Goal: Information Seeking & Learning: Check status

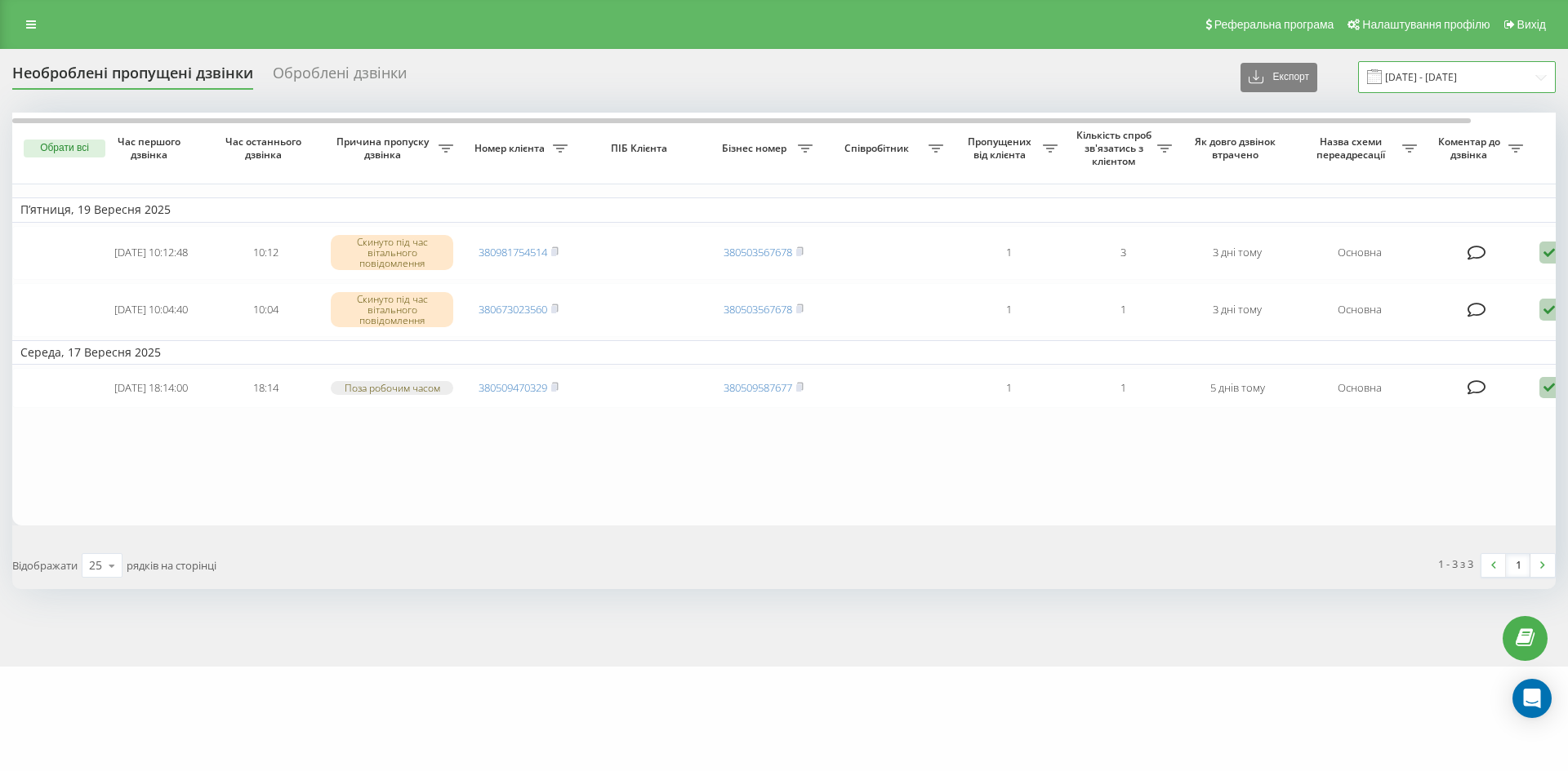
click at [1520, 78] on input "19.08.2025 - 19.09.2025" at bounding box center [1457, 77] width 198 height 32
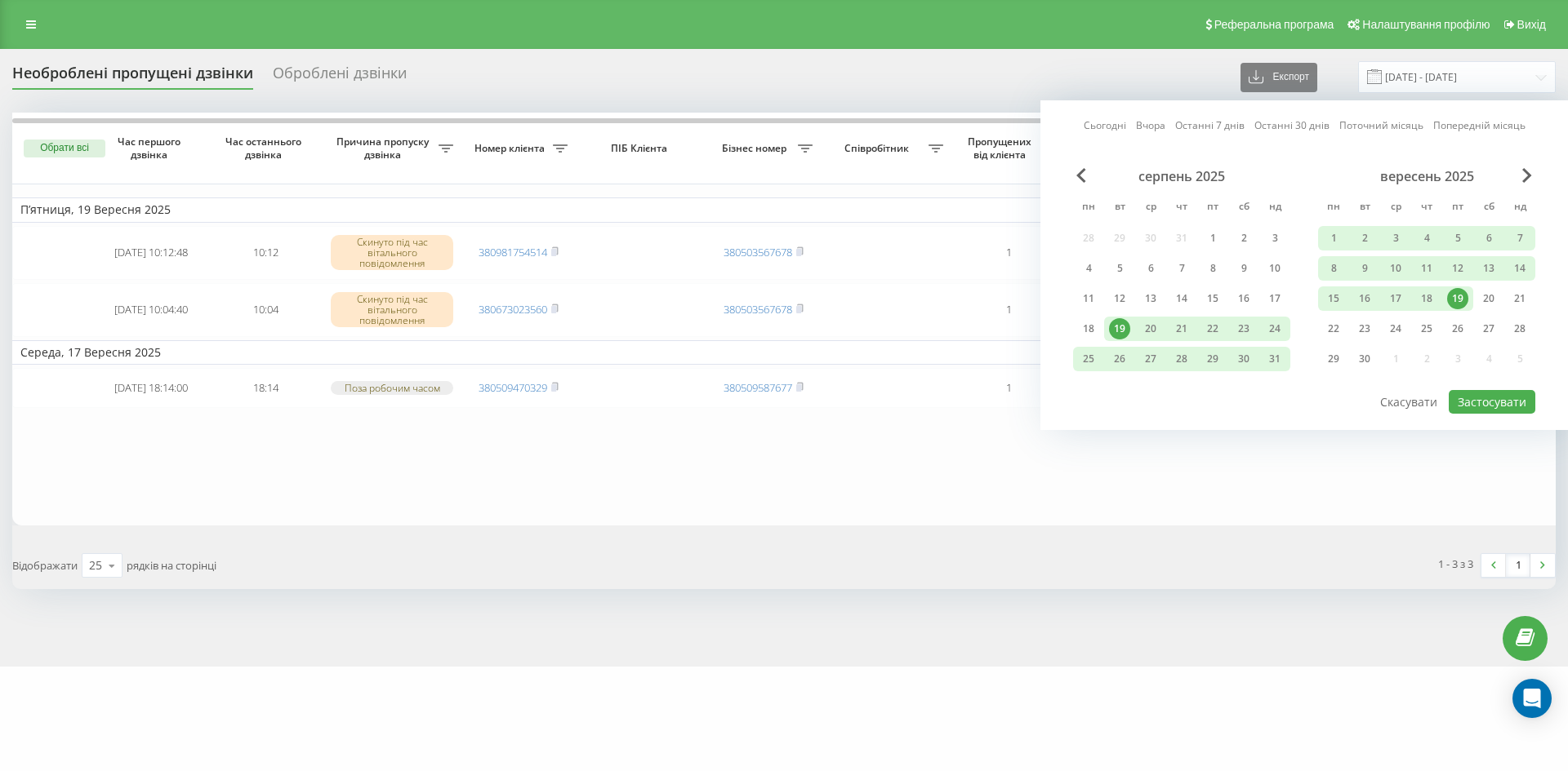
click at [1225, 123] on link "Останні 7 днів" at bounding box center [1209, 126] width 69 height 16
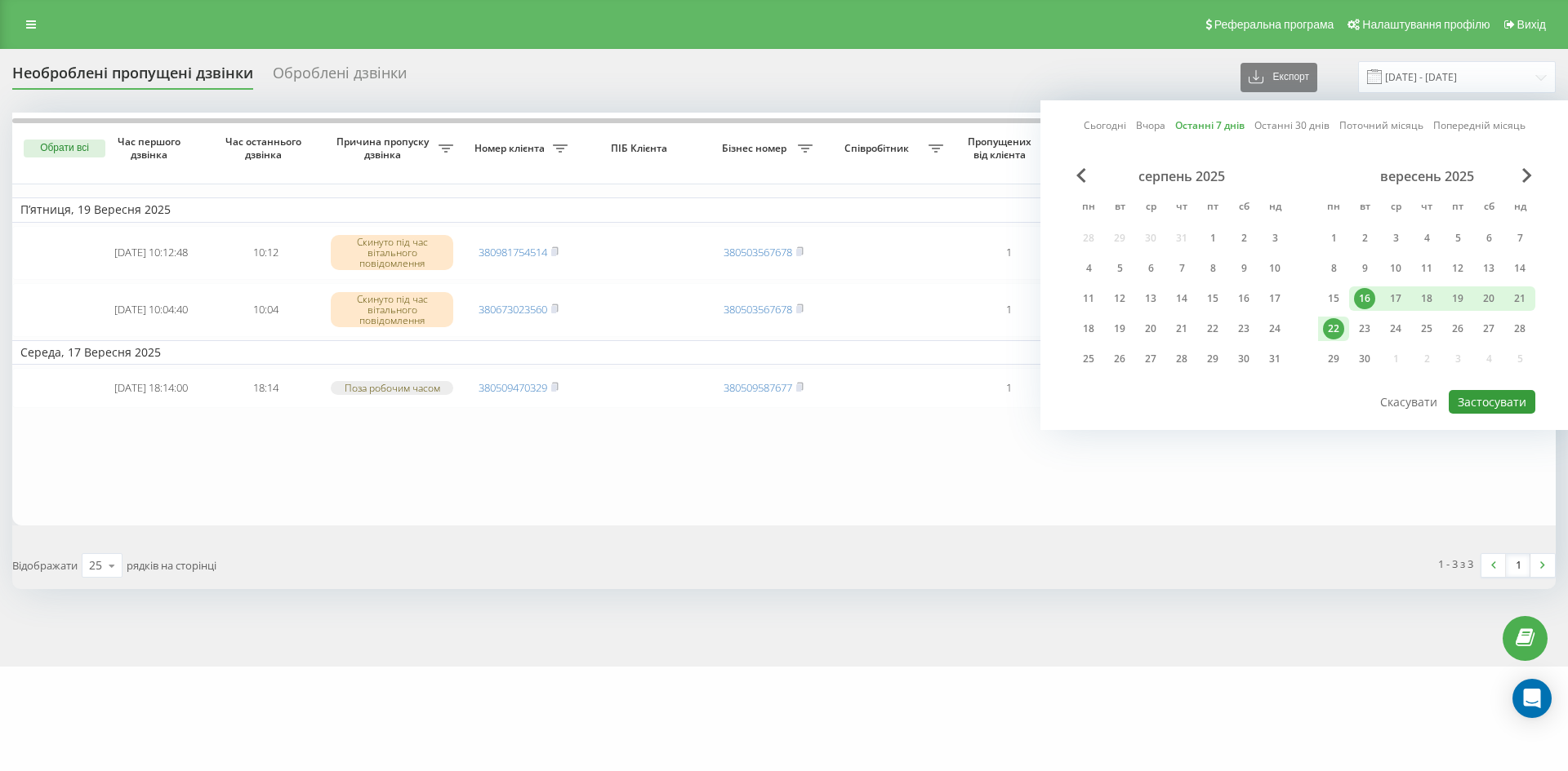
click at [1516, 402] on button "Застосувати" at bounding box center [1491, 402] width 87 height 23
type input "[DATE] - [DATE]"
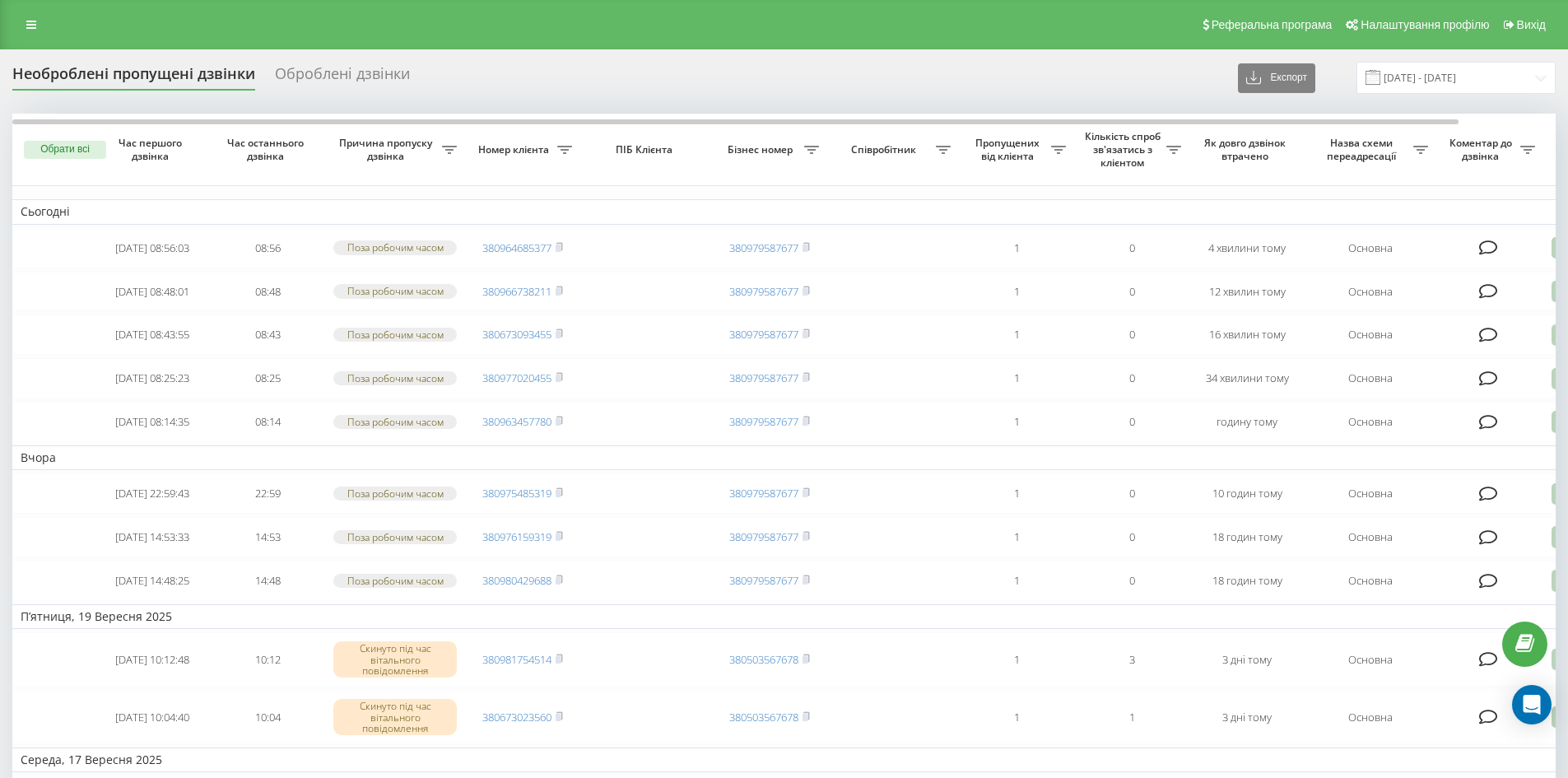
scroll to position [0, 103]
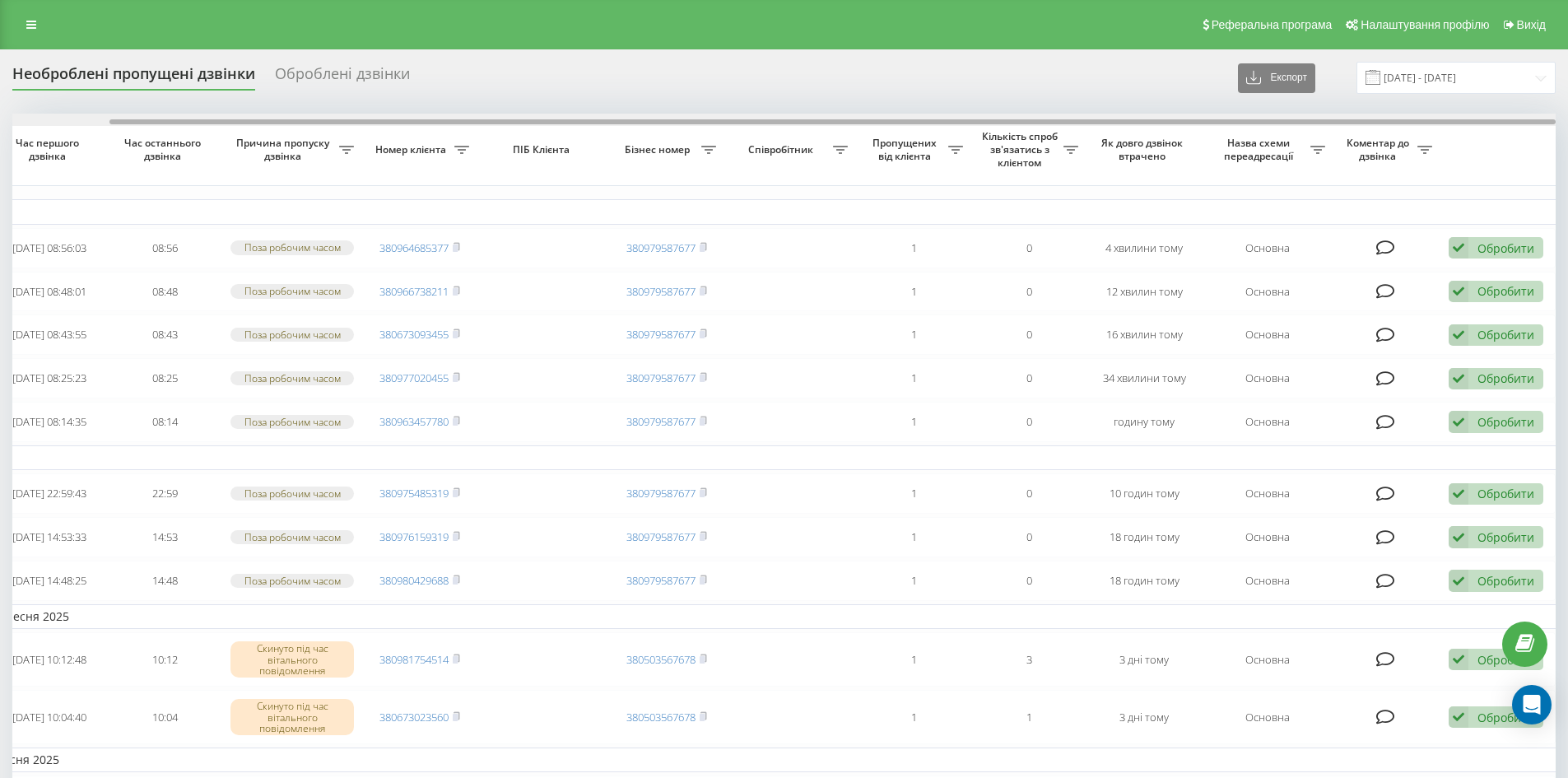
drag, startPoint x: 989, startPoint y: 124, endPoint x: 1246, endPoint y: 425, distance: 395.8
click at [1232, 168] on div "Обрати всі Час першого дзвінка Час останнього дзвінка Причина пропуску дзвінка …" at bounding box center [784, 524] width 1543 height 821
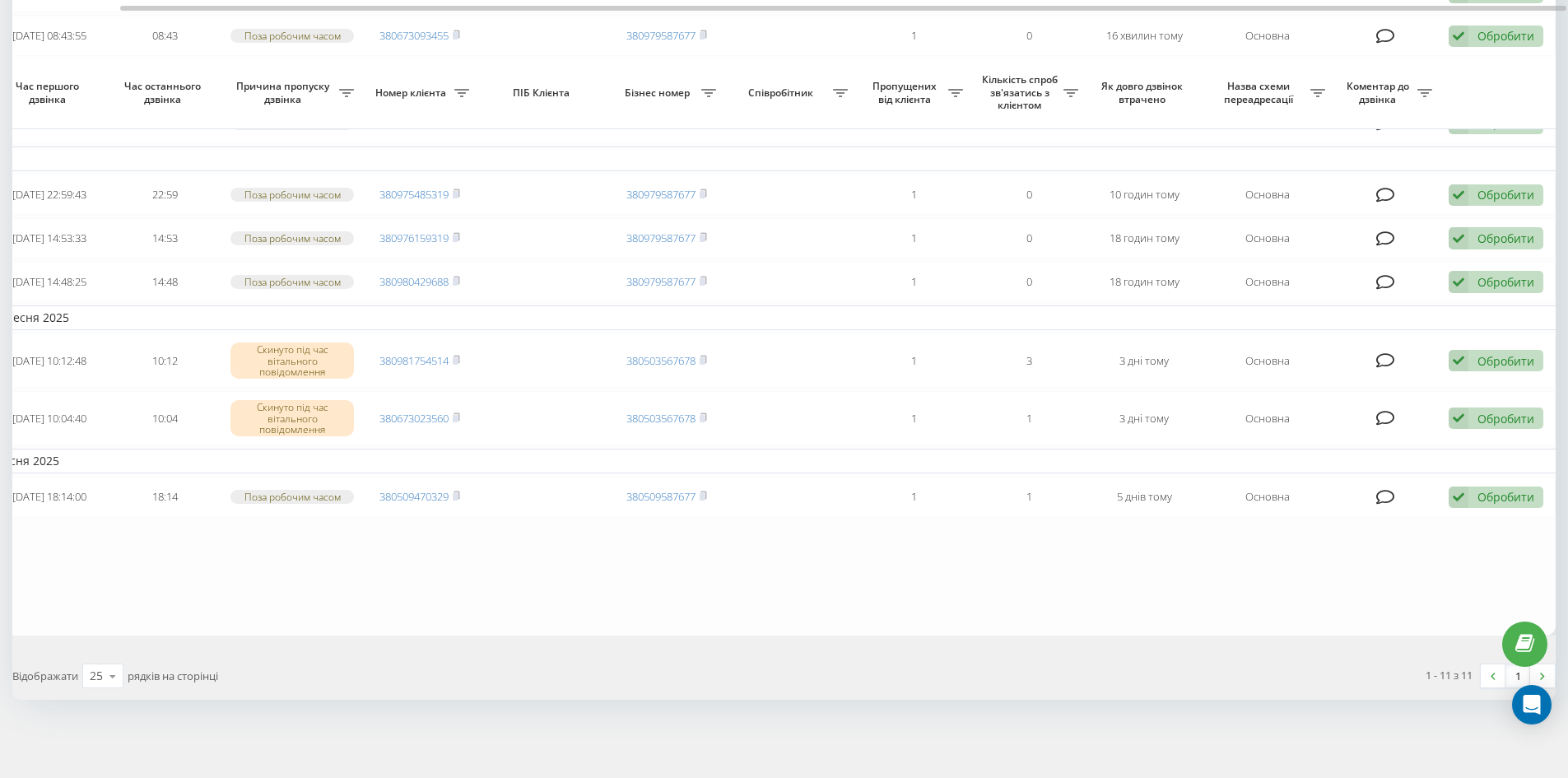
scroll to position [353, 0]
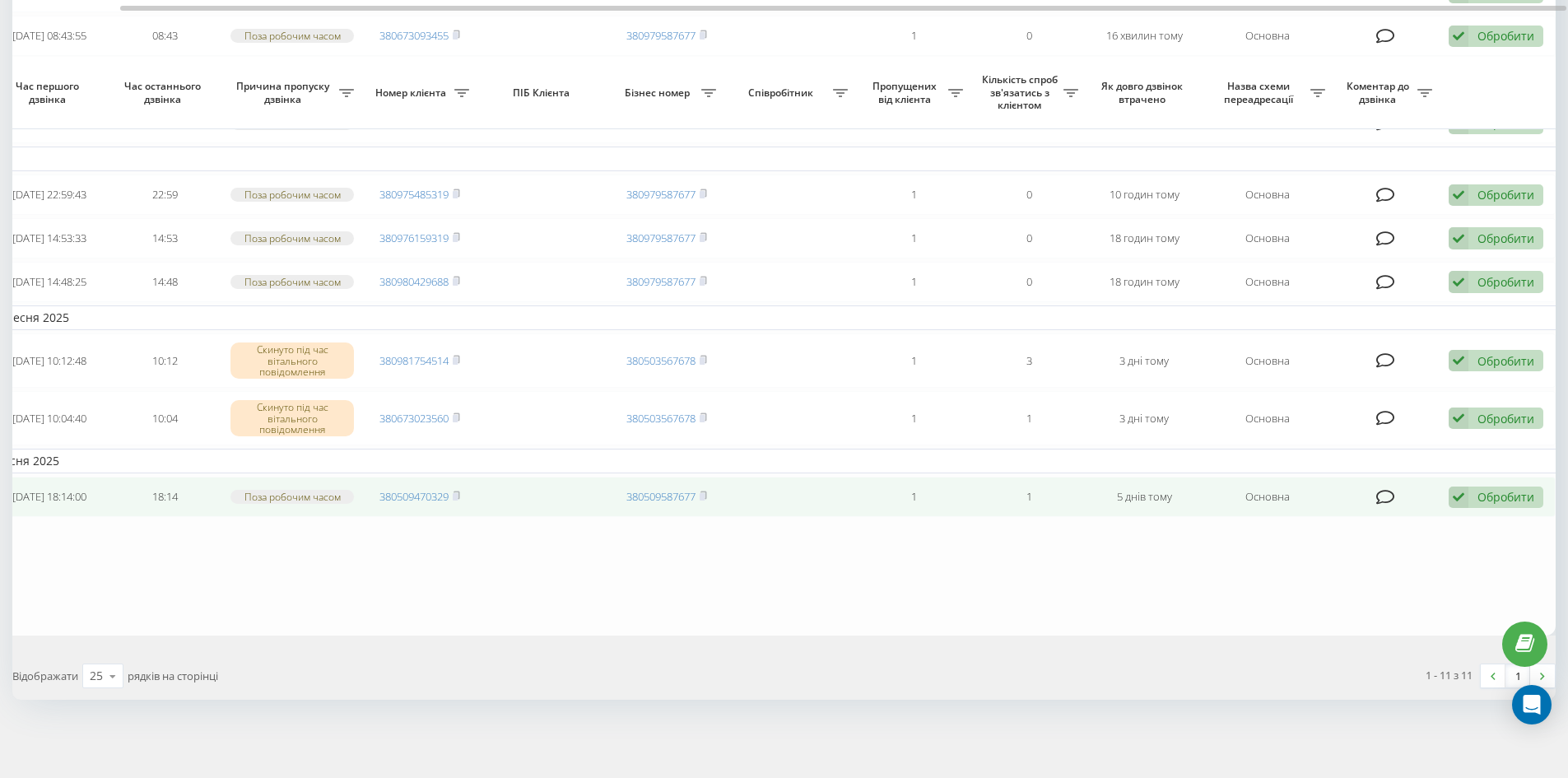
click at [1490, 495] on div "Обробити" at bounding box center [1506, 497] width 57 height 16
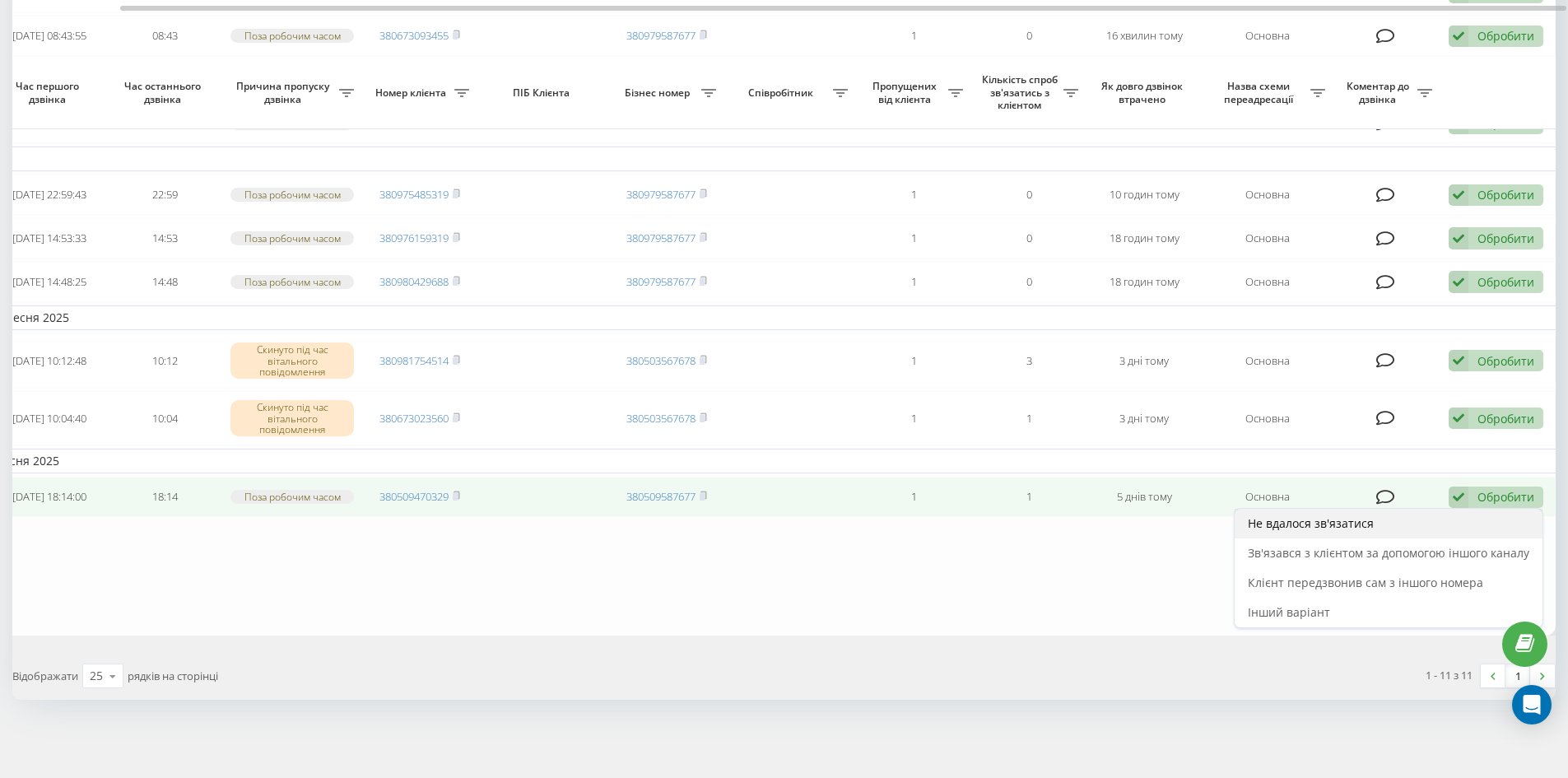
click at [1466, 509] on div "Не вдалося зв'язатися" at bounding box center [1388, 523] width 308 height 30
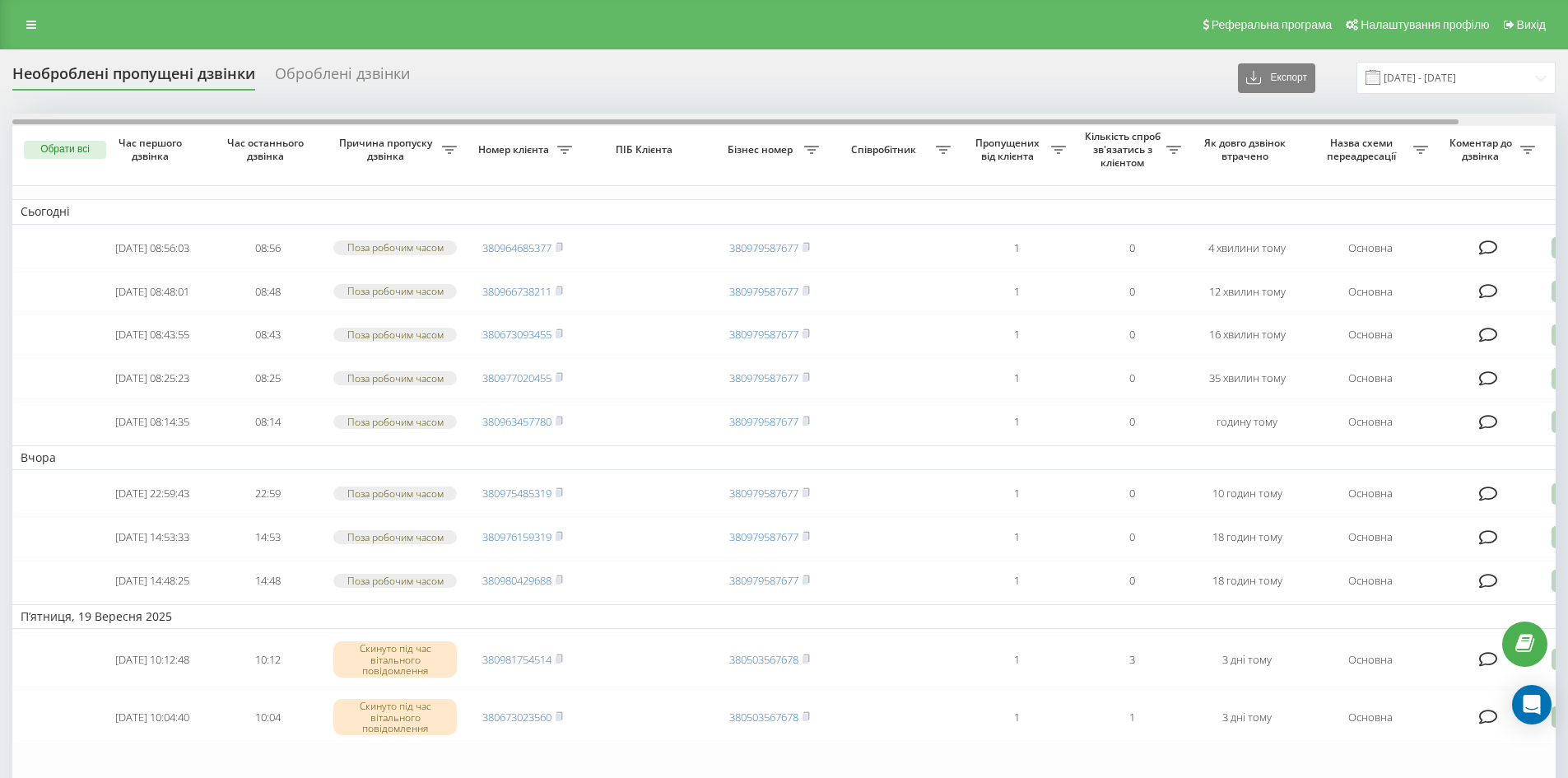
scroll to position [0, 103]
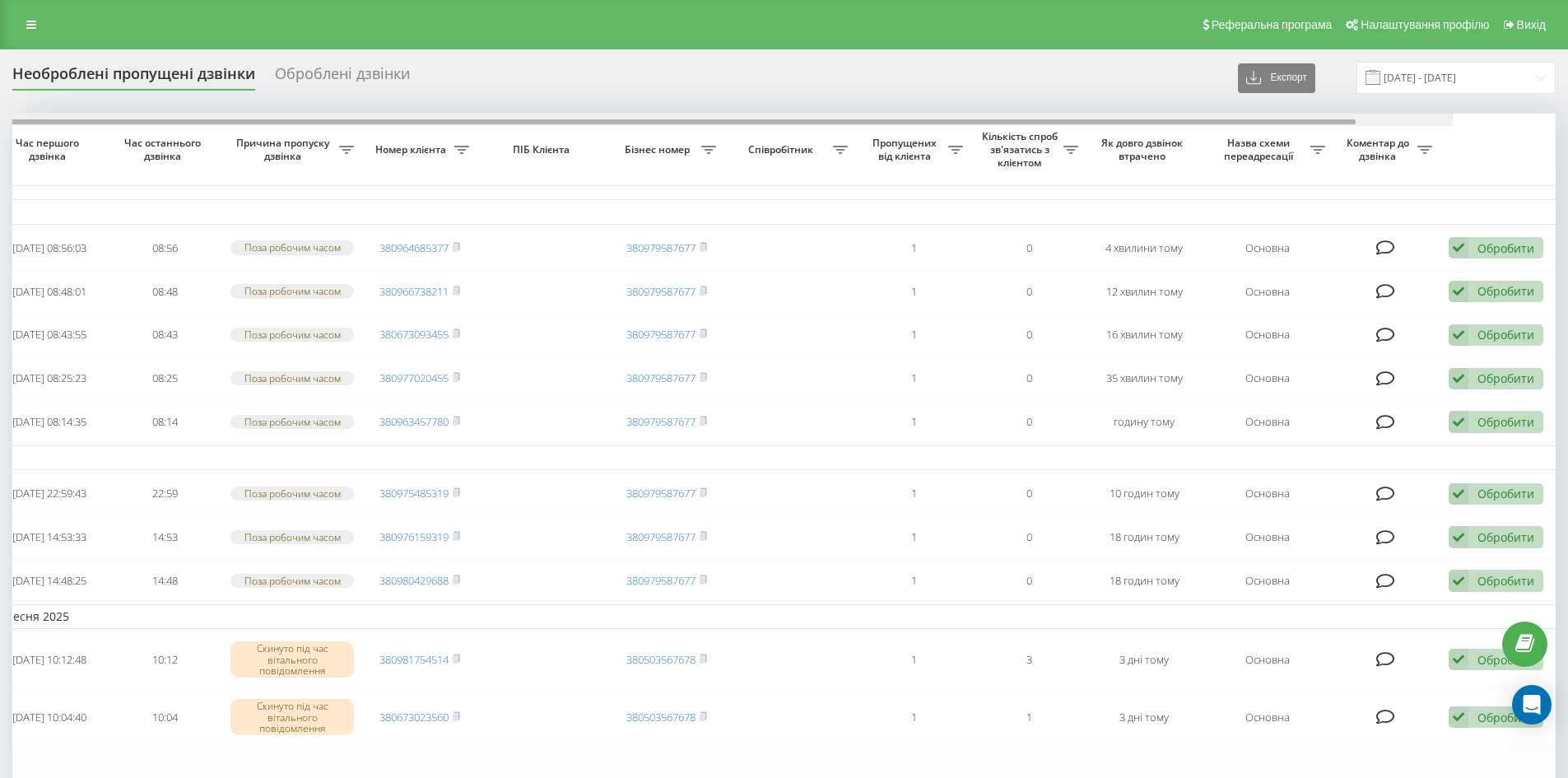
drag, startPoint x: 730, startPoint y: 121, endPoint x: 1189, endPoint y: 185, distance: 463.4
click at [1189, 185] on div "Обрати всі Час першого дзвінка Час останнього дзвінка Причина пропуску дзвінка …" at bounding box center [784, 489] width 1543 height 749
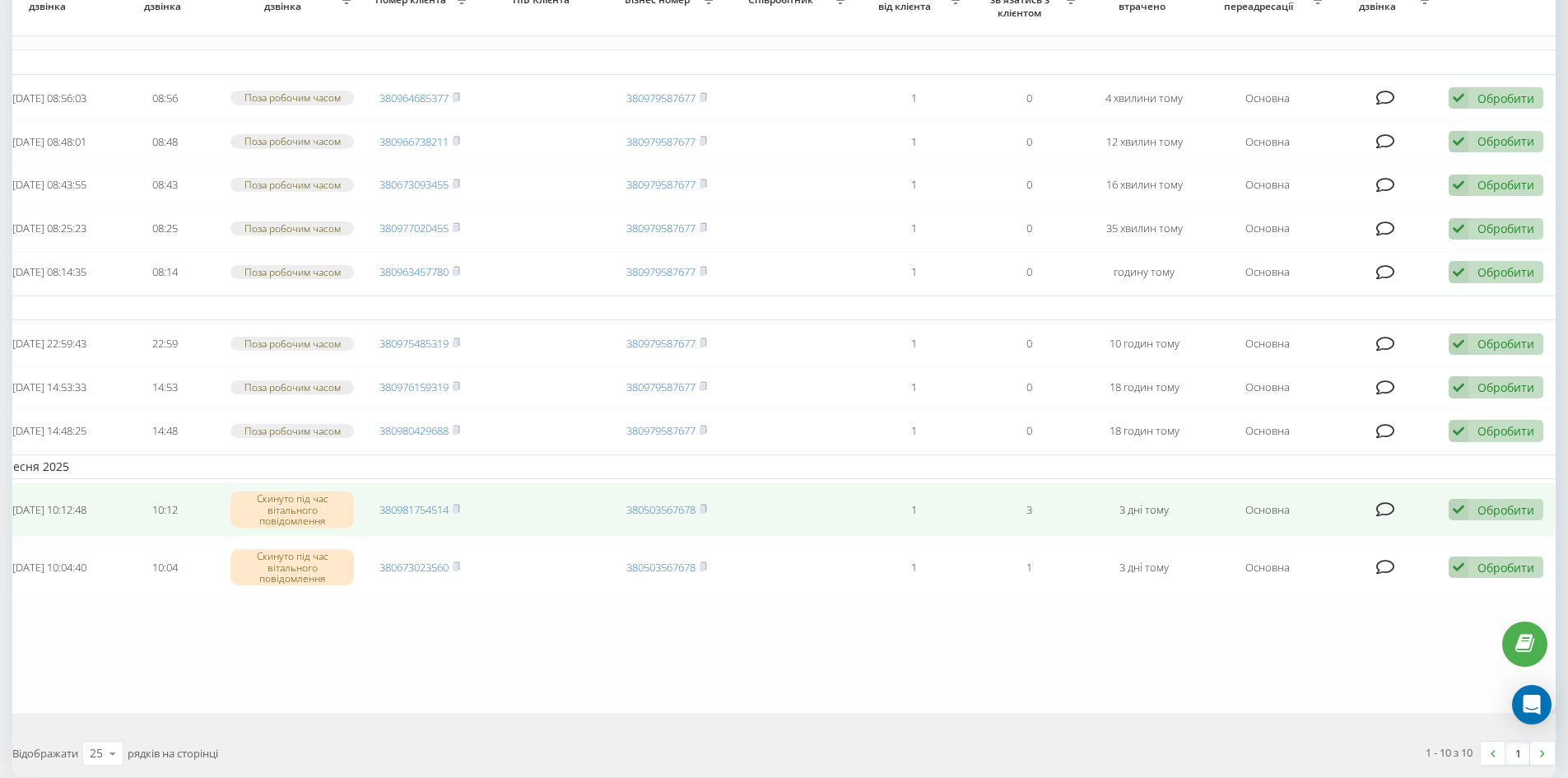
scroll to position [275, 0]
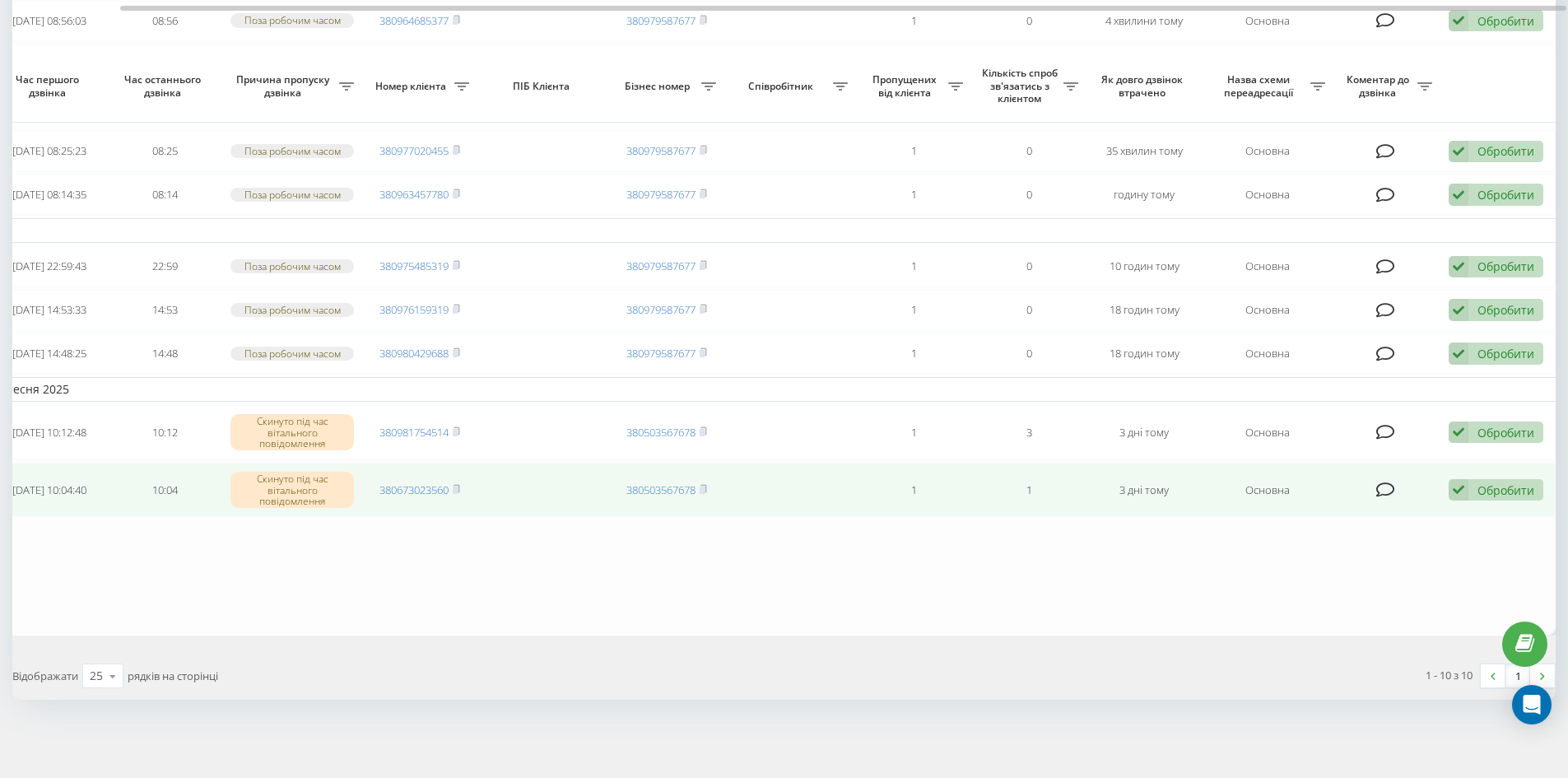
click at [1489, 499] on div "Обробити Не вдалося зв'язатися Зв'язався з клієнтом за допомогою іншого каналу …" at bounding box center [1496, 490] width 94 height 23
click at [1458, 510] on div "Не вдалося зв'язатися" at bounding box center [1388, 516] width 308 height 30
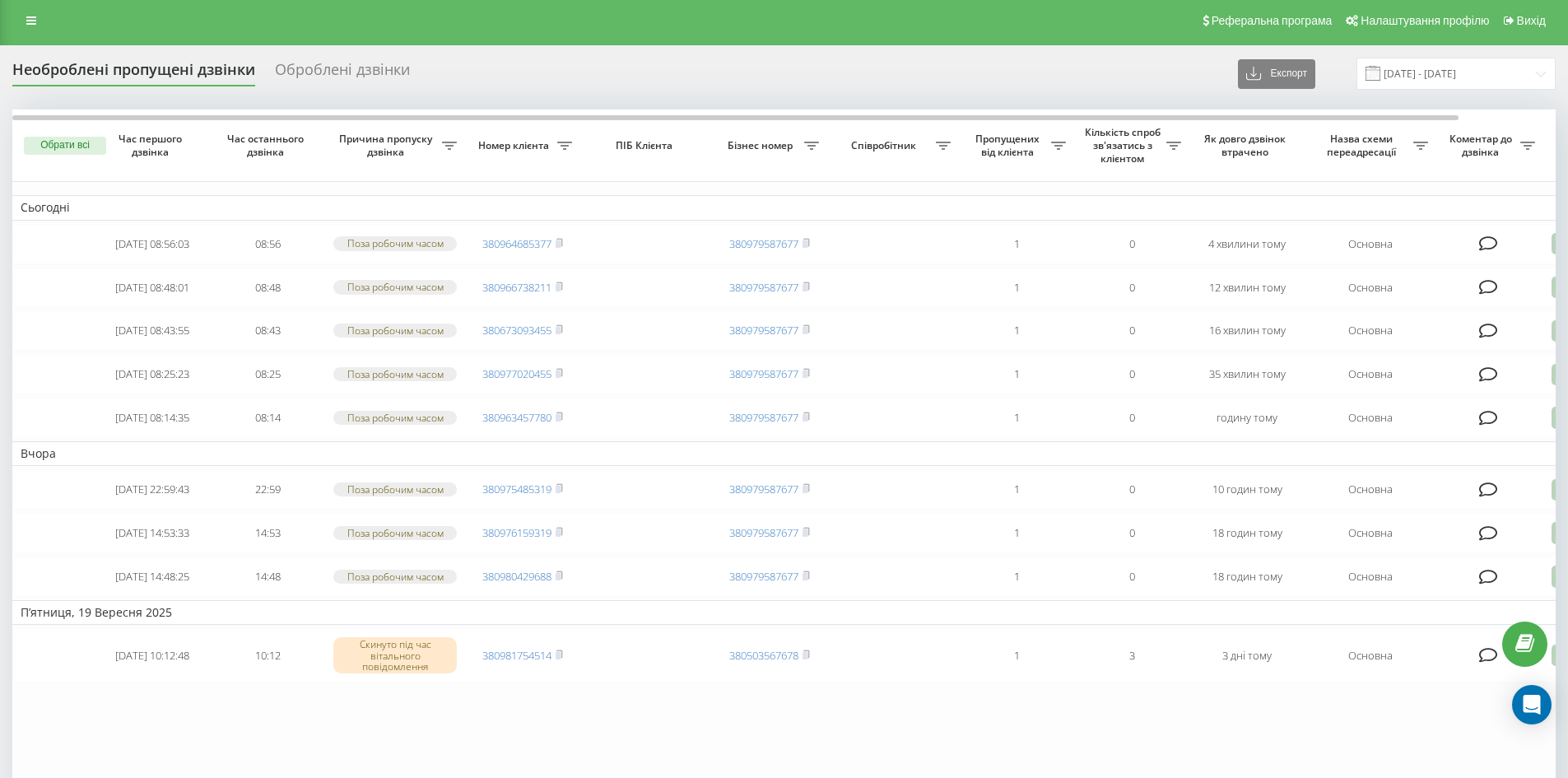
scroll to position [0, 0]
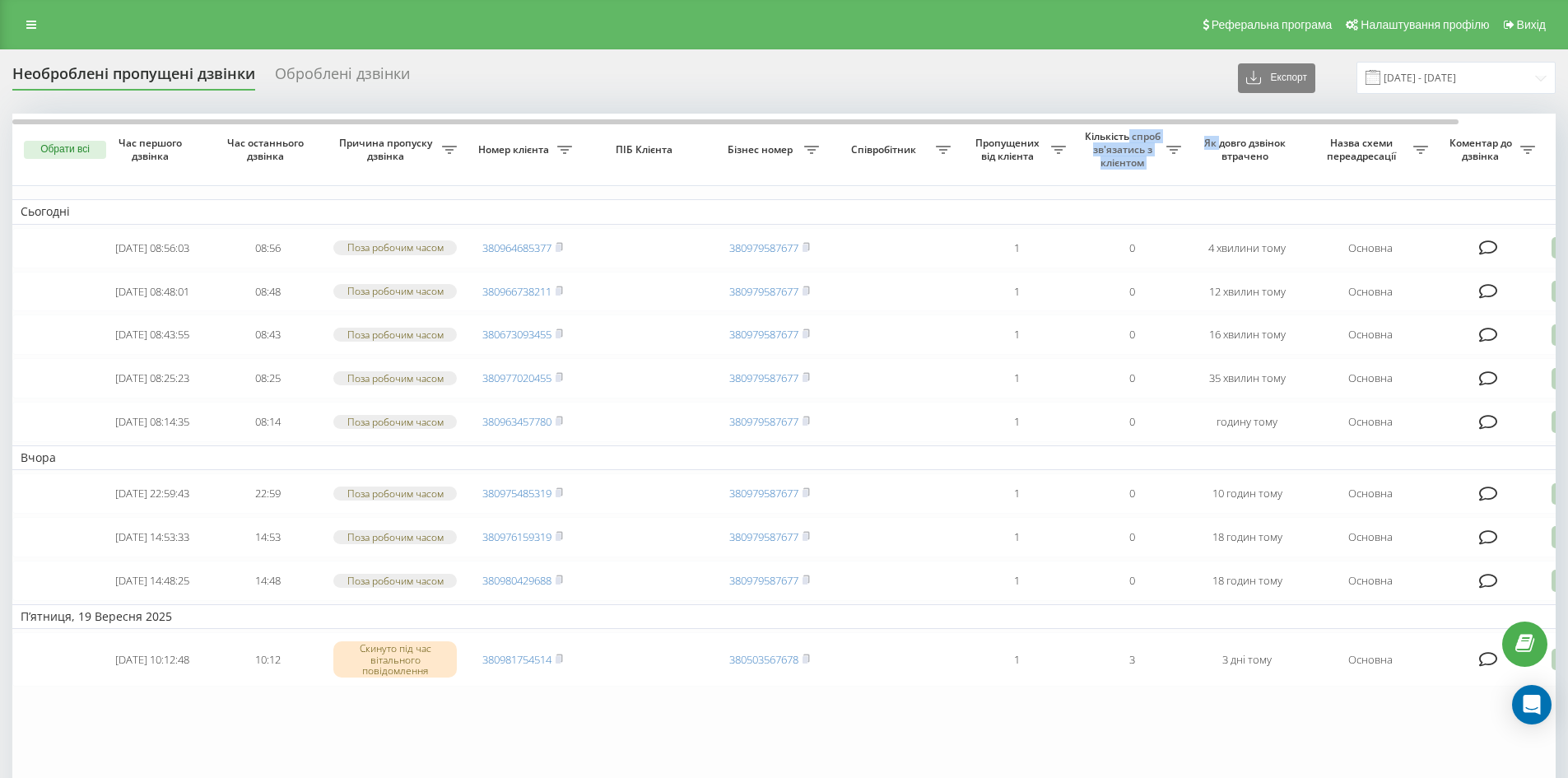
drag, startPoint x: 1131, startPoint y: 116, endPoint x: 1233, endPoint y: 136, distance: 103.9
click at [1233, 135] on tr "Обрати всі Час першого дзвінка Час останнього дзвінка Причина пропуску дзвінка …" at bounding box center [836, 150] width 1647 height 73
click at [1228, 119] on th "Як довго дзвінок втрачено" at bounding box center [1247, 150] width 115 height 73
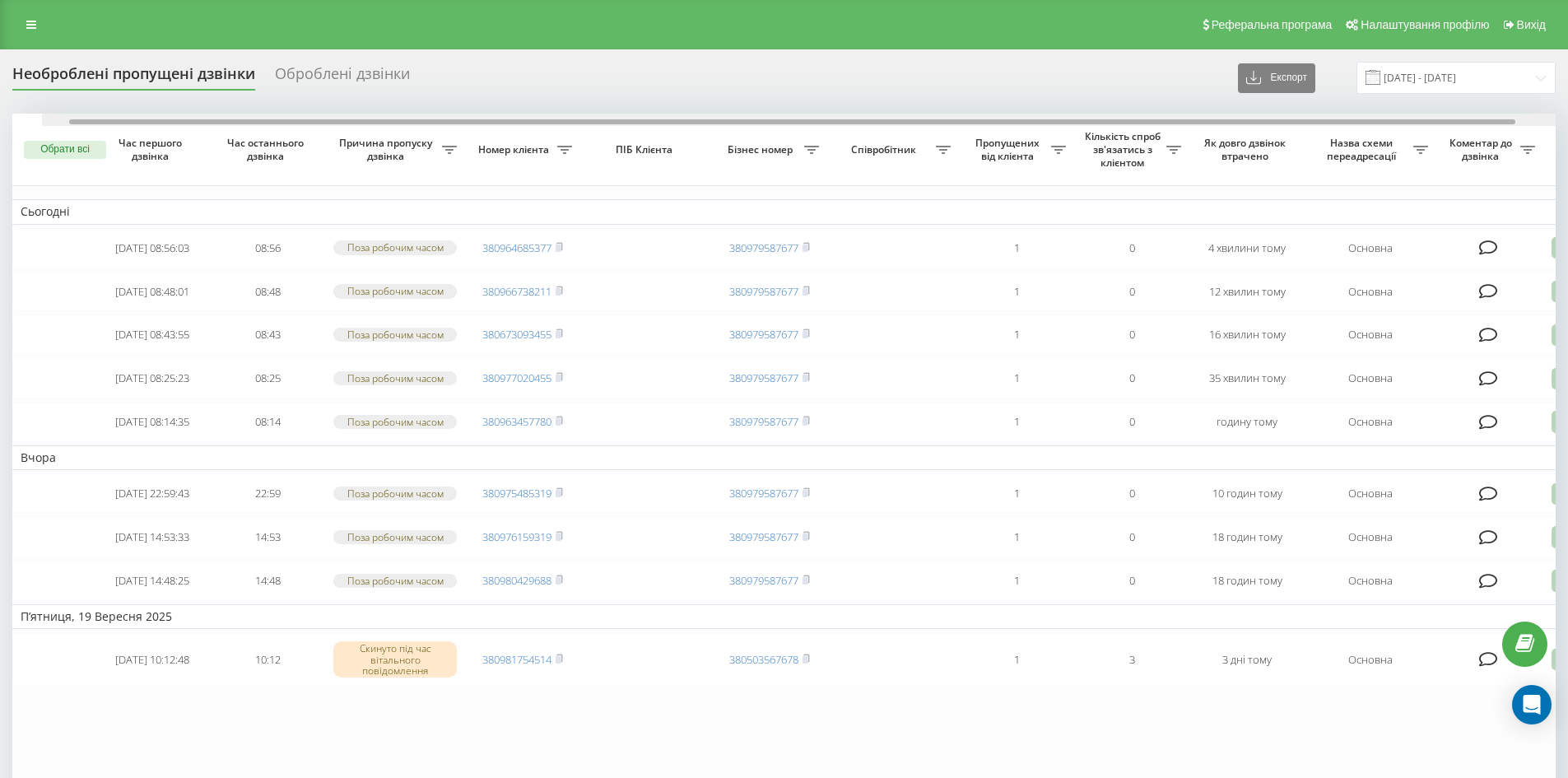
scroll to position [0, 30]
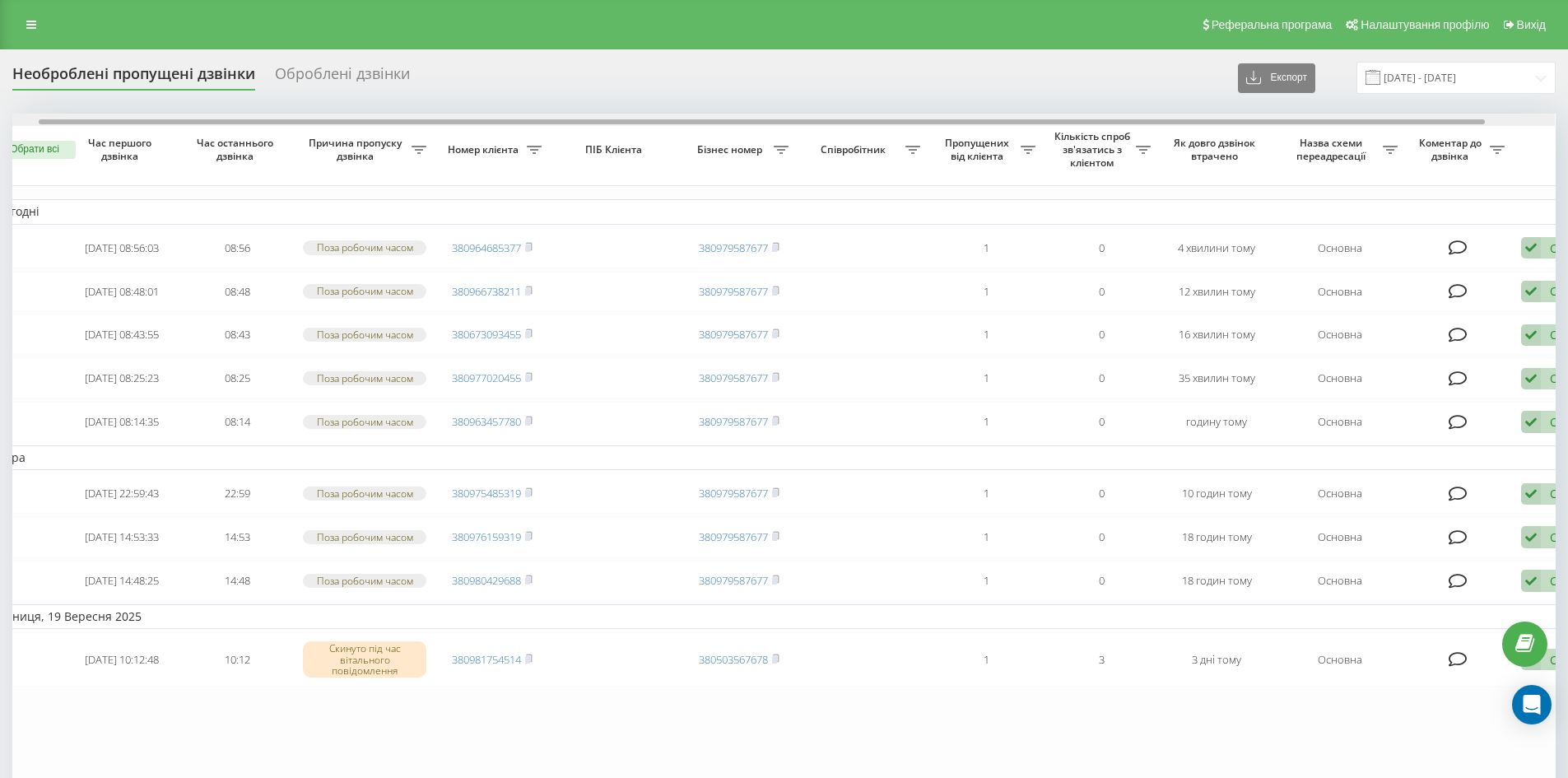
drag, startPoint x: 1252, startPoint y: 119, endPoint x: 1281, endPoint y: 122, distance: 29.2
click at [1281, 122] on div at bounding box center [761, 121] width 1446 height 5
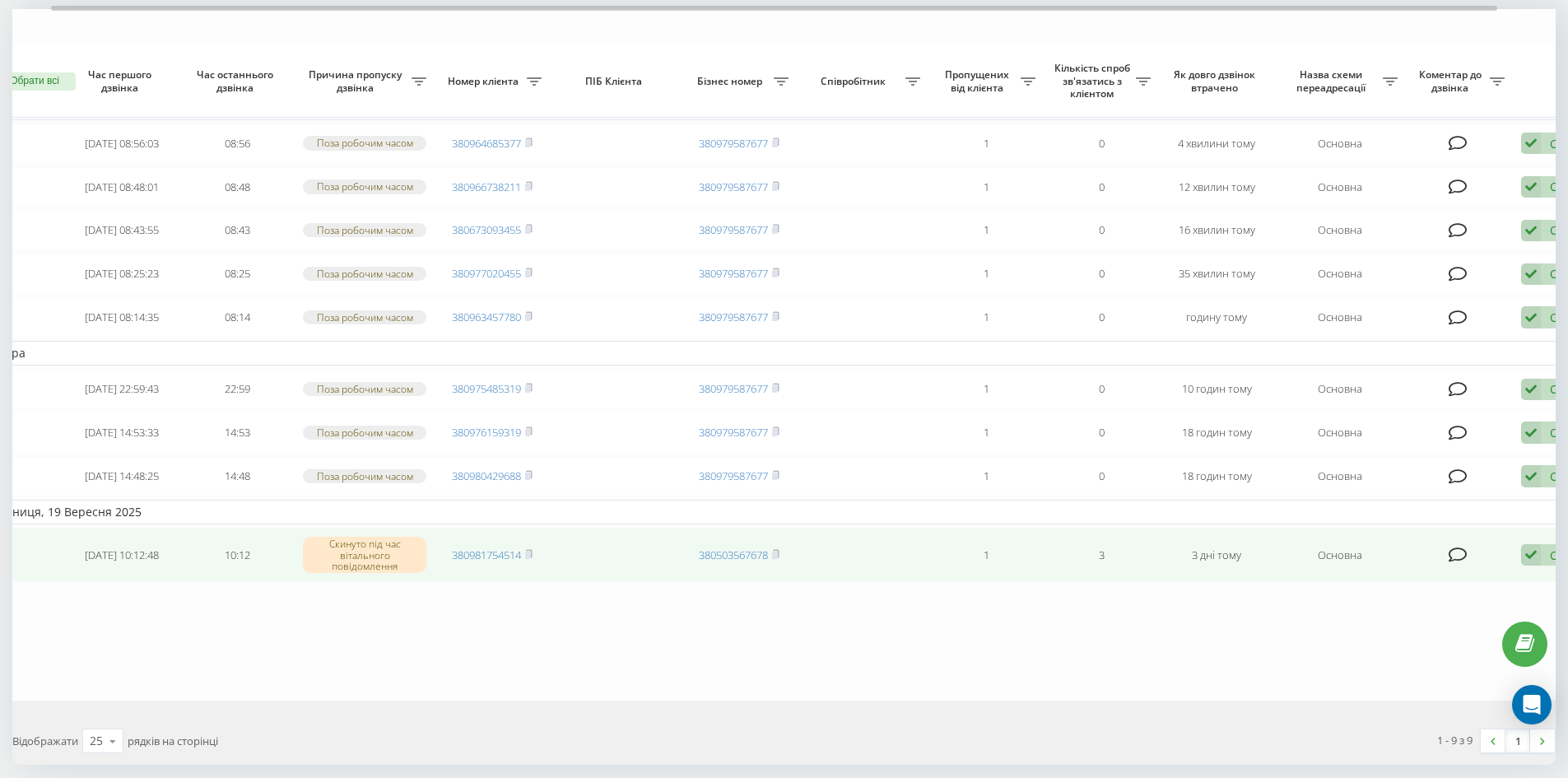
scroll to position [164, 0]
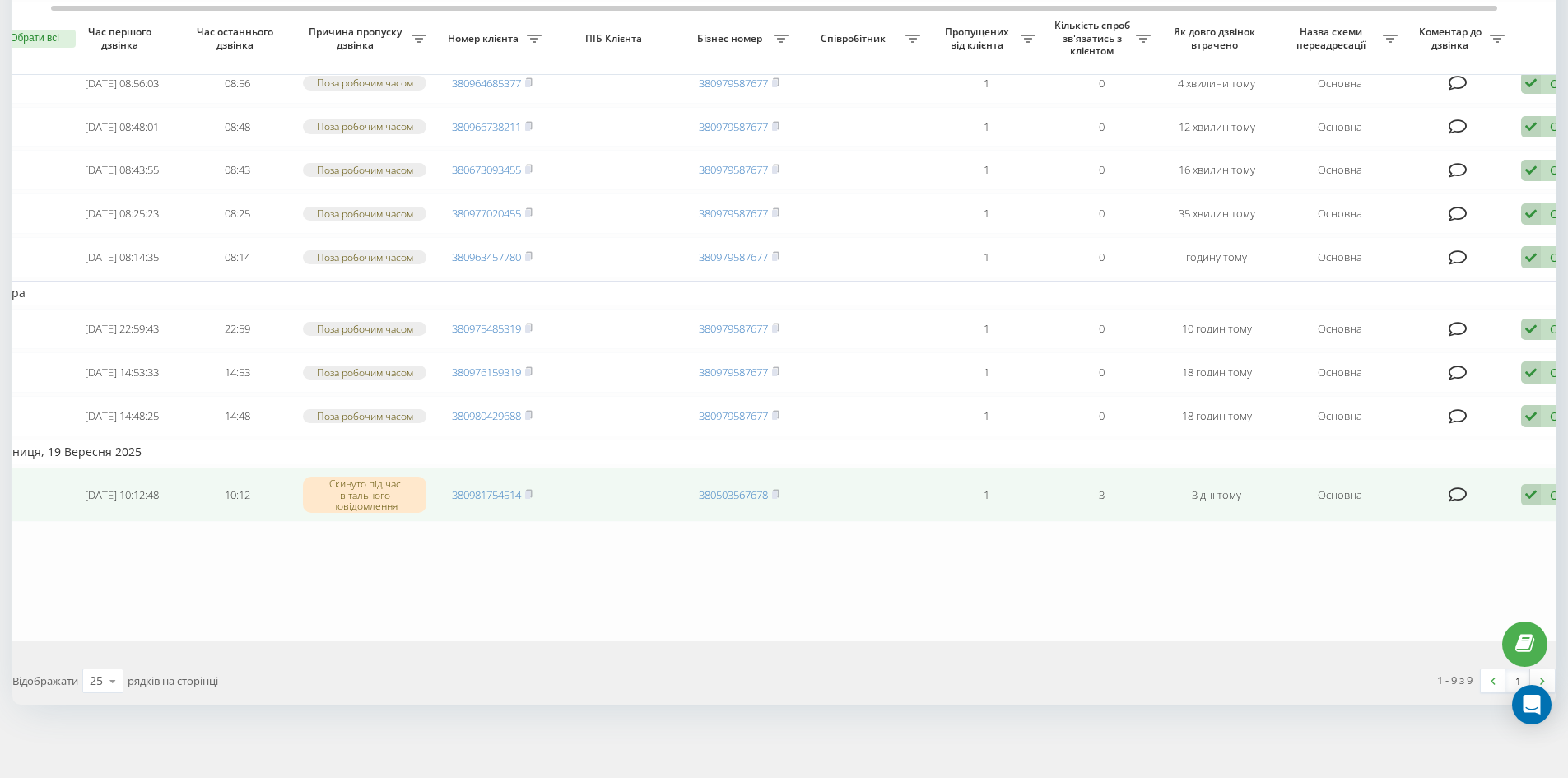
click at [1543, 507] on div "Обробити Не вдалося зв'язатися Зв'язався з клієнтом за допомогою іншого каналу …" at bounding box center [1568, 495] width 94 height 23
click at [1509, 536] on div "Не вдалося зв'язатися" at bounding box center [1461, 521] width 308 height 30
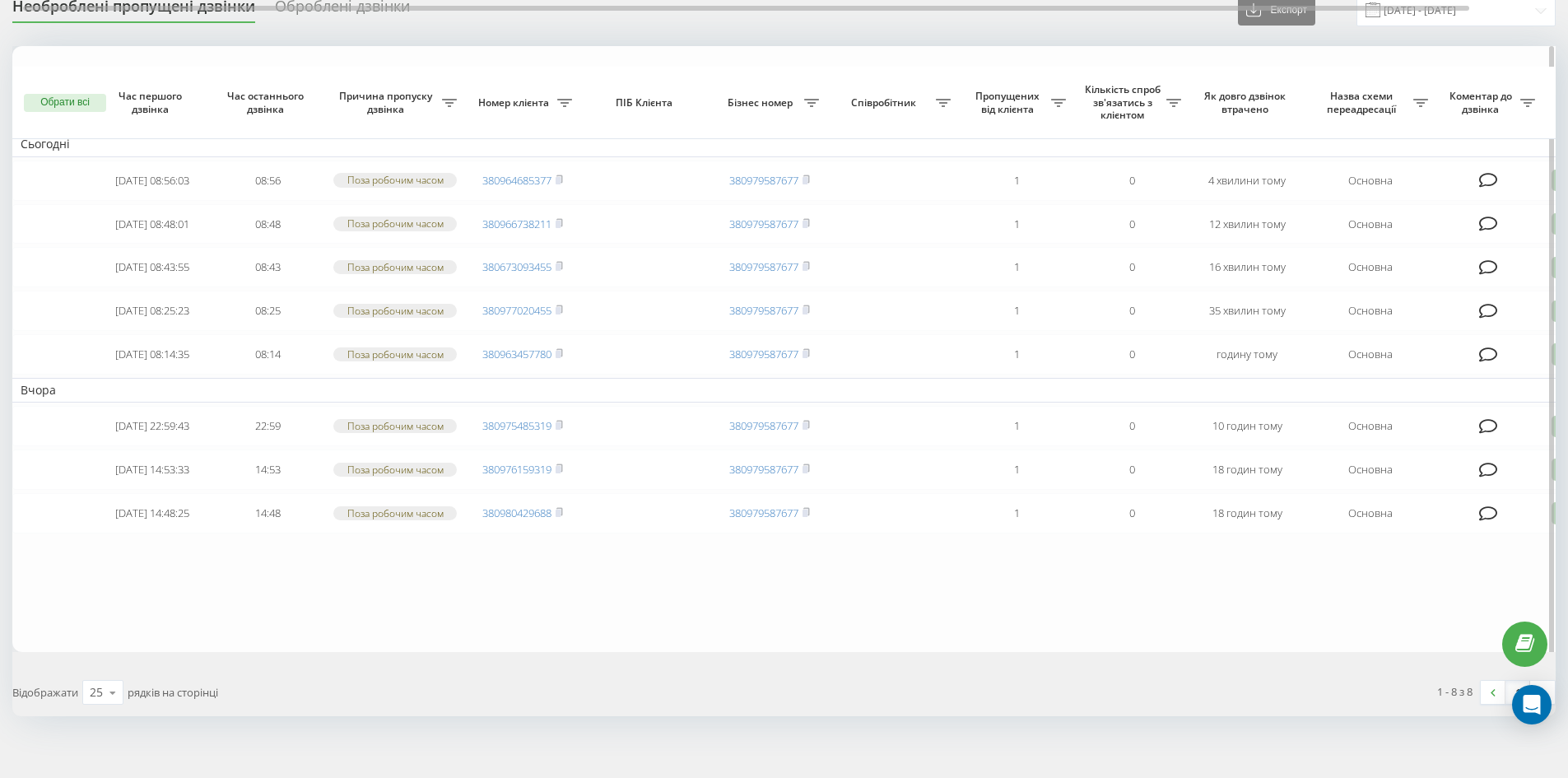
scroll to position [0, 0]
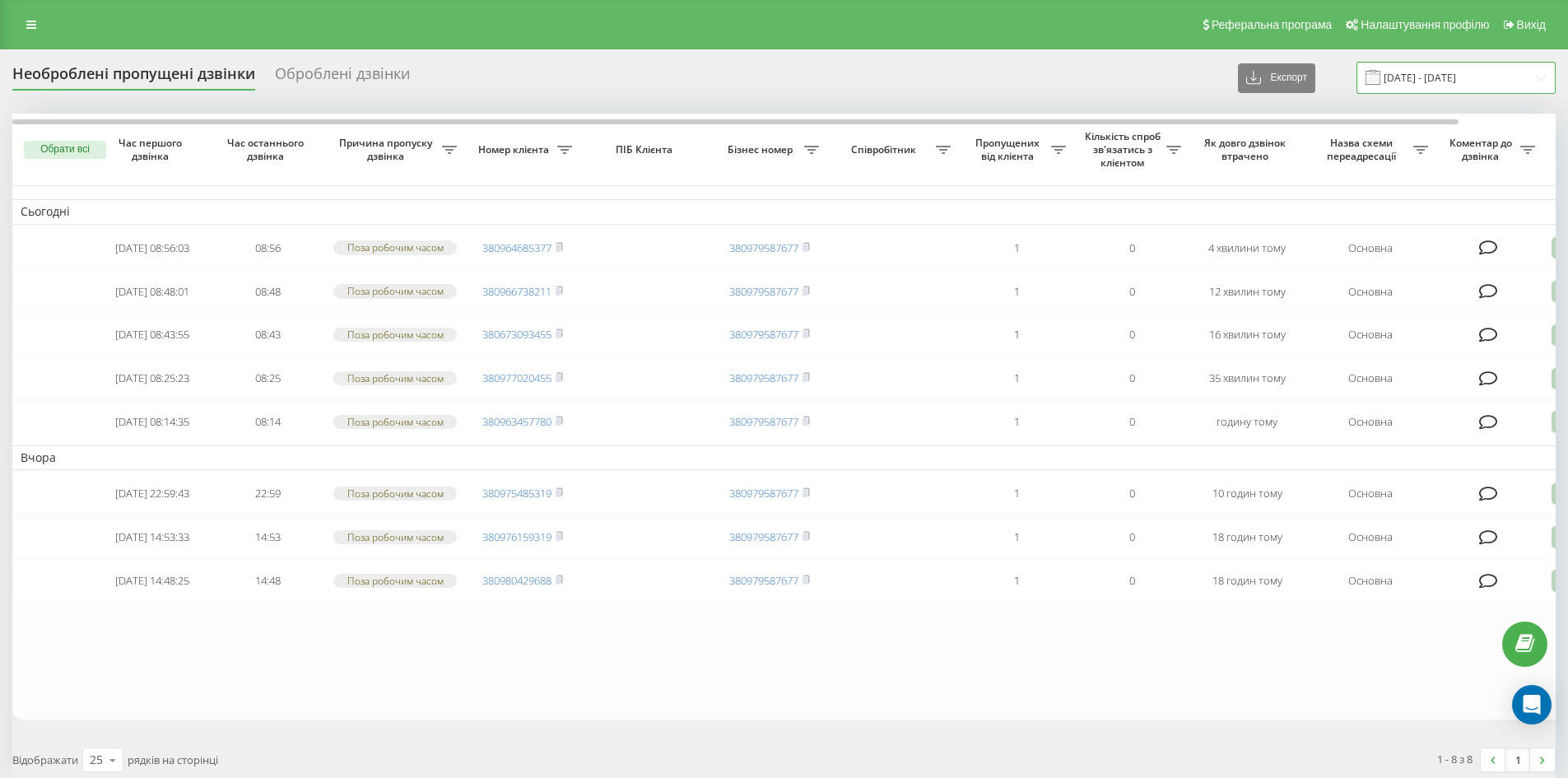
click at [1449, 89] on input "[DATE] - [DATE]" at bounding box center [1456, 78] width 200 height 32
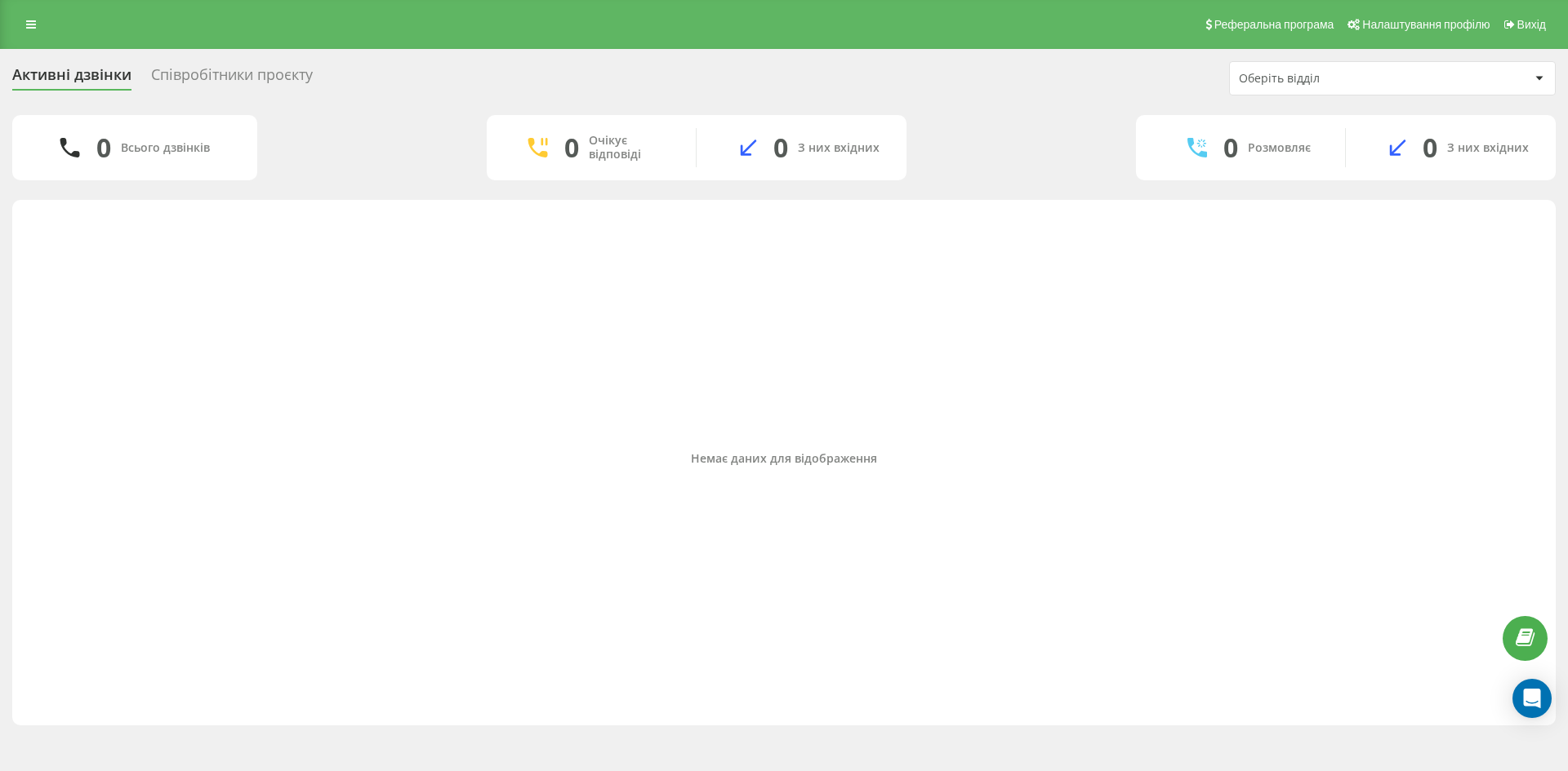
click at [1453, 82] on div "Оберіть відділ" at bounding box center [1384, 79] width 291 height 14
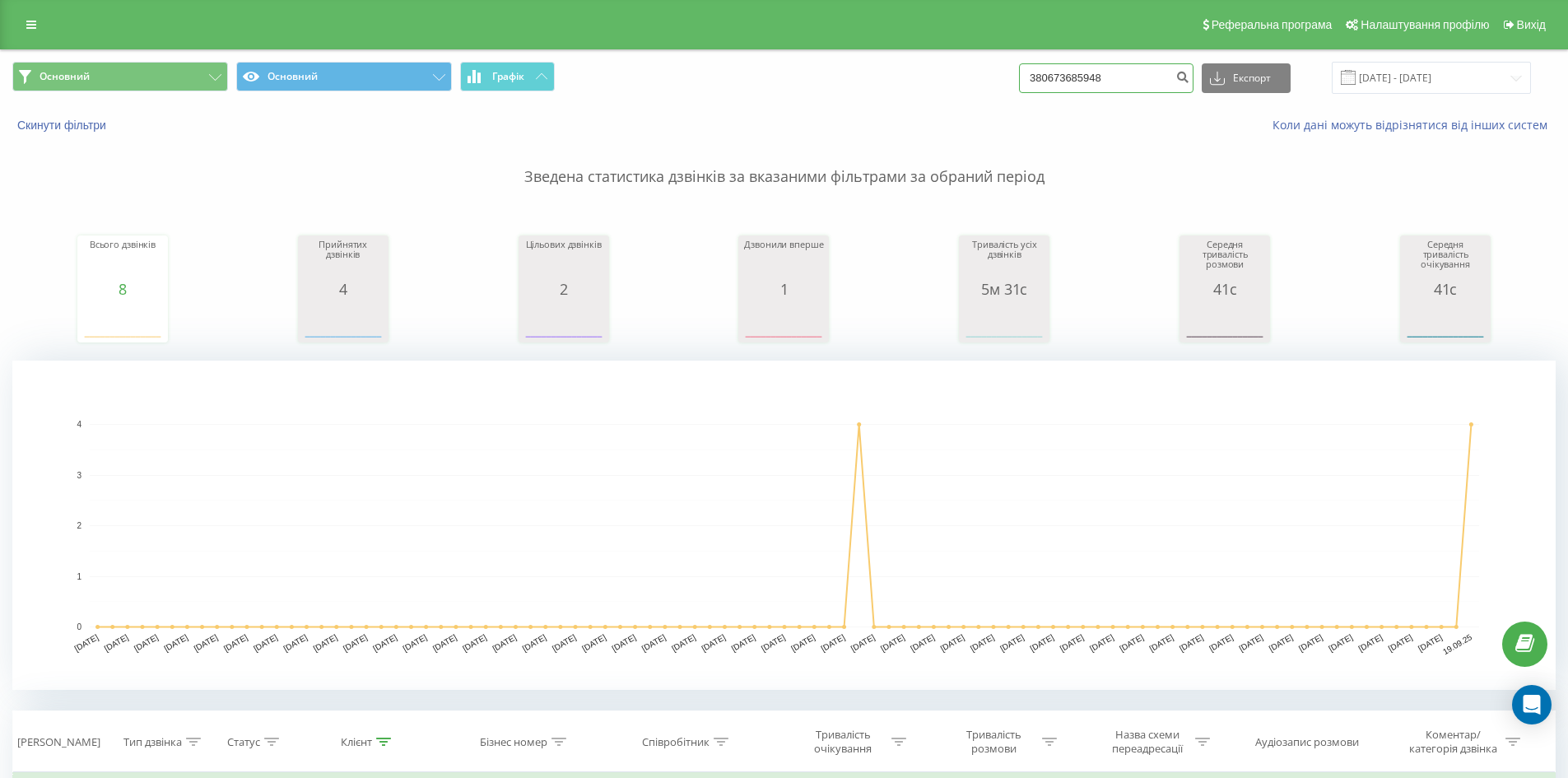
drag, startPoint x: 1153, startPoint y: 77, endPoint x: 0, endPoint y: 105, distance: 1153.3
click at [0, 105] on div "Основний Основний Графік 380673685948 Експорт .csv .xls .xlsx 19.06.2025 - 19.0…" at bounding box center [784, 667] width 1568 height 1236
paste input "80028510"
type input "380680028510"
click at [1190, 74] on icon "submit" at bounding box center [1183, 75] width 14 height 10
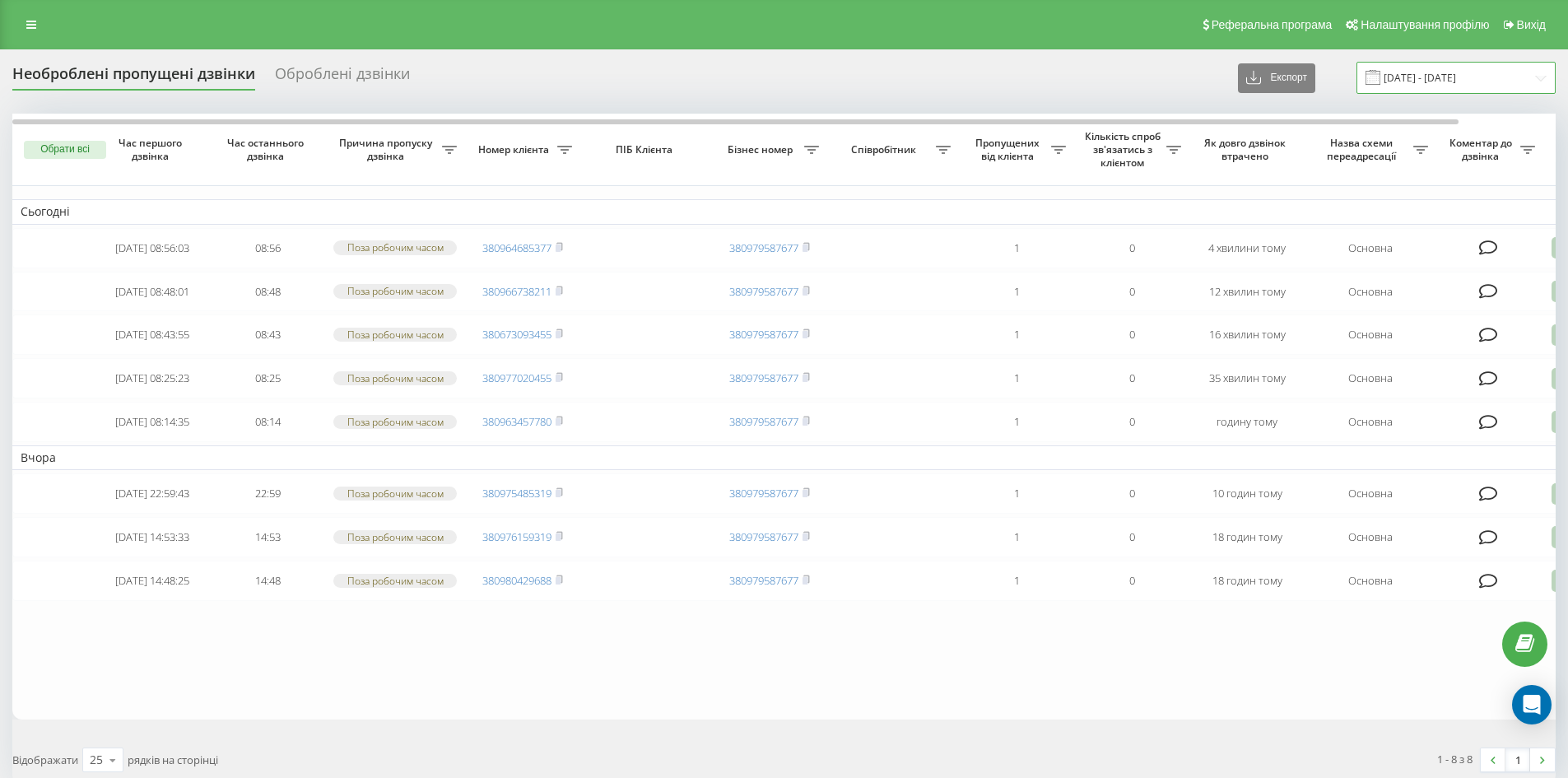
click at [1496, 85] on input "[DATE] - [DATE]" at bounding box center [1456, 78] width 200 height 32
click at [863, 720] on table "Сьогодні 2025-09-22 08:56:03 08:56 Поза робочим часом 380964685377 380979587677…" at bounding box center [836, 417] width 1647 height 606
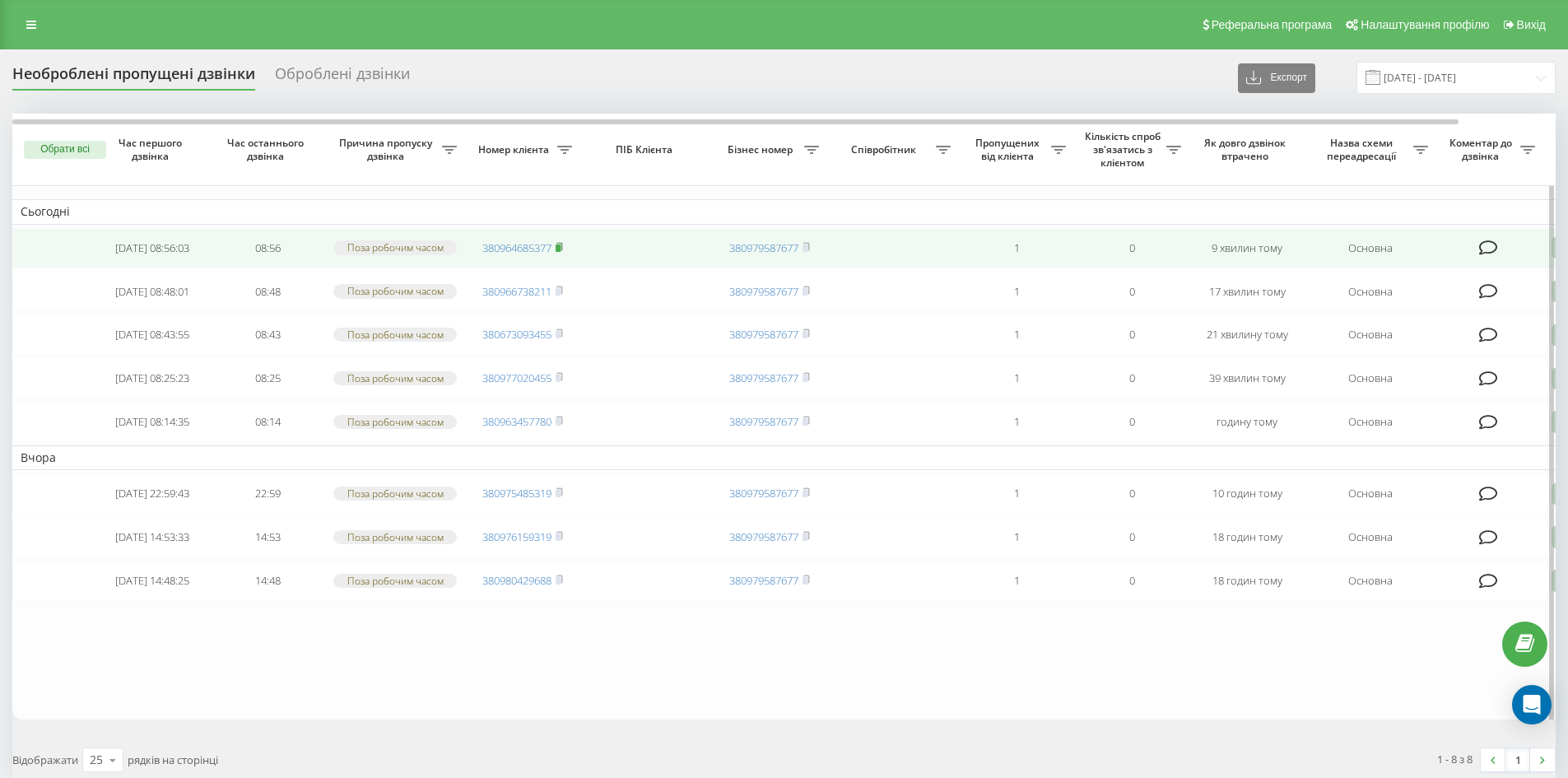
click at [563, 247] on icon at bounding box center [559, 247] width 8 height 10
click at [560, 248] on icon at bounding box center [559, 247] width 8 height 10
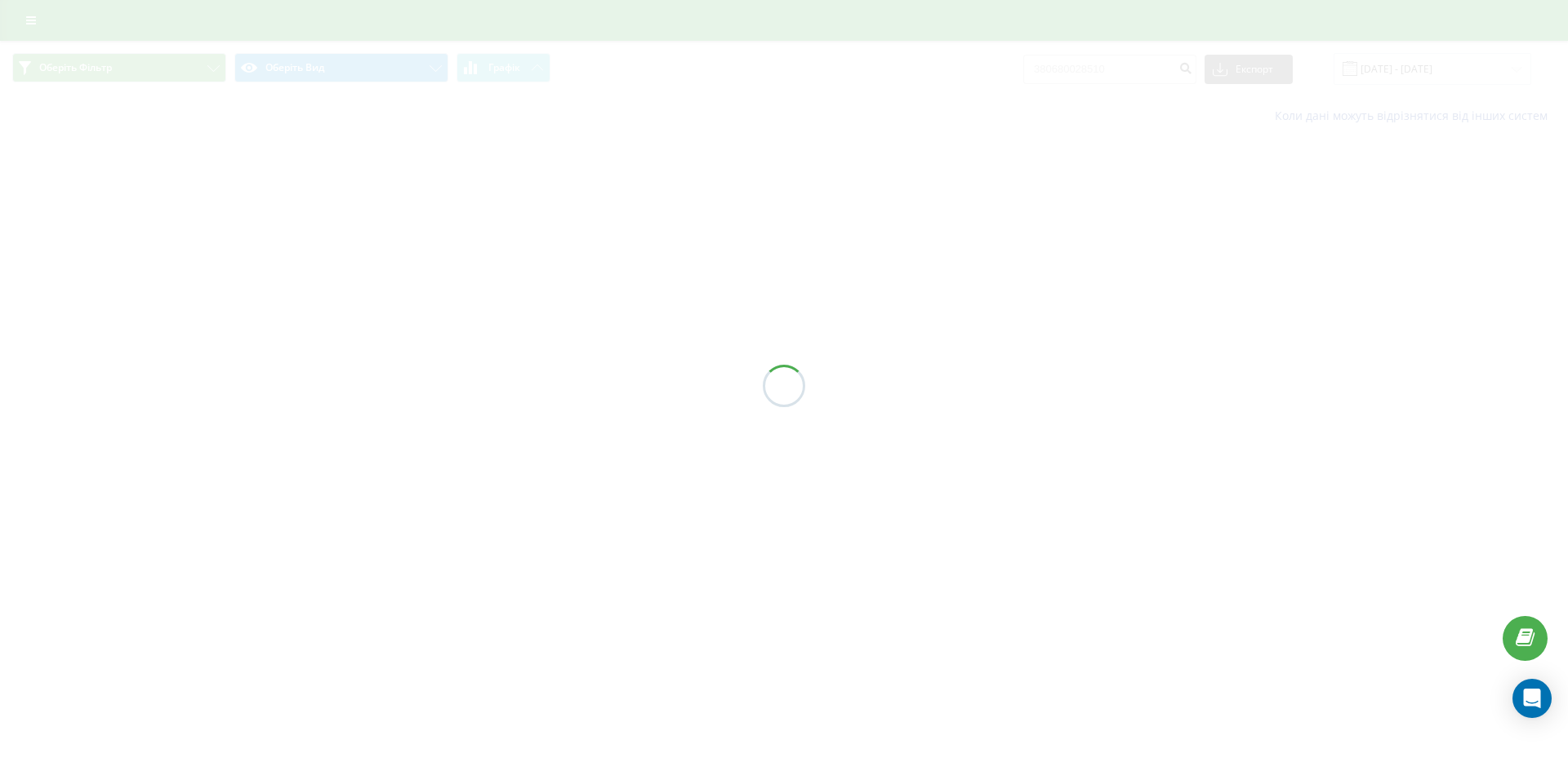
click at [1082, 73] on div at bounding box center [784, 385] width 1568 height 771
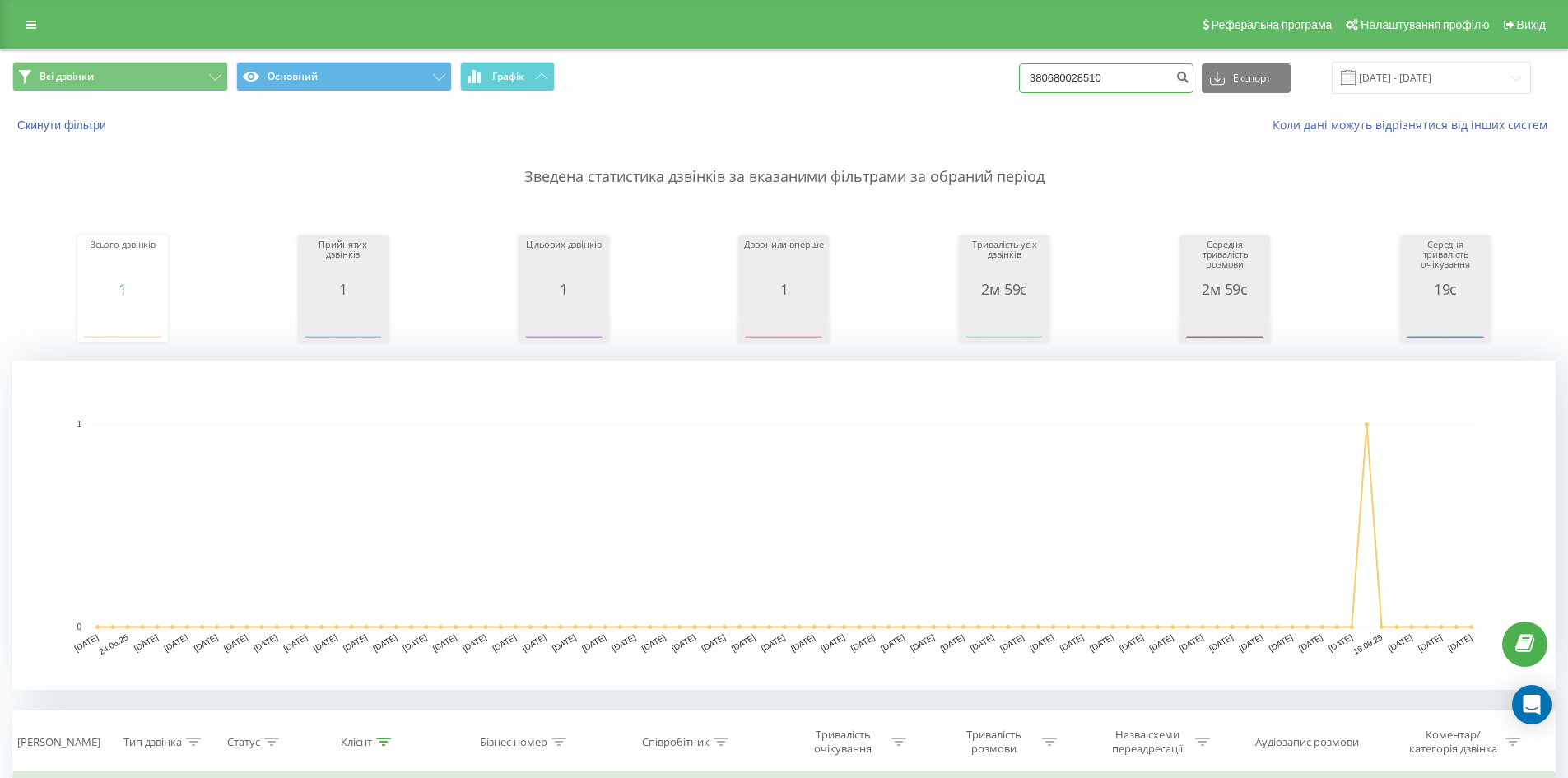
click at [1093, 77] on input "380680028510" at bounding box center [1107, 78] width 175 height 30
drag, startPoint x: 1080, startPoint y: 73, endPoint x: 1106, endPoint y: 75, distance: 26.1
click at [1106, 75] on input "380680028510" at bounding box center [1107, 78] width 175 height 30
drag, startPoint x: 1173, startPoint y: 70, endPoint x: 552, endPoint y: 78, distance: 621.1
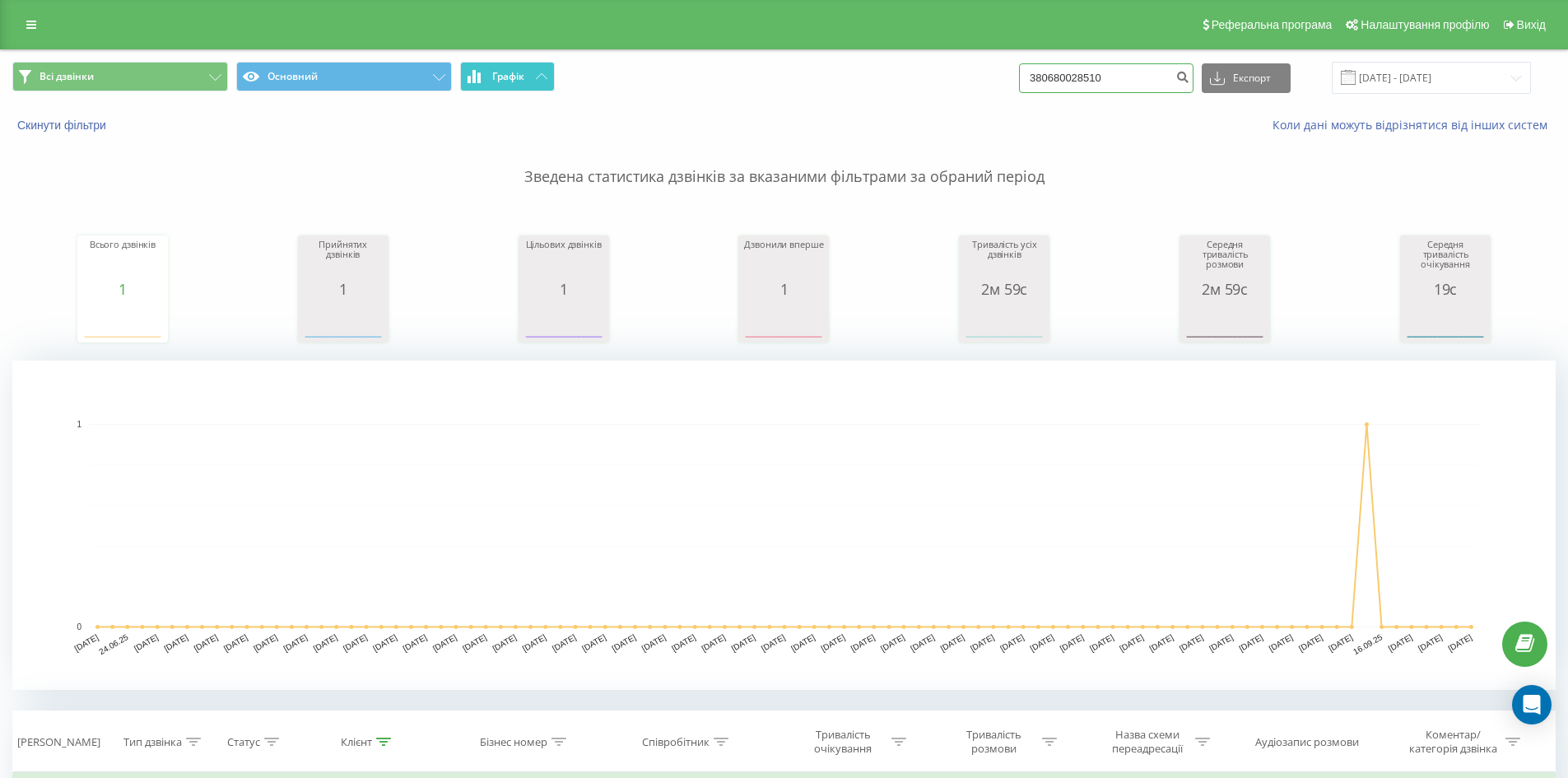
click at [561, 84] on div "Всі дзвінки Основний Графік 380680028510 Експорт .csv .xls .xlsx 22.06.2025 - 2…" at bounding box center [784, 78] width 1543 height 32
paste input "966738211"
type input "380966738211"
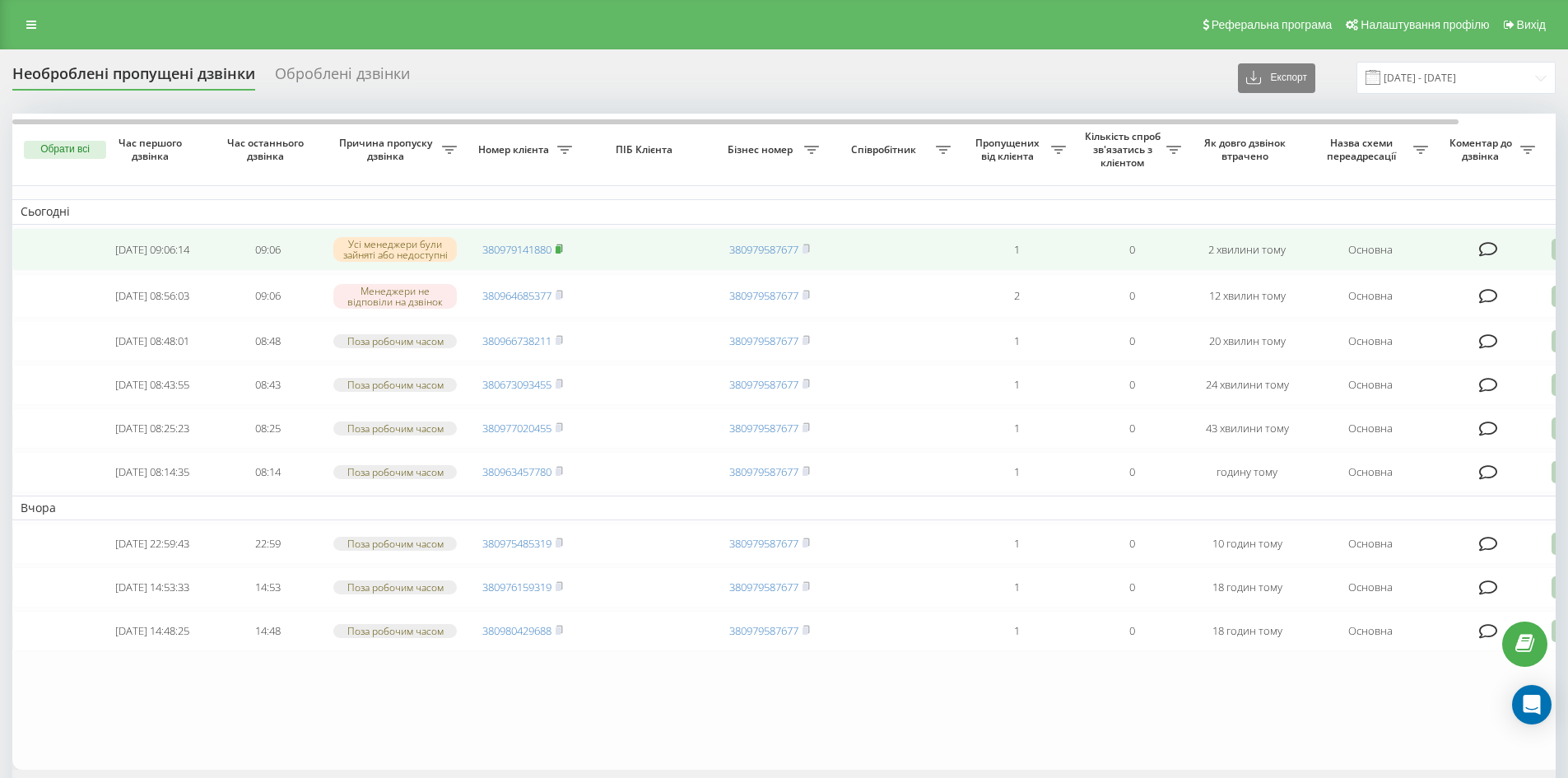
click at [560, 250] on rect at bounding box center [557, 250] width 5 height 8
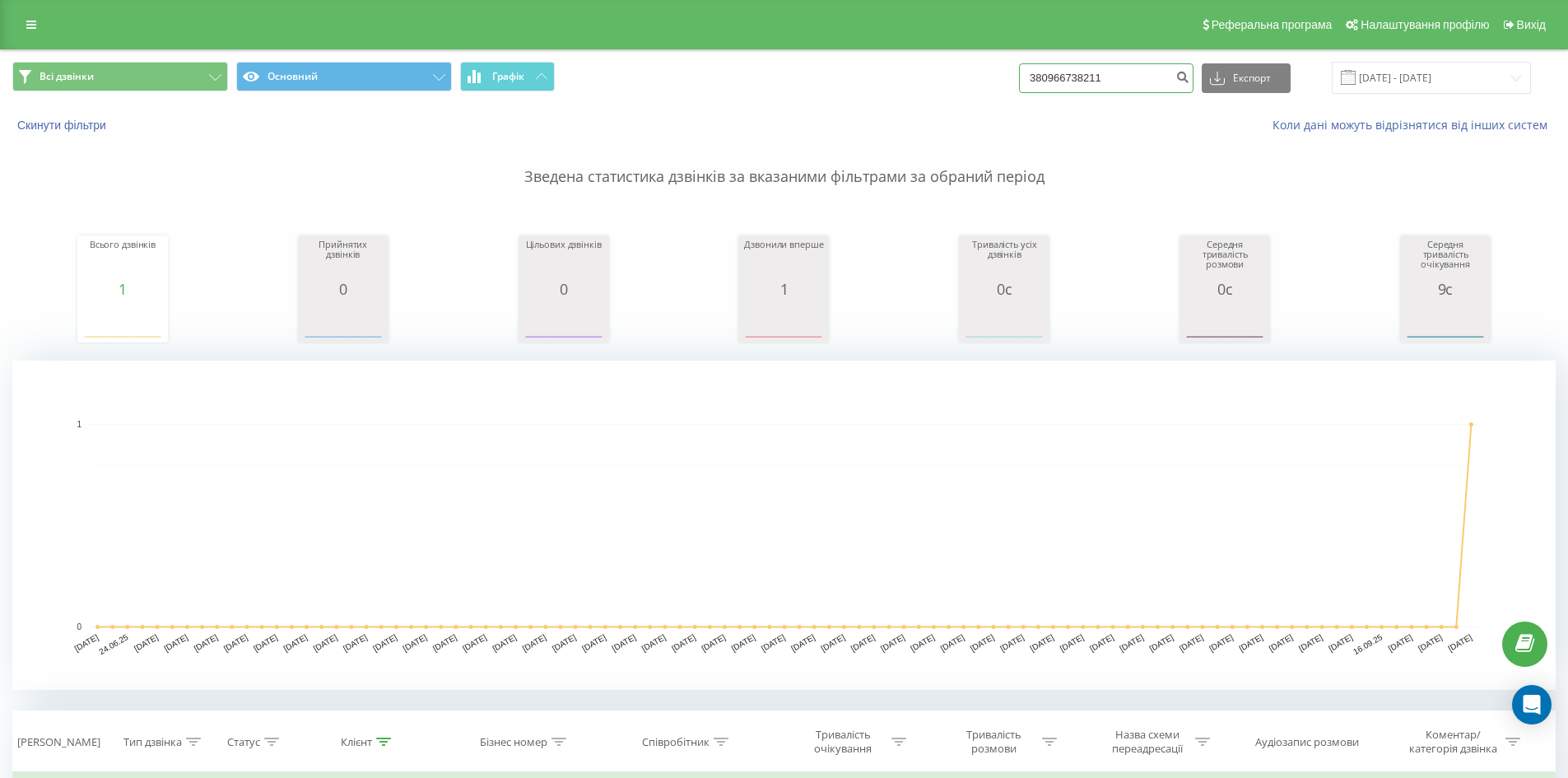
drag, startPoint x: 1159, startPoint y: 75, endPoint x: 522, endPoint y: 110, distance: 638.0
click at [121, 102] on div "Всі дзвінки Основний Графік 380966738211 Експорт .csv .xls .xlsx 22.06.2025 - 2…" at bounding box center [784, 78] width 1566 height 55
paste input
paste input "380975485319"
type input "380975485319"
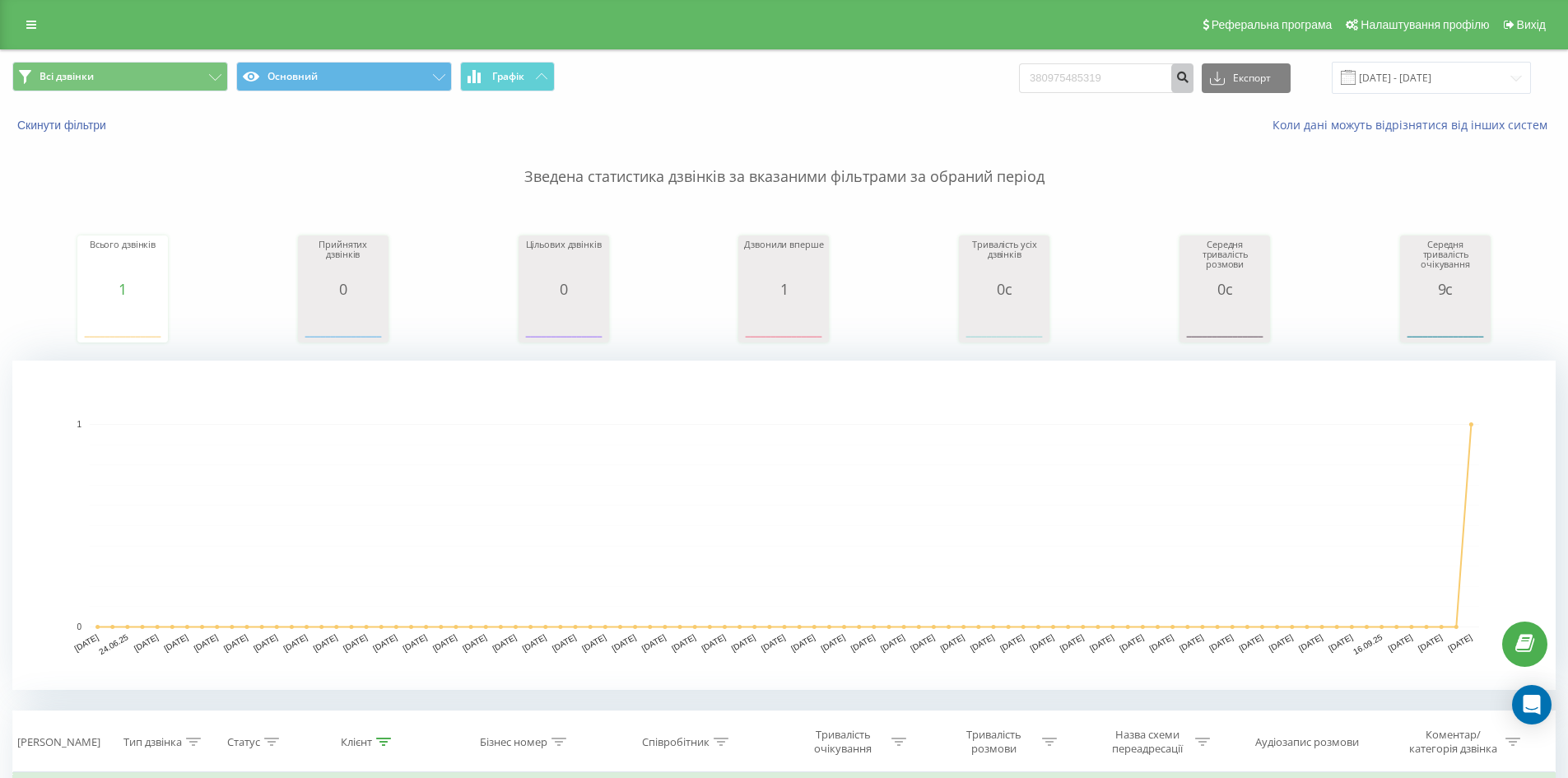
click at [1193, 83] on button "submit" at bounding box center [1183, 78] width 23 height 30
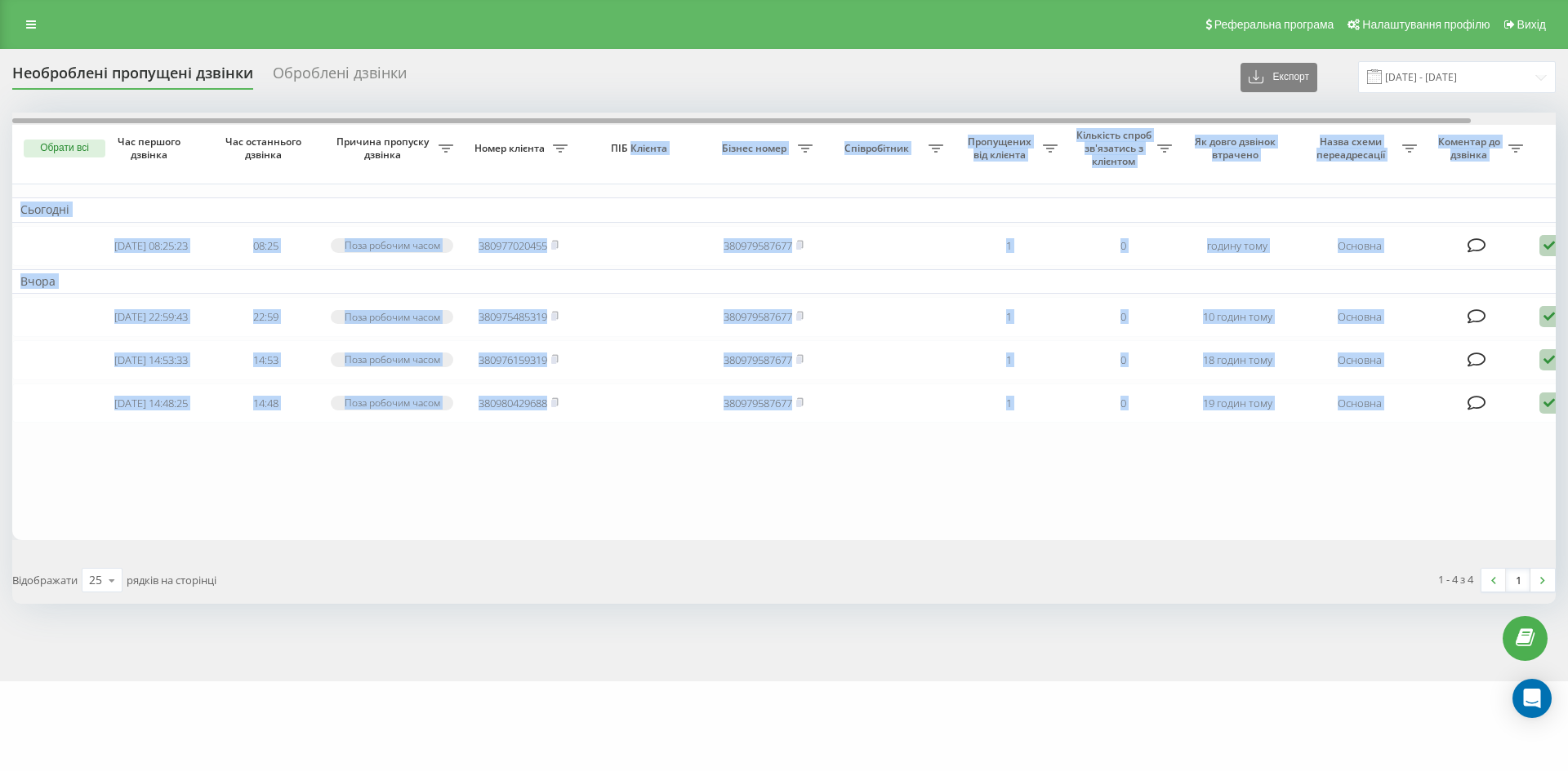
click at [640, 124] on div "Обрати всі Час першого дзвінка Час останнього дзвінка Причина пропуску дзвінка …" at bounding box center [784, 327] width 1544 height 428
drag, startPoint x: 640, startPoint y: 124, endPoint x: 651, endPoint y: 143, distance: 22.0
click at [641, 124] on div at bounding box center [784, 119] width 1544 height 13
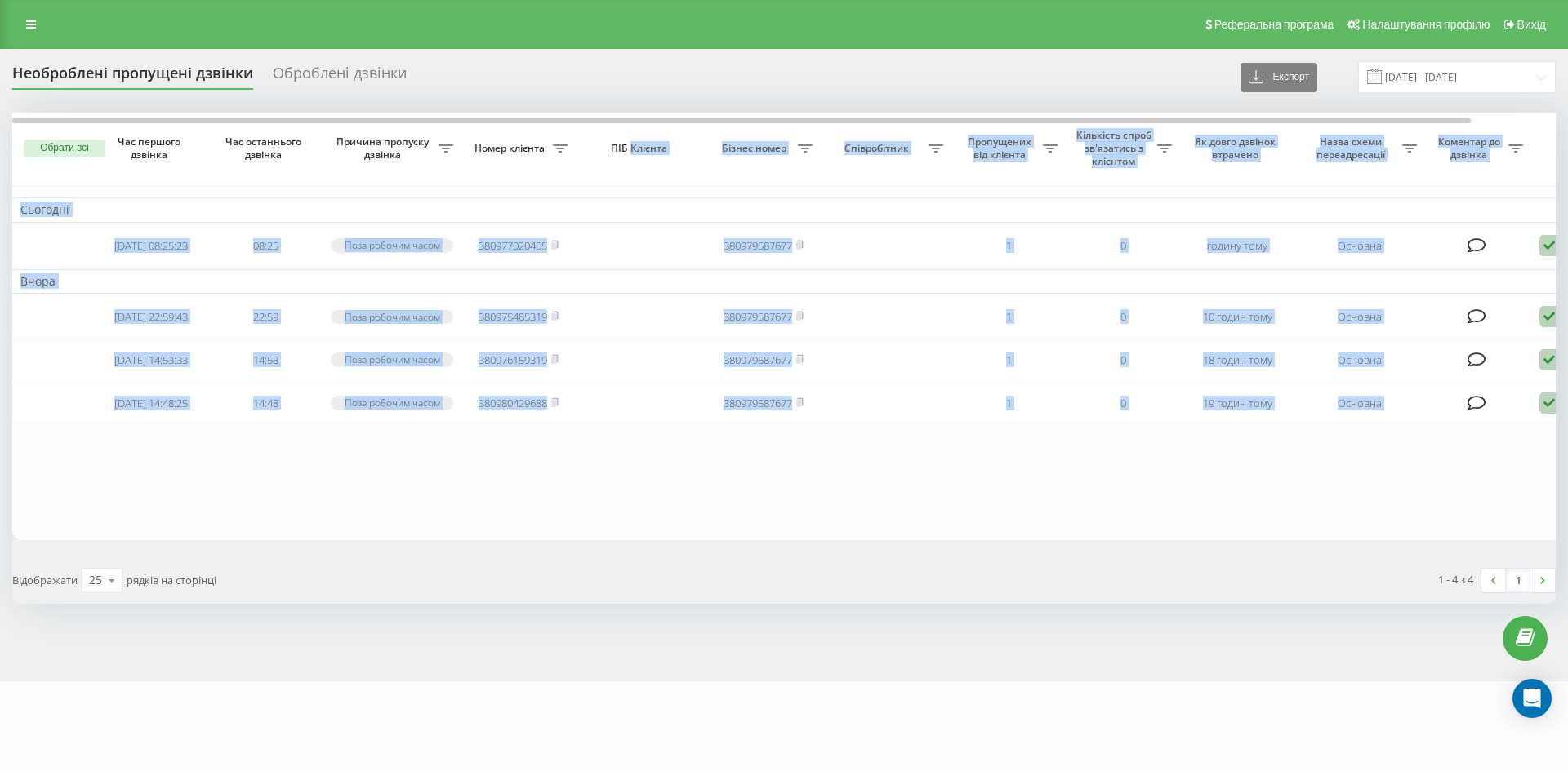
scroll to position [0, 90]
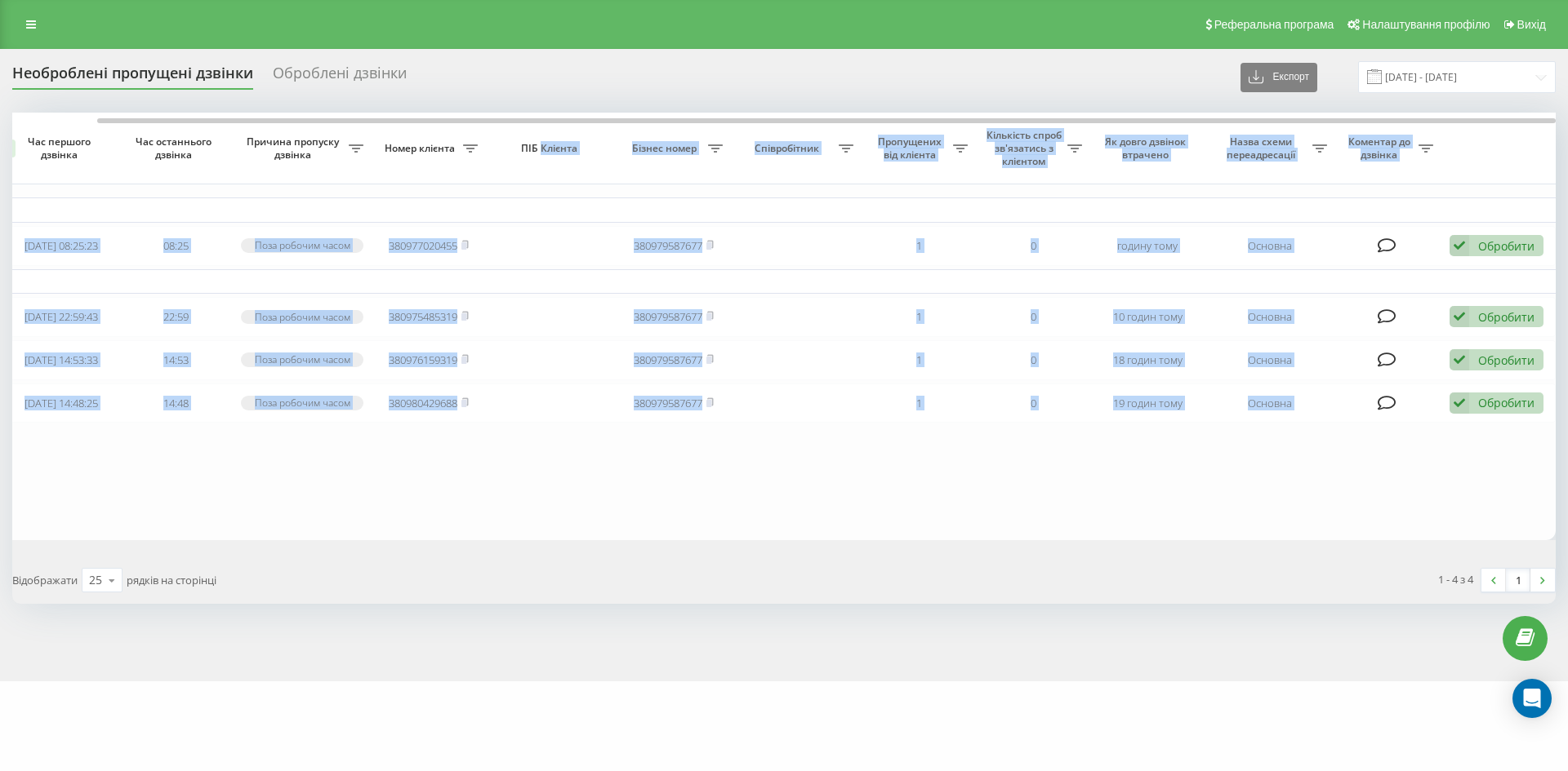
click at [655, 154] on span "Бізнес номер" at bounding box center [666, 148] width 83 height 13
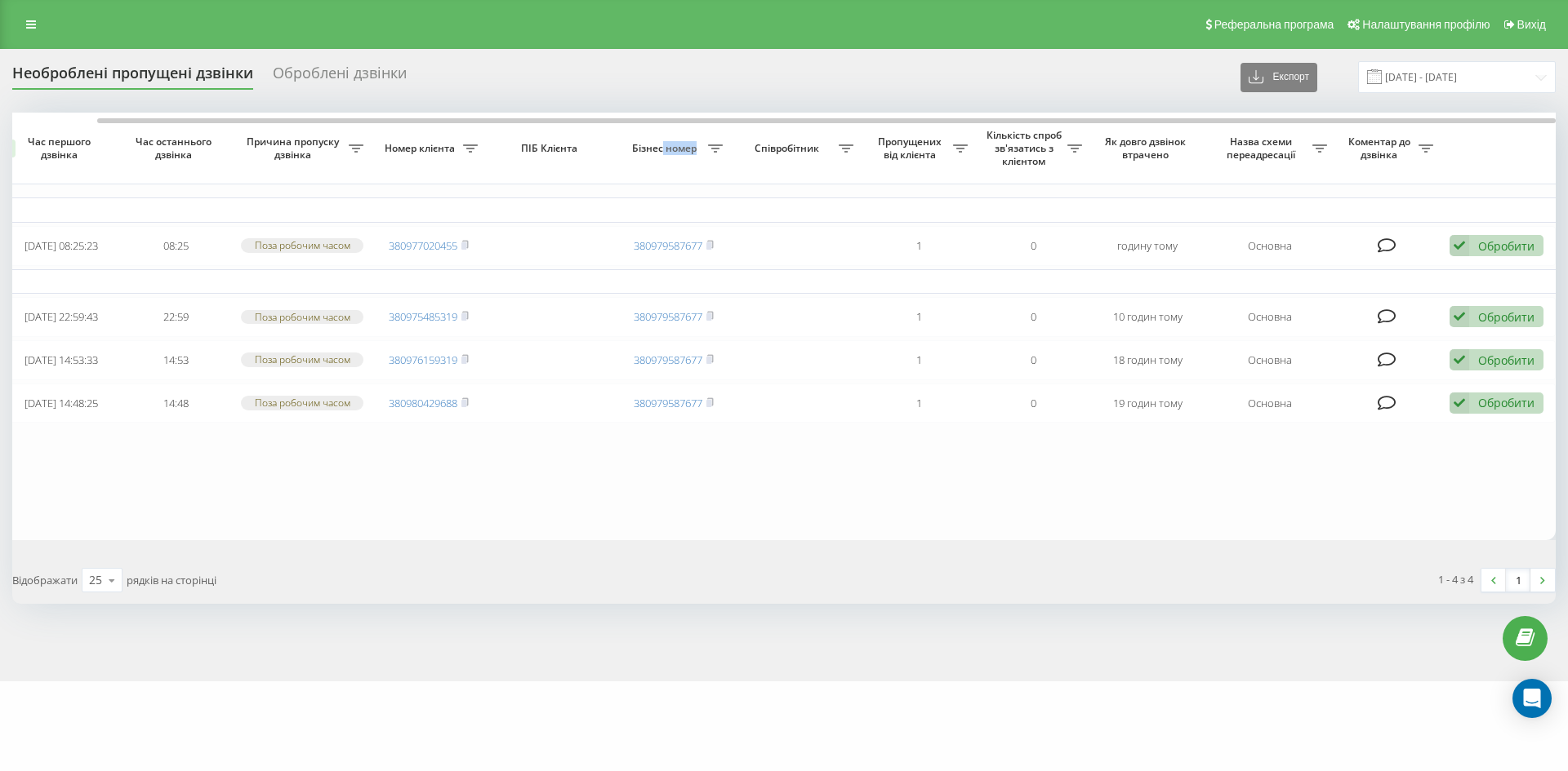
drag, startPoint x: 663, startPoint y: 152, endPoint x: 698, endPoint y: 145, distance: 35.7
click at [698, 145] on span "Бізнес номер" at bounding box center [666, 148] width 83 height 13
click at [695, 147] on span "Бізнес номер" at bounding box center [666, 148] width 83 height 13
drag, startPoint x: 660, startPoint y: 154, endPoint x: 709, endPoint y: 150, distance: 49.2
click at [709, 150] on div "Бізнес номер" at bounding box center [674, 148] width 98 height 13
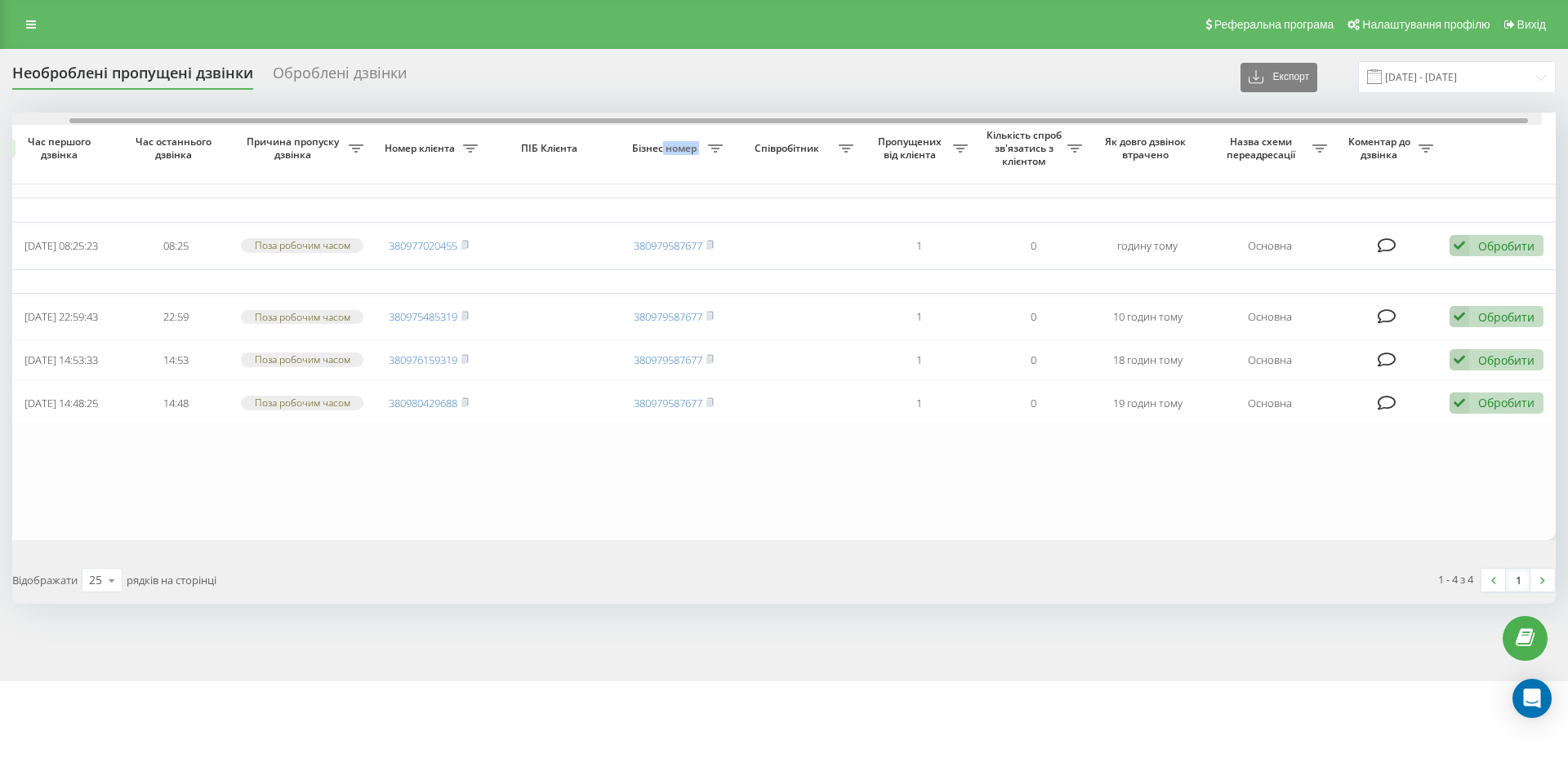
scroll to position [0, 0]
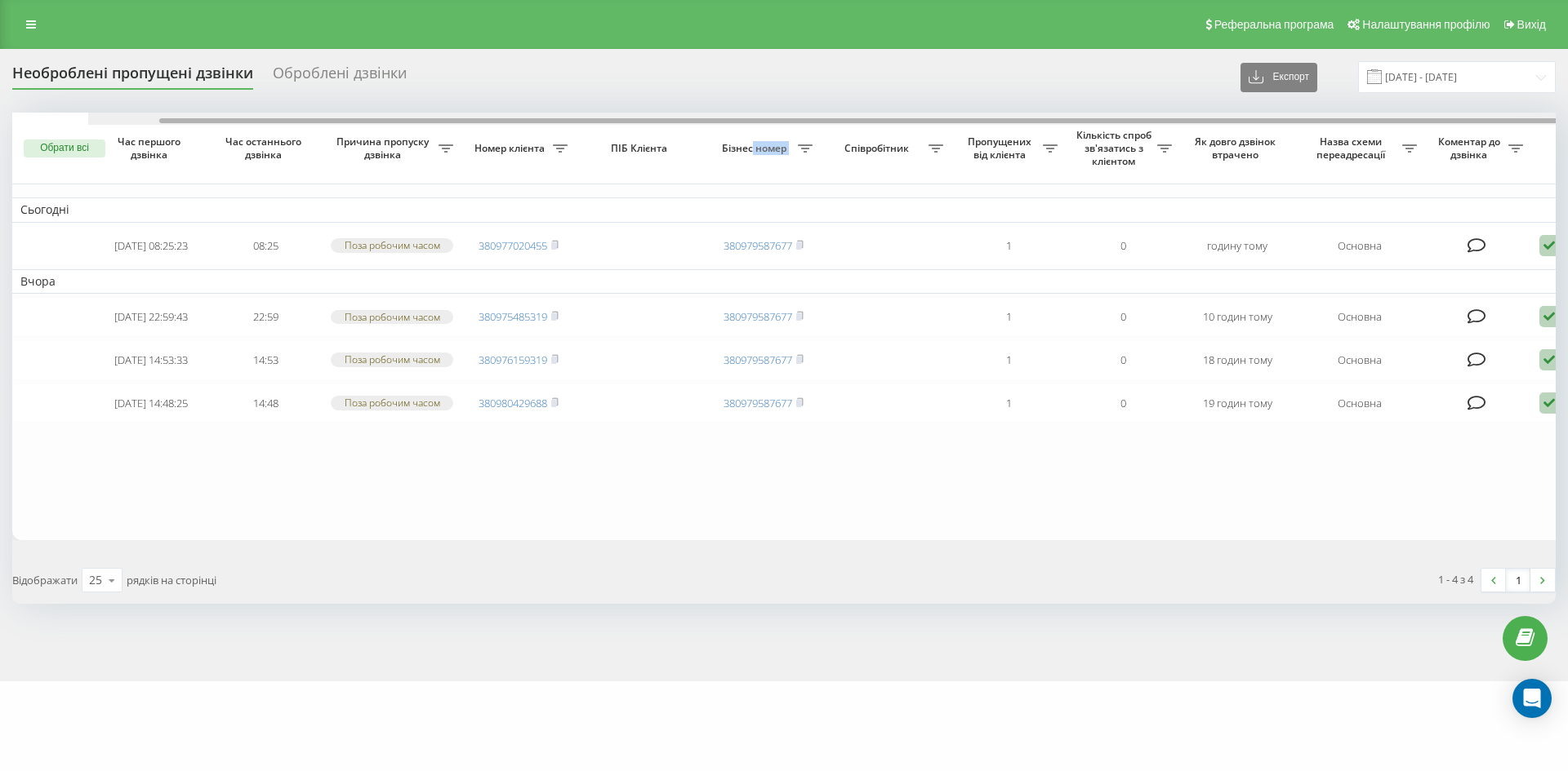
drag, startPoint x: 716, startPoint y: 120, endPoint x: 549, endPoint y: 128, distance: 167.2
click at [549, 128] on div "Обрати всі Час першого дзвінка Час останнього дзвінка Причина пропуску дзвінка …" at bounding box center [784, 327] width 1544 height 428
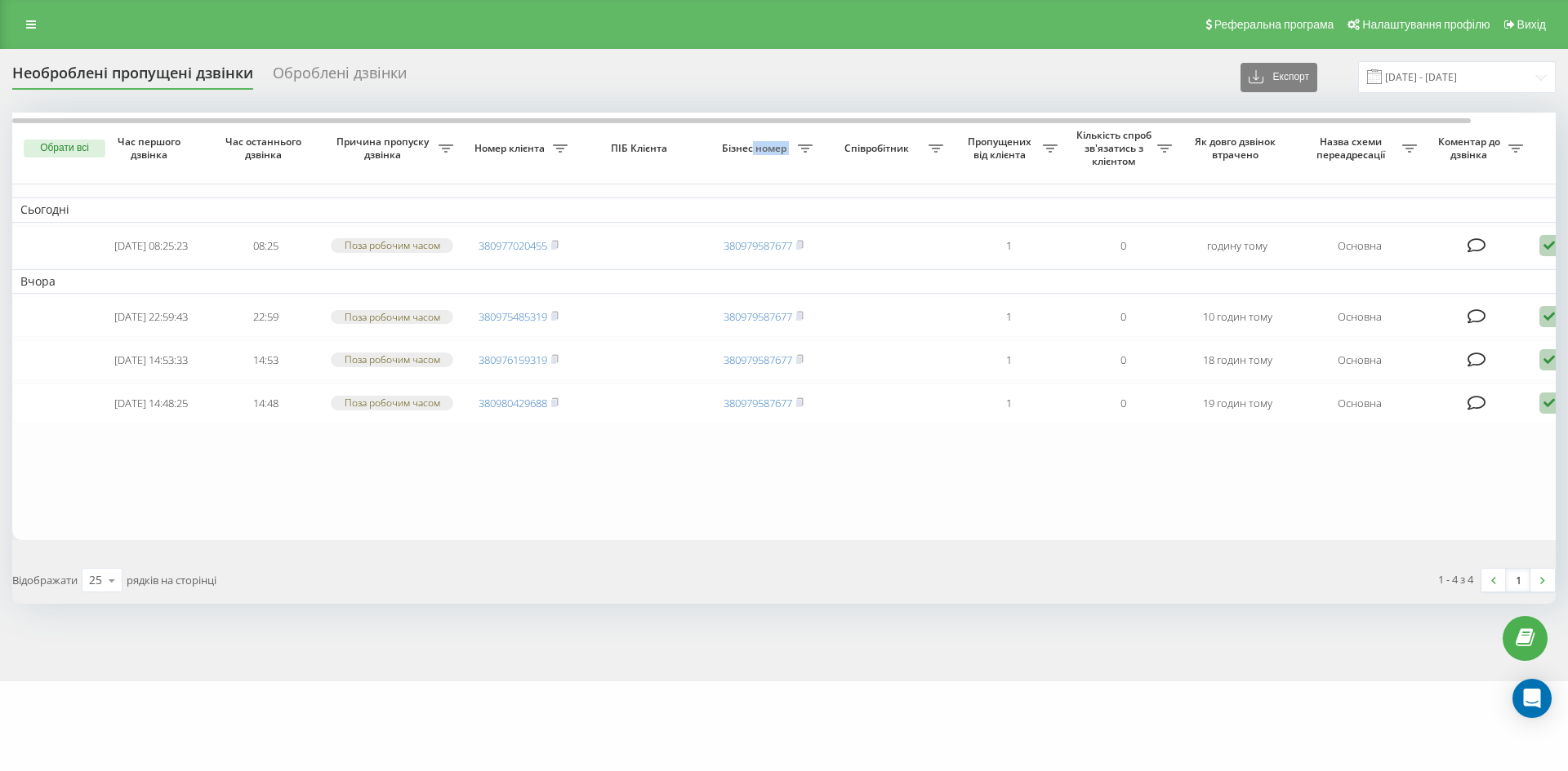
click at [776, 159] on th "Бізнес номер" at bounding box center [763, 149] width 114 height 72
drag, startPoint x: 751, startPoint y: 148, endPoint x: 723, endPoint y: 143, distance: 28.4
click at [723, 143] on span "Бізнес номер" at bounding box center [756, 148] width 83 height 13
drag, startPoint x: 723, startPoint y: 143, endPoint x: 762, endPoint y: 144, distance: 39.0
click at [723, 143] on span "Бізнес номер" at bounding box center [756, 148] width 83 height 13
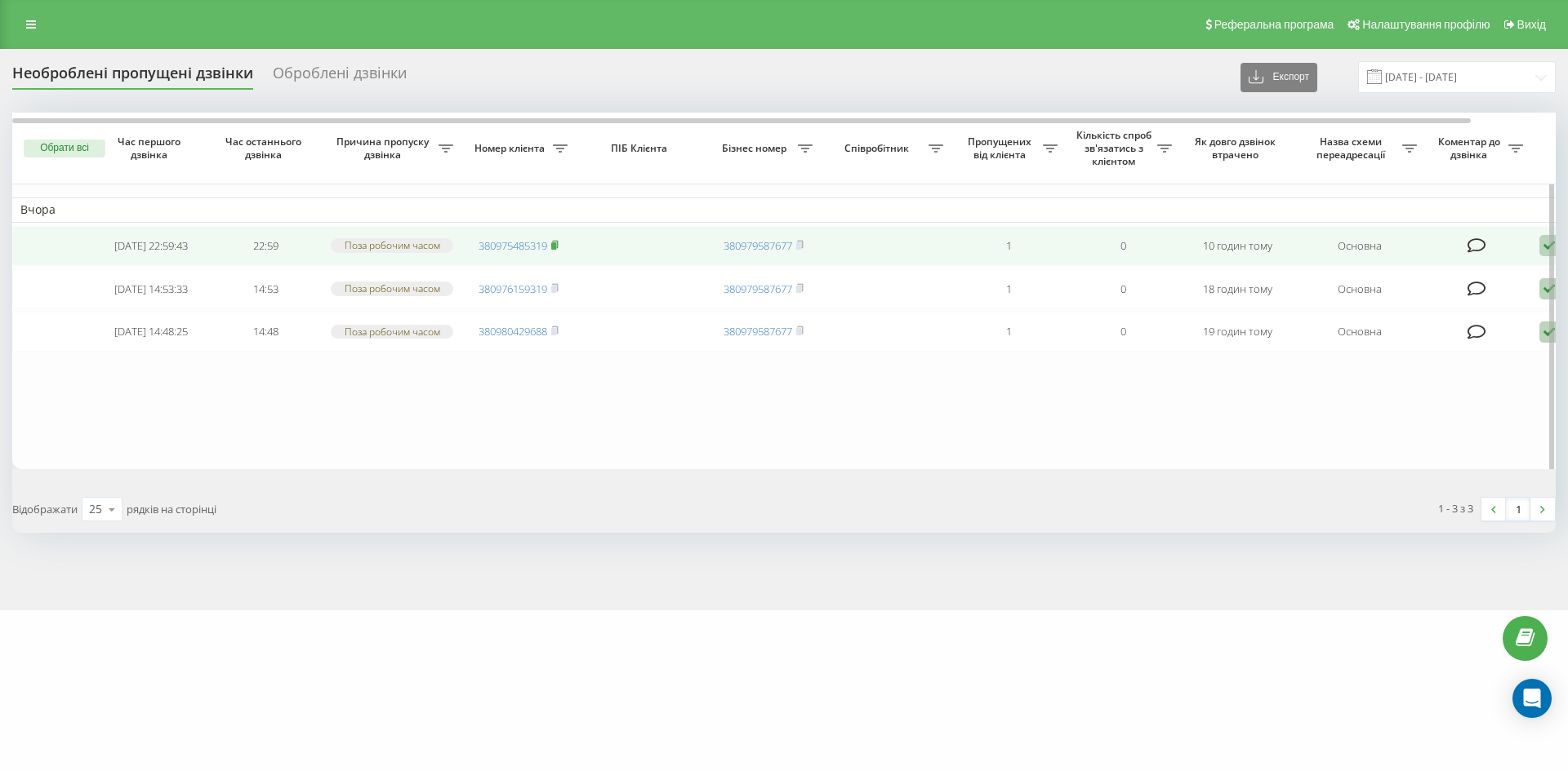
click at [558, 248] on icon at bounding box center [555, 244] width 6 height 8
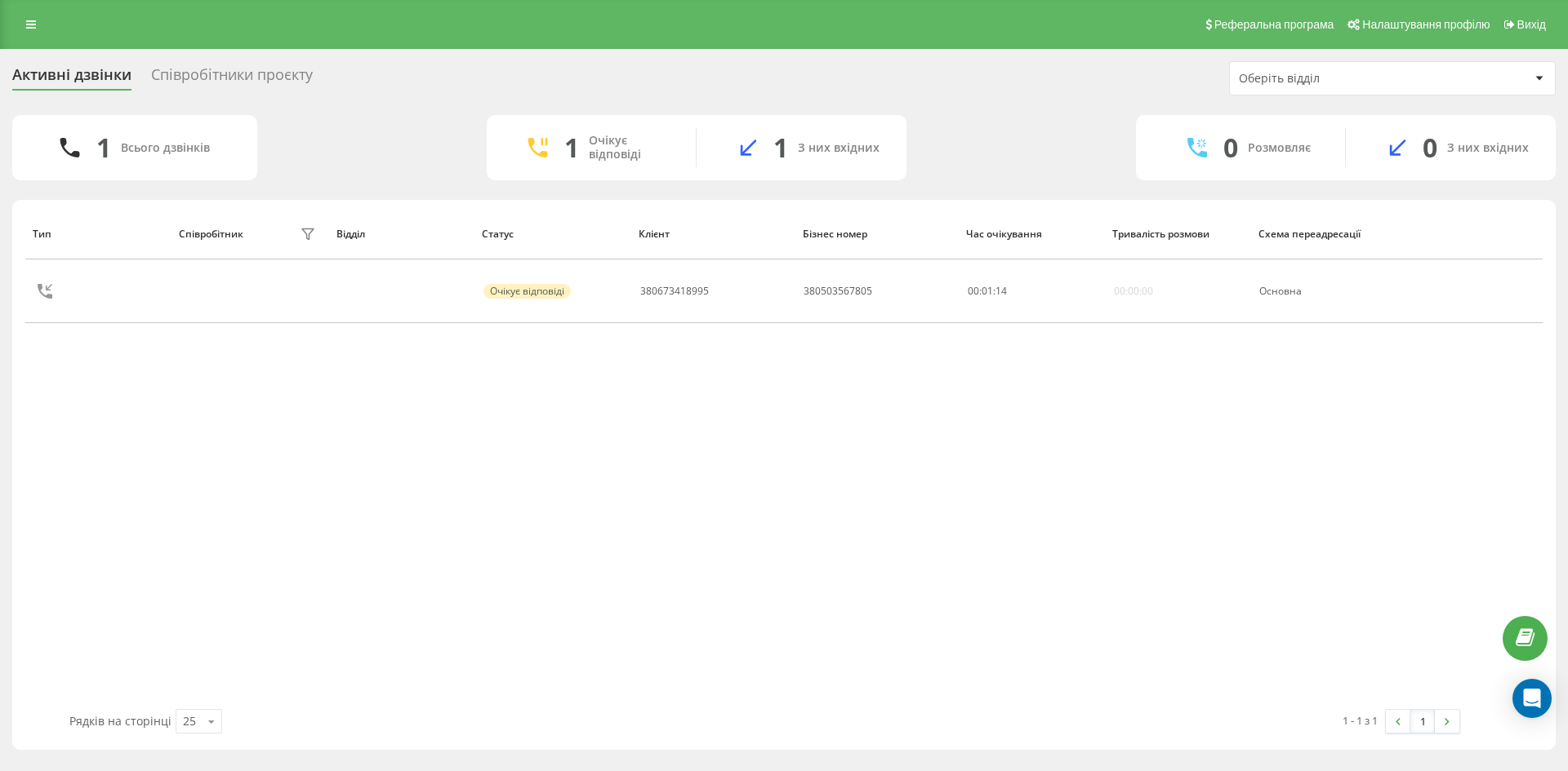
click at [216, 394] on div "Тип Співробітник фільтру Відділ Статус Клієнт Бізнес номер Час очікування Трива…" at bounding box center [784, 459] width 1517 height 501
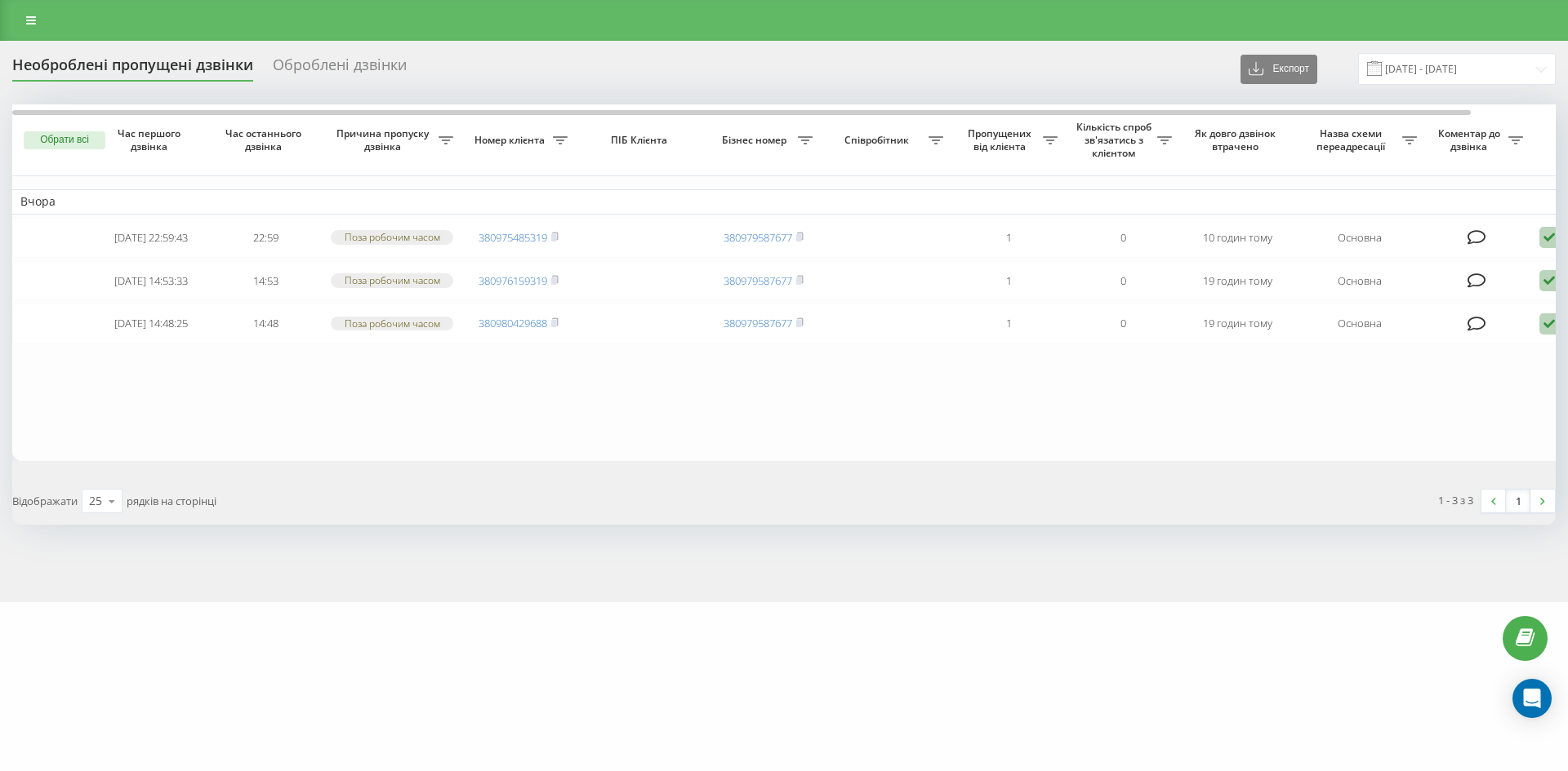
drag, startPoint x: 0, startPoint y: 0, endPoint x: 335, endPoint y: 79, distance: 344.2
click at [335, 79] on div "Оброблені дзвінки" at bounding box center [339, 69] width 134 height 25
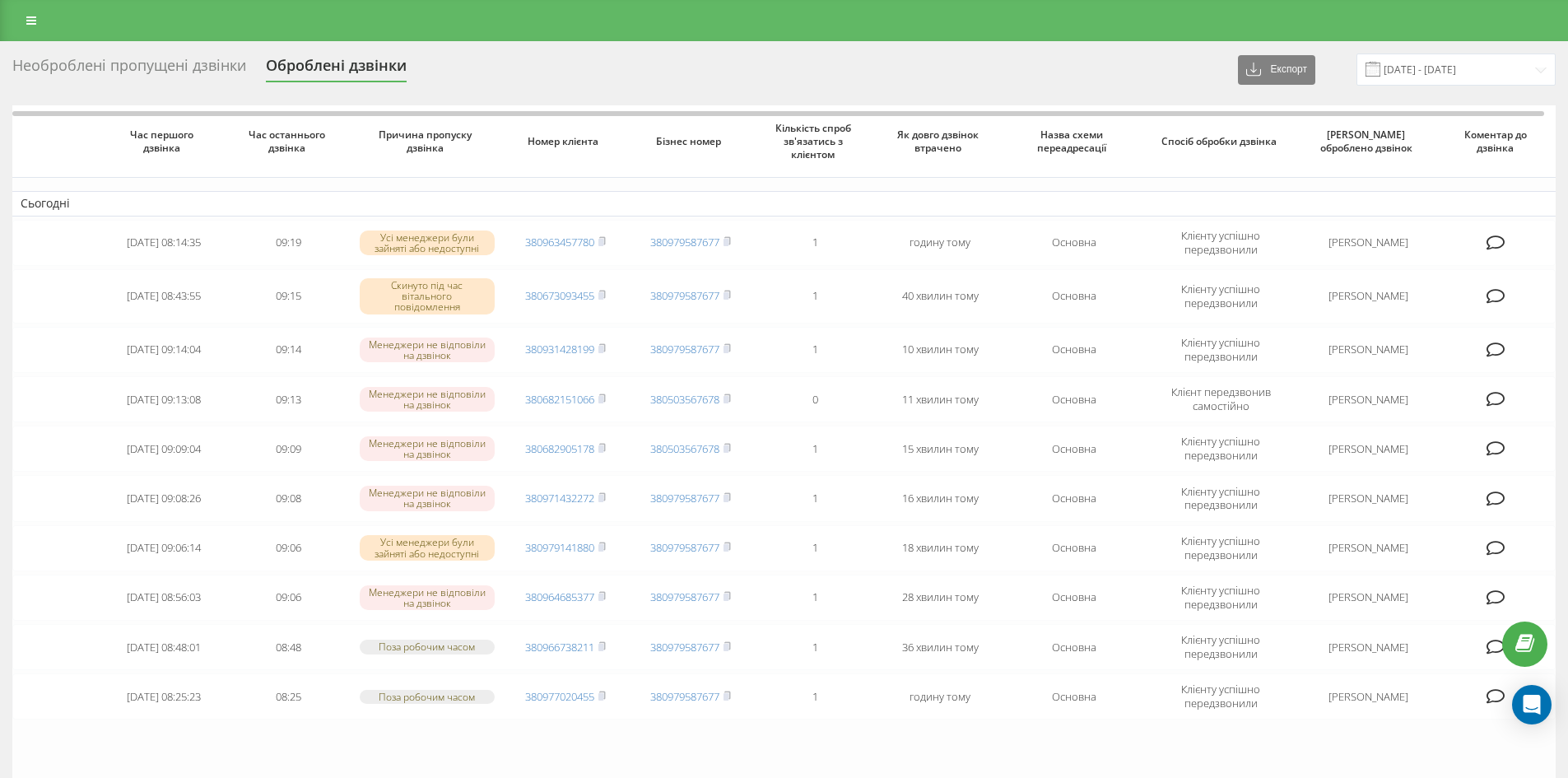
click at [256, 81] on div "Необроблені пропущені дзвінки Оброблені дзвінки" at bounding box center [219, 70] width 414 height 26
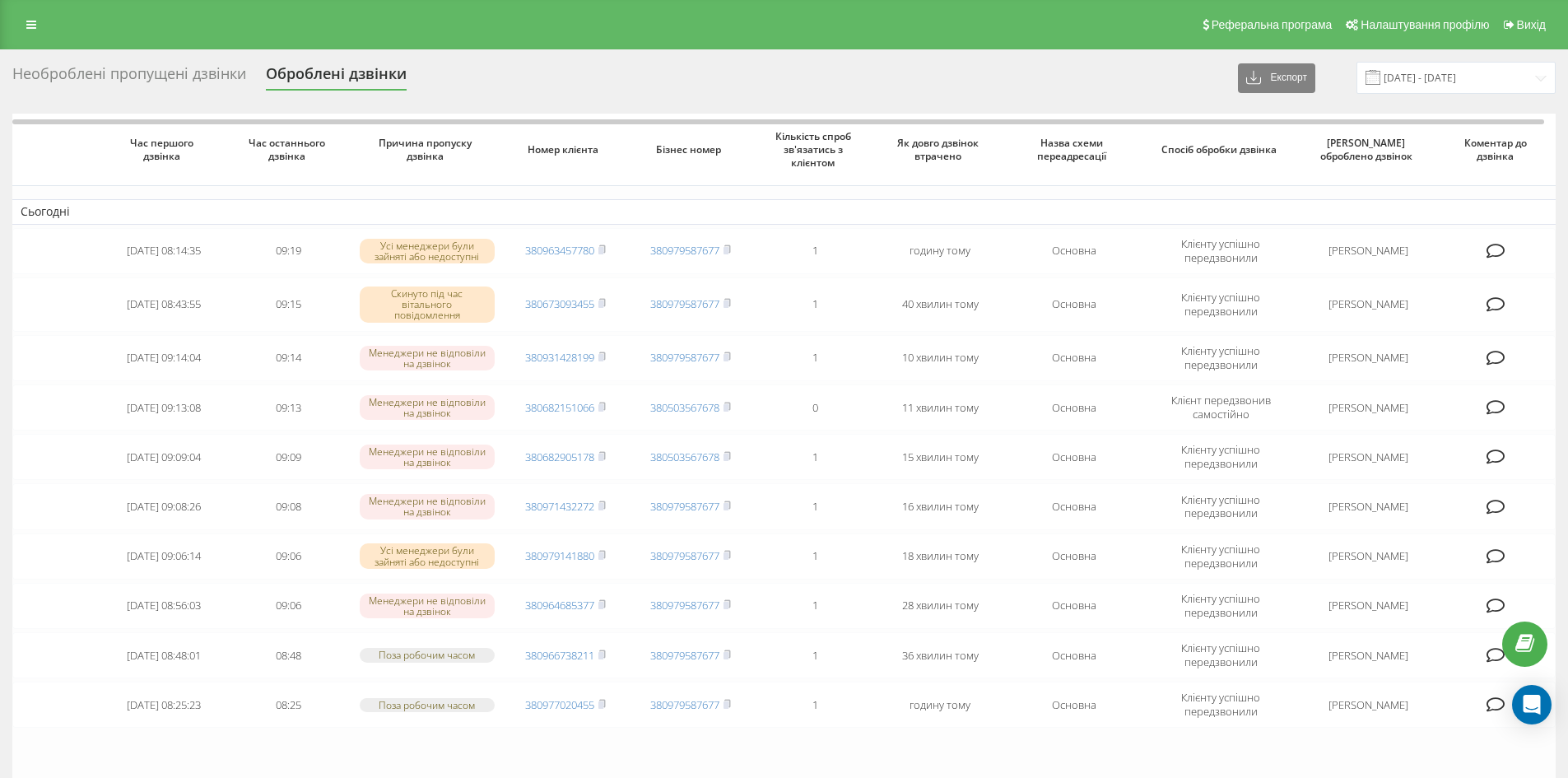
click at [222, 75] on div "Необроблені пропущені дзвінки" at bounding box center [130, 78] width 234 height 26
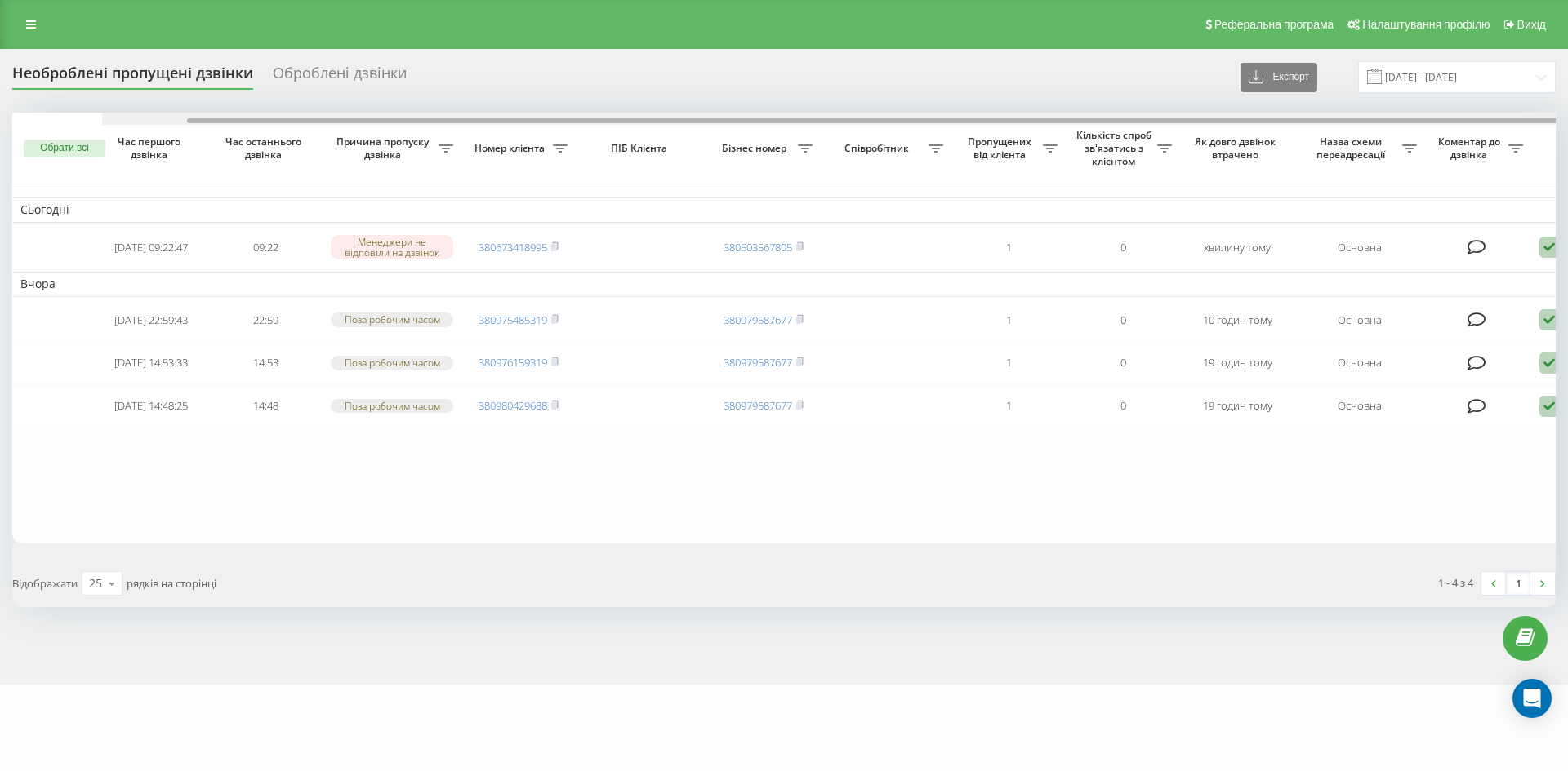
scroll to position [0, 90]
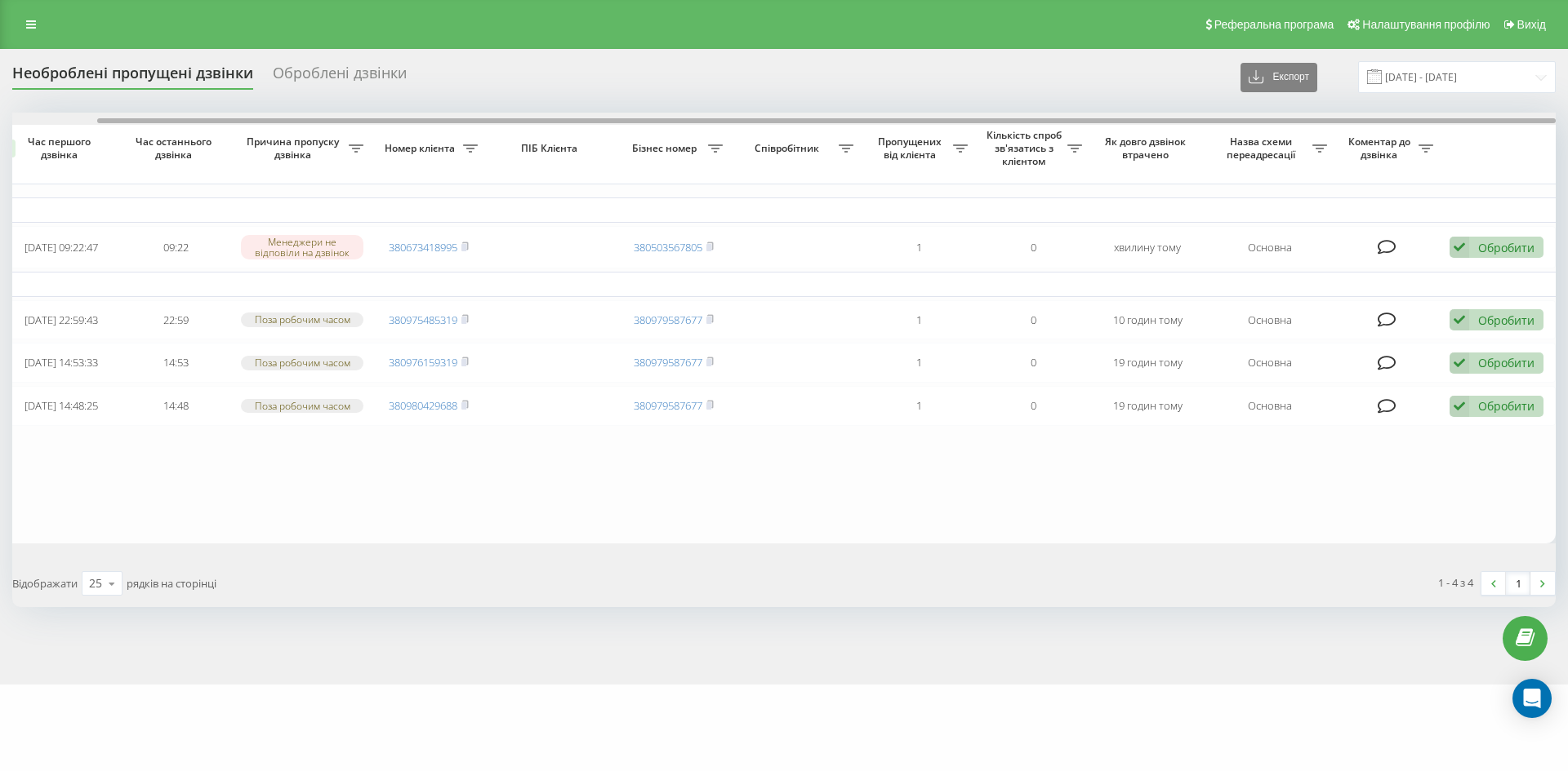
click at [997, 125] on div at bounding box center [784, 119] width 1544 height 13
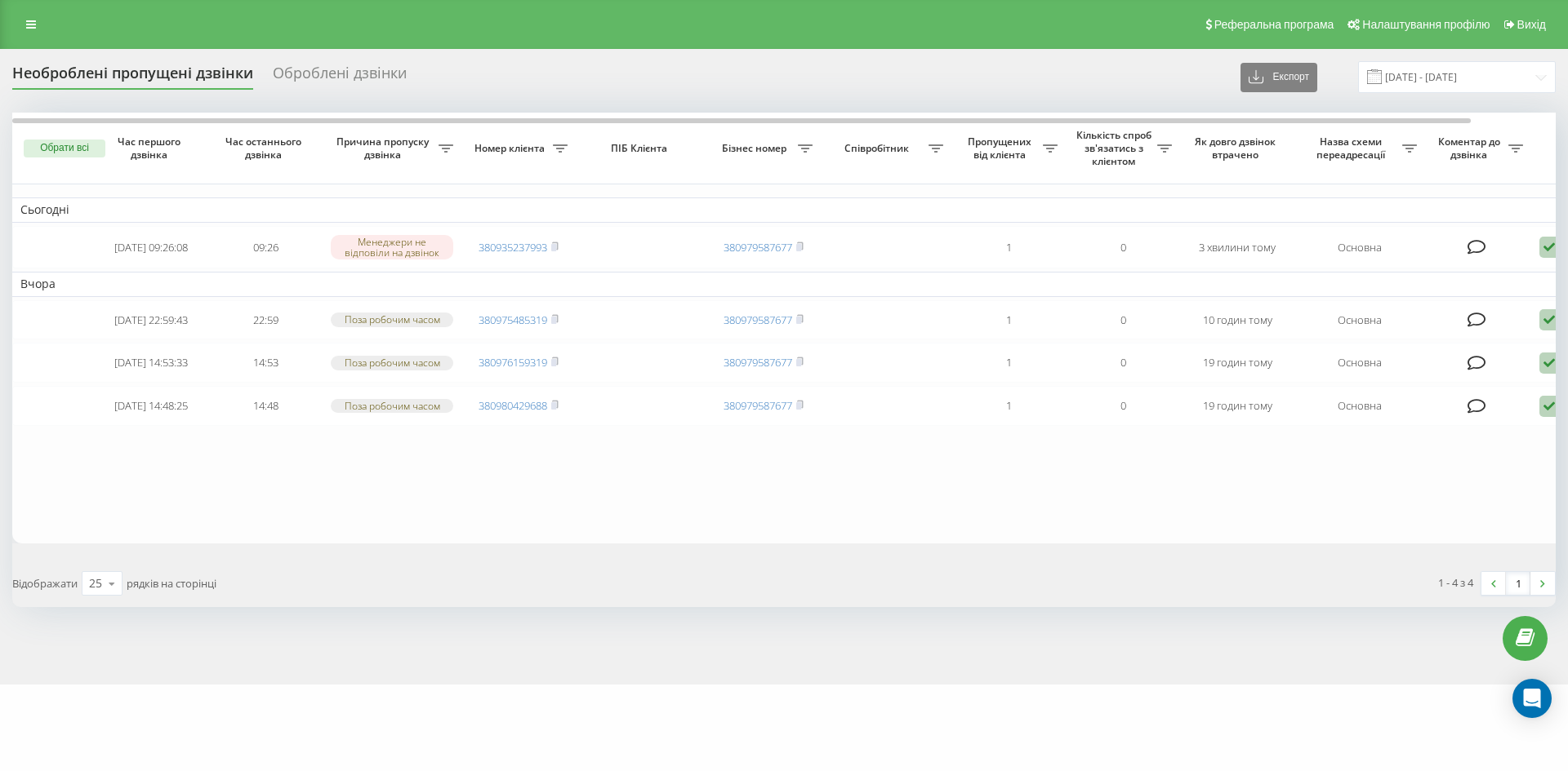
click at [253, 520] on table "Сьогодні [DATE] 09:26:08 09:26 Менеджери не відповіли на дзвінок 380935237993 3…" at bounding box center [829, 328] width 1633 height 431
click at [366, 79] on div "Оброблені дзвінки" at bounding box center [339, 77] width 134 height 25
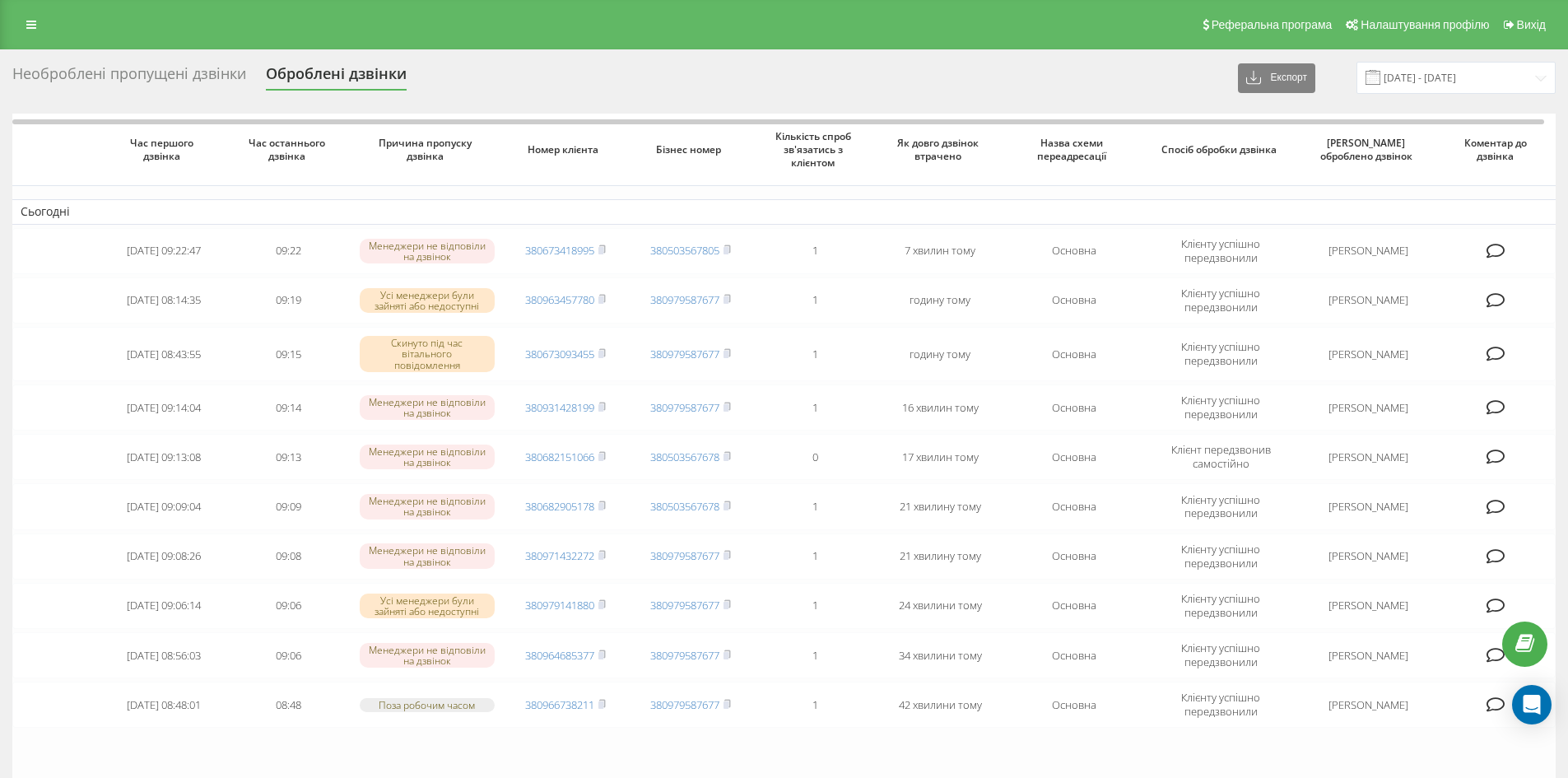
click at [113, 58] on div "Необроблені пропущені дзвінки Оброблені дзвінки Експорт .csv .xlsx [DATE] - [DA…" at bounding box center [784, 518] width 1568 height 939
click at [113, 70] on div "Необроблені пропущені дзвінки" at bounding box center [130, 78] width 234 height 26
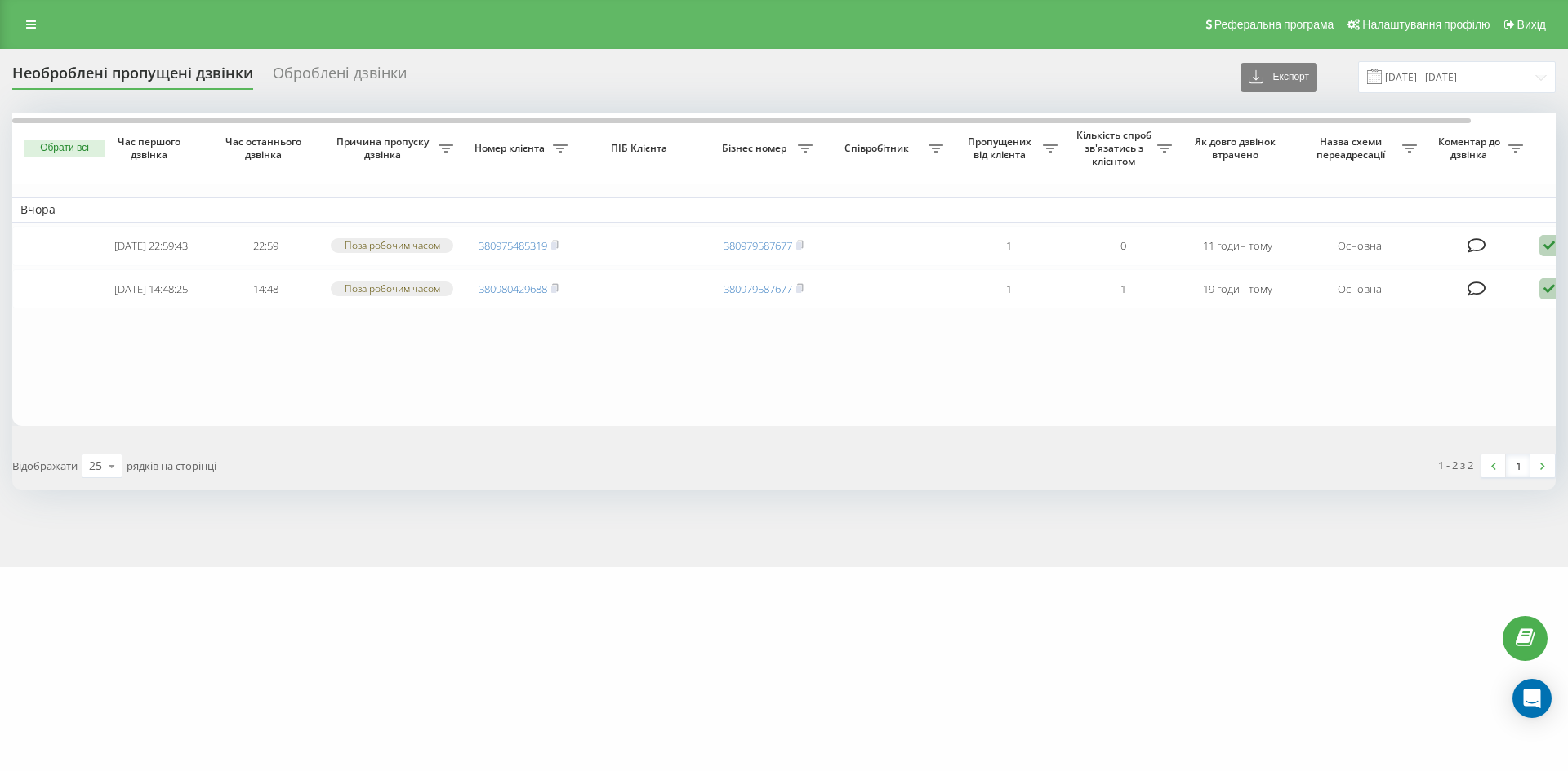
drag, startPoint x: 165, startPoint y: 604, endPoint x: 177, endPoint y: 545, distance: 60.2
click at [165, 604] on div "goriachev.centrlviv Проекти goriachev.centrlviv Дашборд Центр звернень Журнал д…" at bounding box center [784, 385] width 1568 height 771
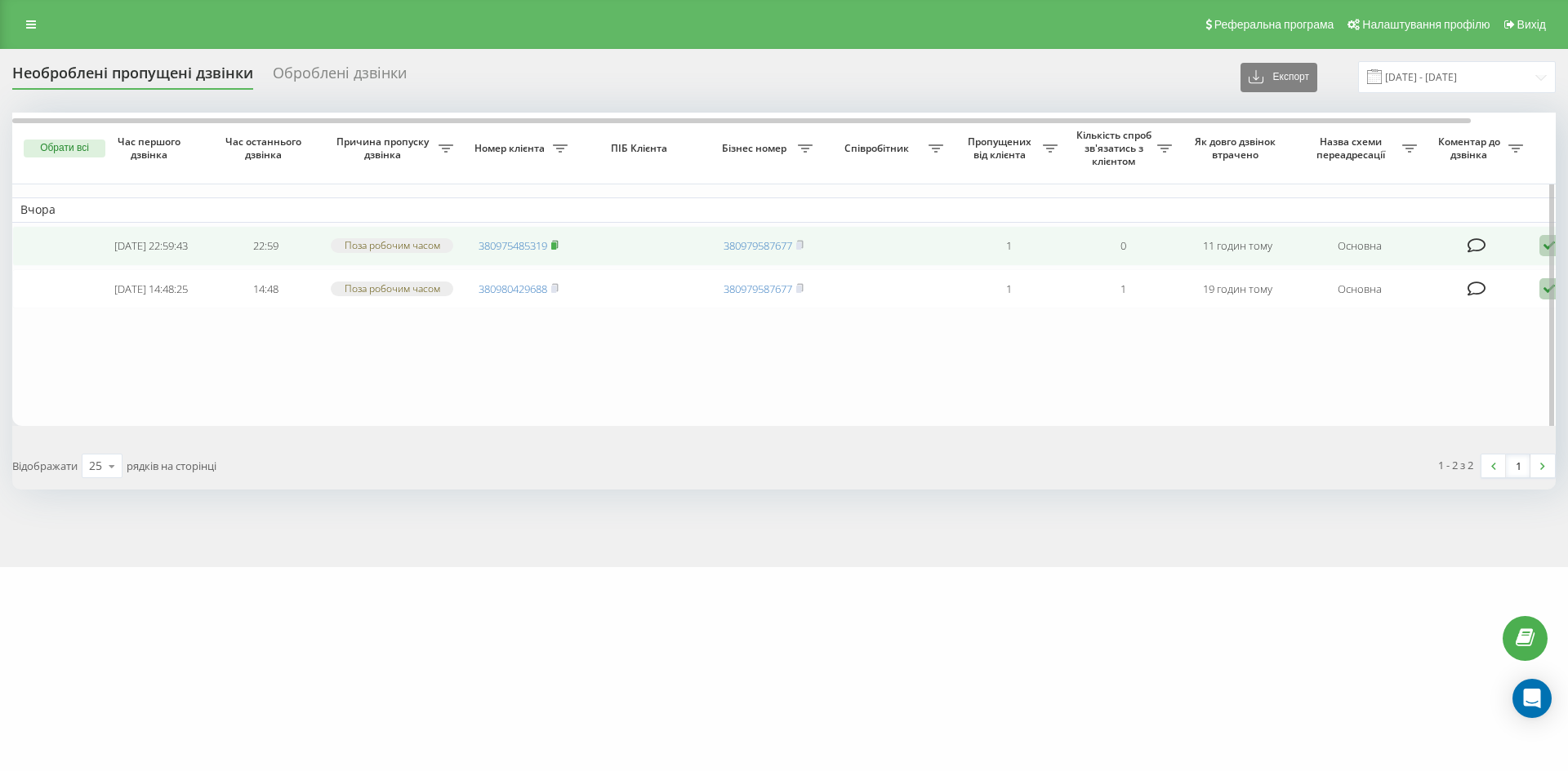
click at [556, 250] on rect at bounding box center [553, 247] width 5 height 8
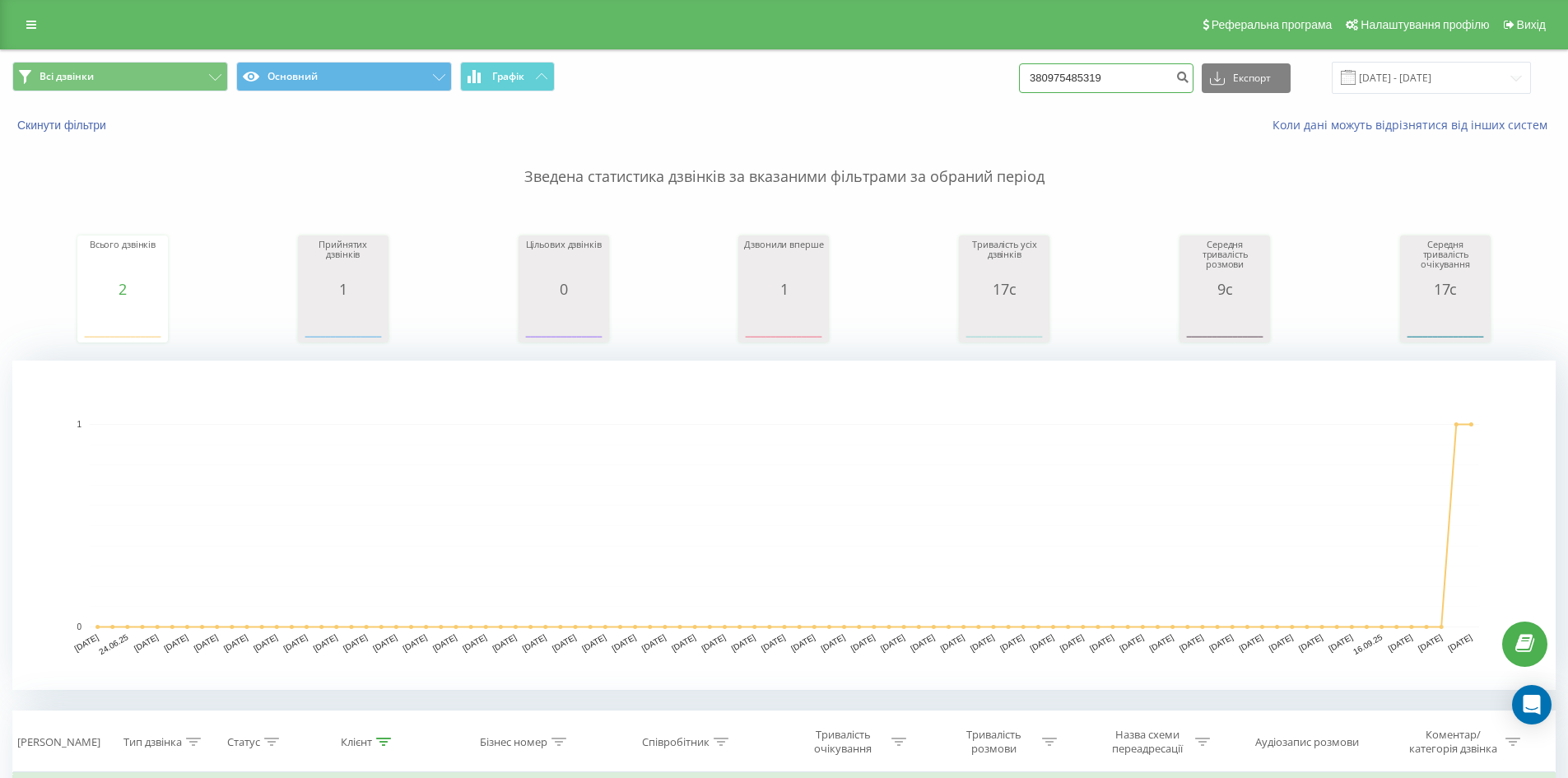
drag, startPoint x: 1122, startPoint y: 84, endPoint x: 1142, endPoint y: 84, distance: 20.0
click at [720, 71] on div "Всі дзвінки Основний Графік 380975485319 Експорт .csv .xls .xlsx [DATE] - [DATE]" at bounding box center [784, 78] width 1543 height 32
paste input "502303505"
click at [1167, 82] on input "380502303505" at bounding box center [1107, 78] width 175 height 30
type input "380502303505"
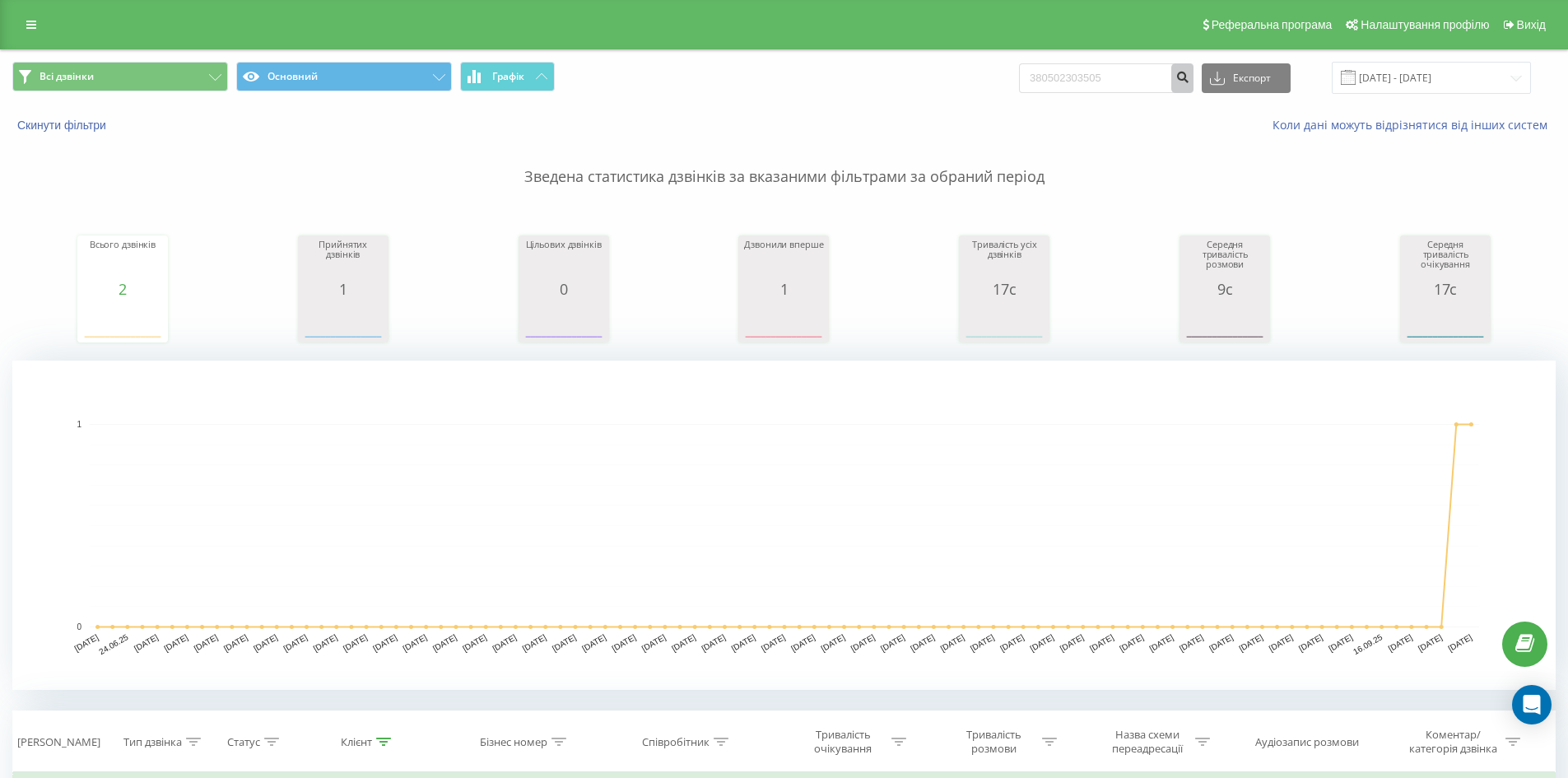
drag, startPoint x: 1202, startPoint y: 86, endPoint x: 1278, endPoint y: 116, distance: 81.7
click at [1193, 87] on button "submit" at bounding box center [1183, 78] width 23 height 30
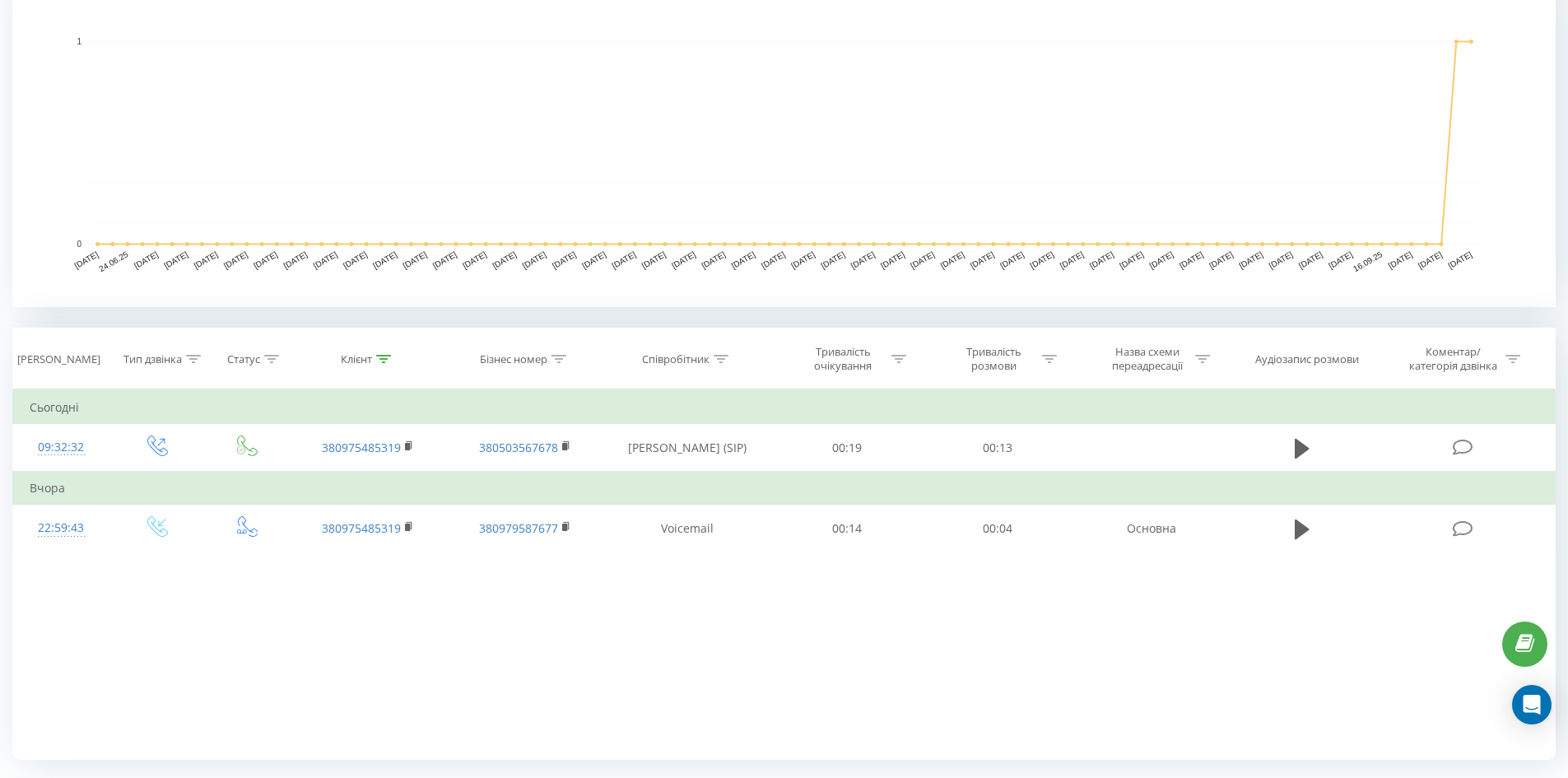
scroll to position [427, 0]
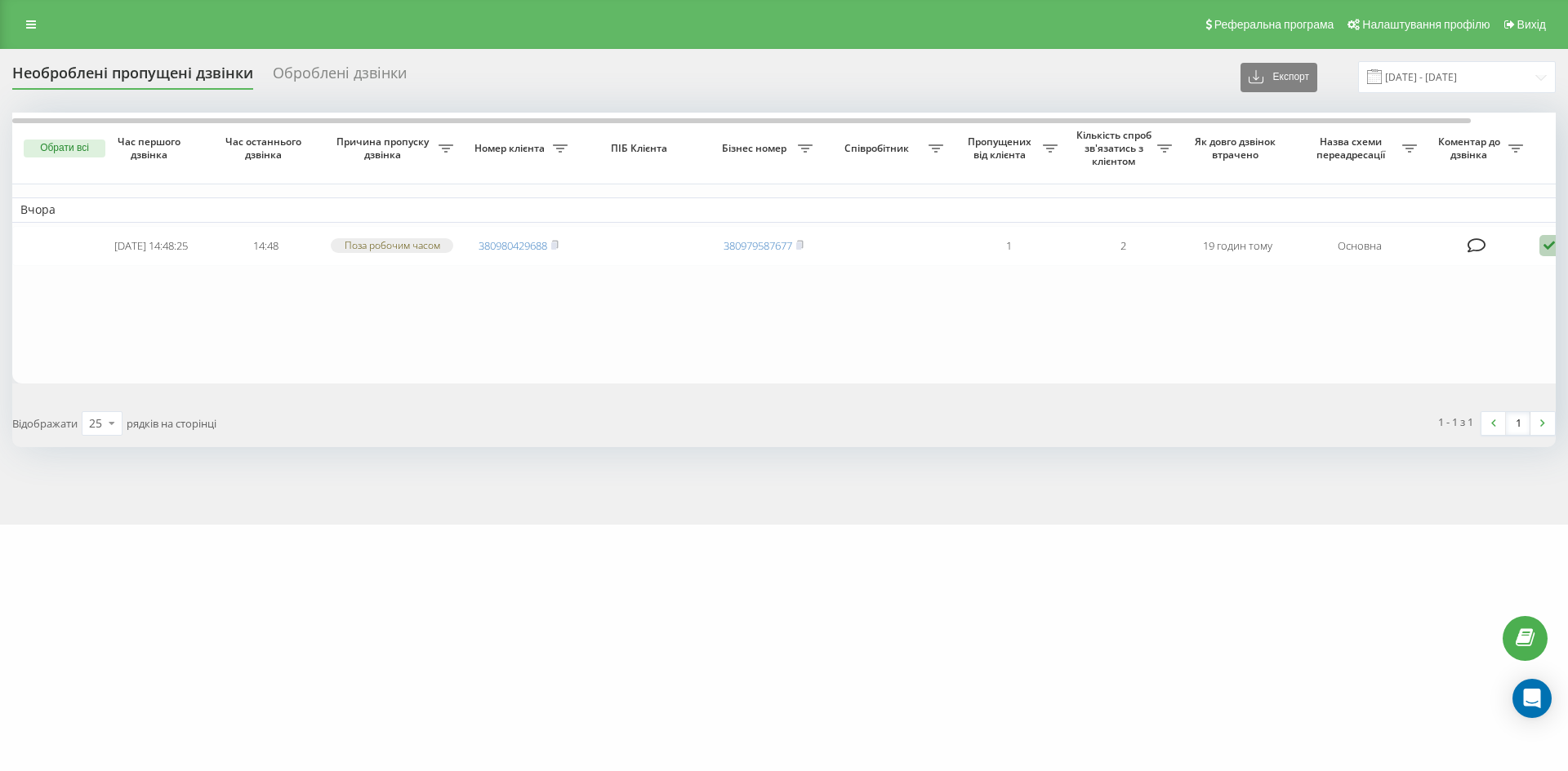
click at [335, 83] on div "Оброблені дзвінки" at bounding box center [339, 77] width 134 height 25
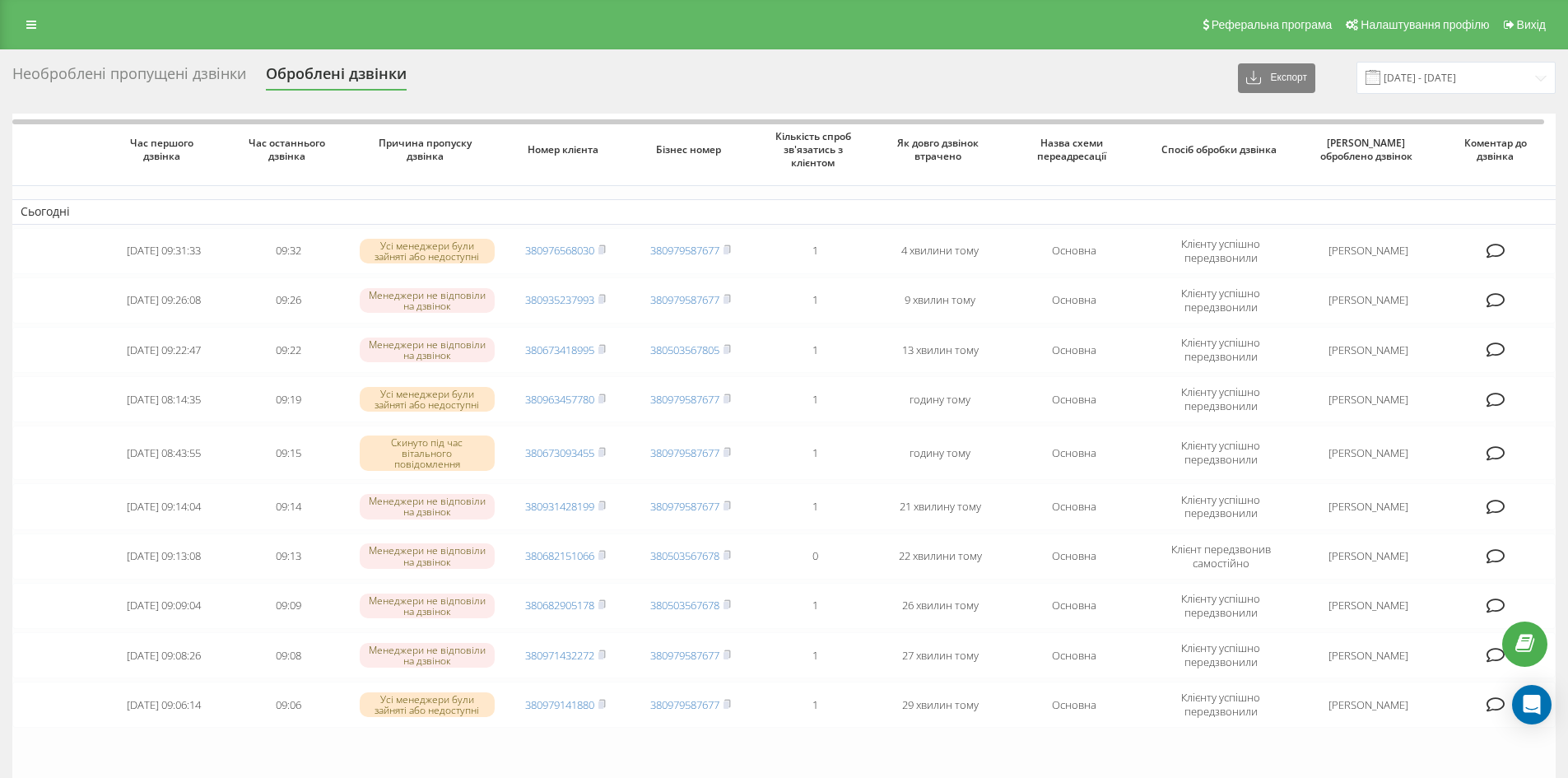
click at [171, 81] on div "Необроблені пропущені дзвінки" at bounding box center [130, 78] width 234 height 26
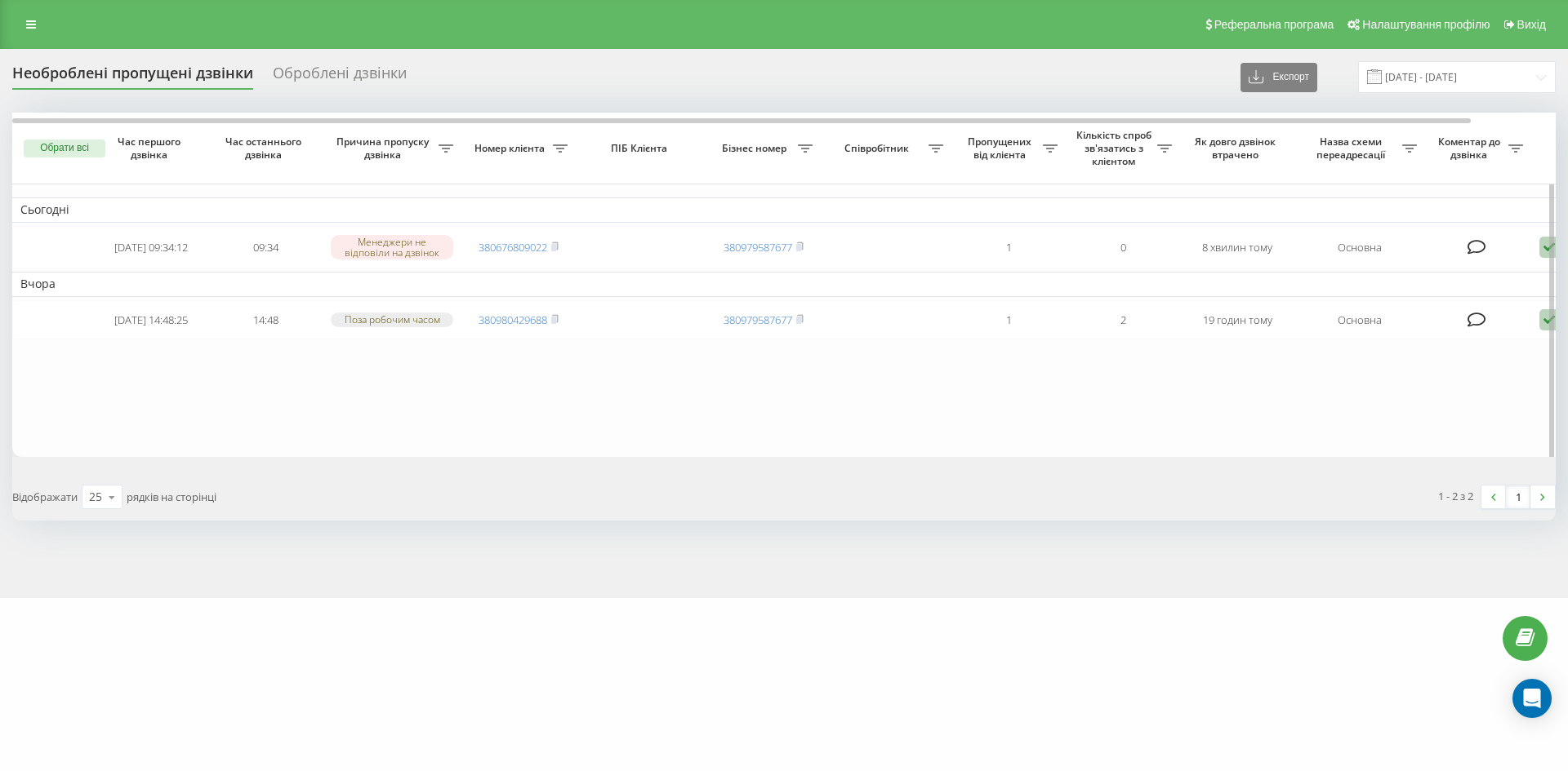
drag, startPoint x: 287, startPoint y: 419, endPoint x: 133, endPoint y: 78, distance: 374.2
click at [289, 416] on table "Сьогодні 2025-09-22 09:34:12 09:34 Менеджери не відповіли на дзвінок 3806768090…" at bounding box center [829, 285] width 1633 height 344
click at [372, 87] on div "Оброблені дзвінки" at bounding box center [339, 77] width 134 height 25
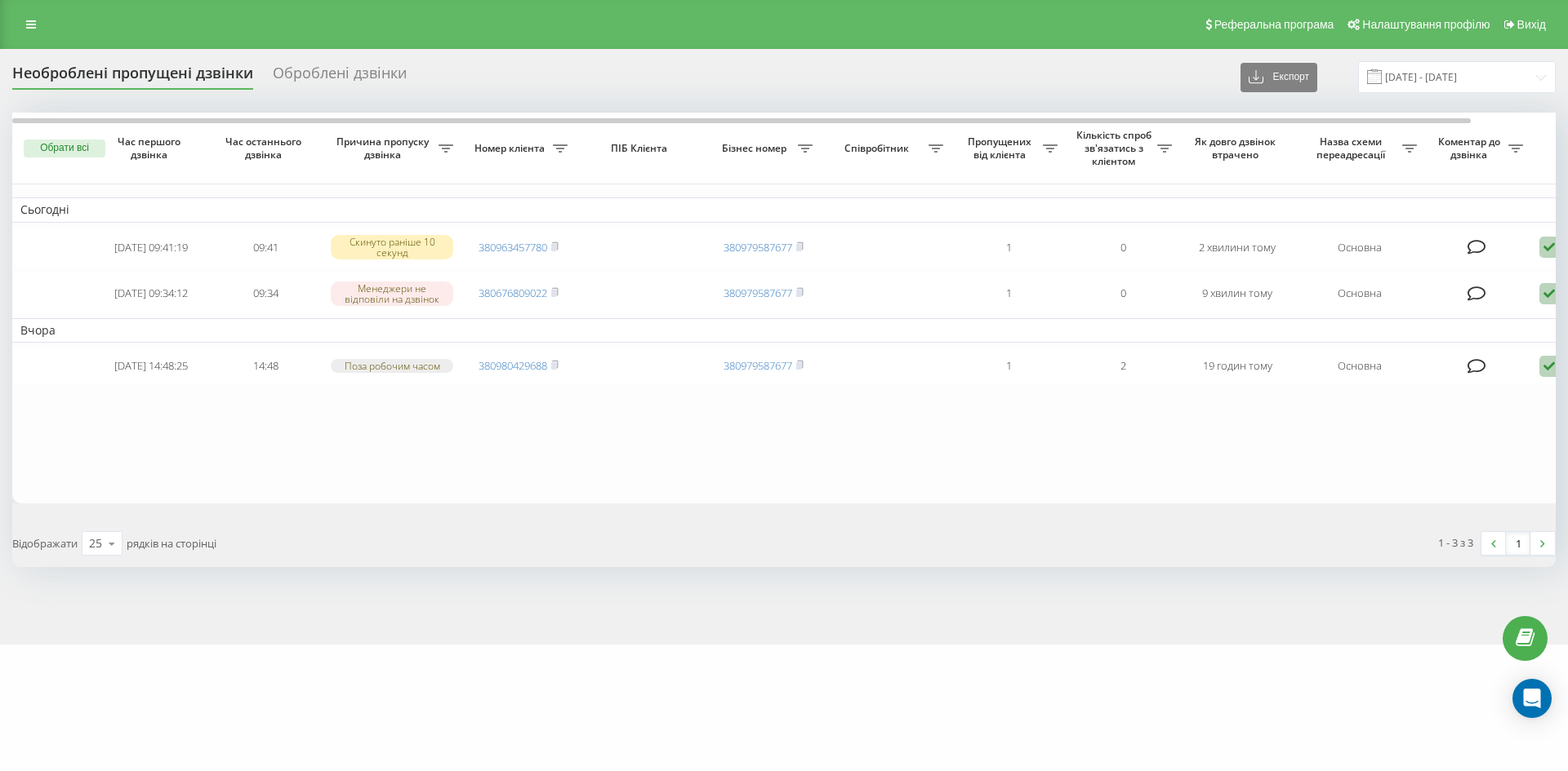
click at [319, 69] on div "Оброблені дзвінки" at bounding box center [339, 77] width 134 height 25
drag, startPoint x: 165, startPoint y: 58, endPoint x: 174, endPoint y: 81, distance: 24.7
click at [165, 62] on div "Необроблені пропущені дзвінки Оброблені дзвінки Експорт .csv .xlsx [DATE] - [DA…" at bounding box center [784, 346] width 1568 height 596
click at [174, 81] on div "Необроблені пропущені дзвінки" at bounding box center [133, 77] width 241 height 25
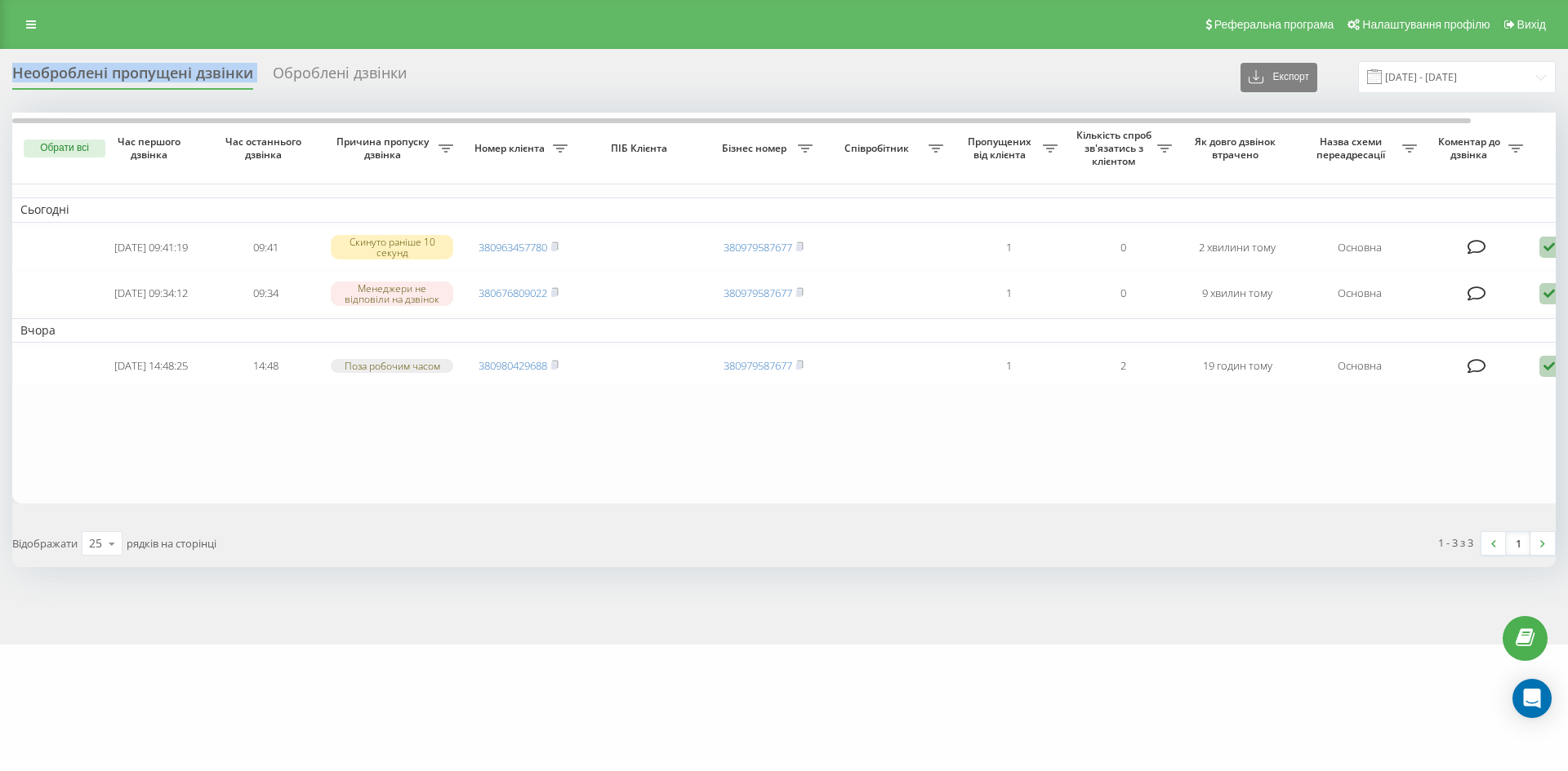
click at [174, 81] on div "Необроблені пропущені дзвінки" at bounding box center [133, 77] width 241 height 25
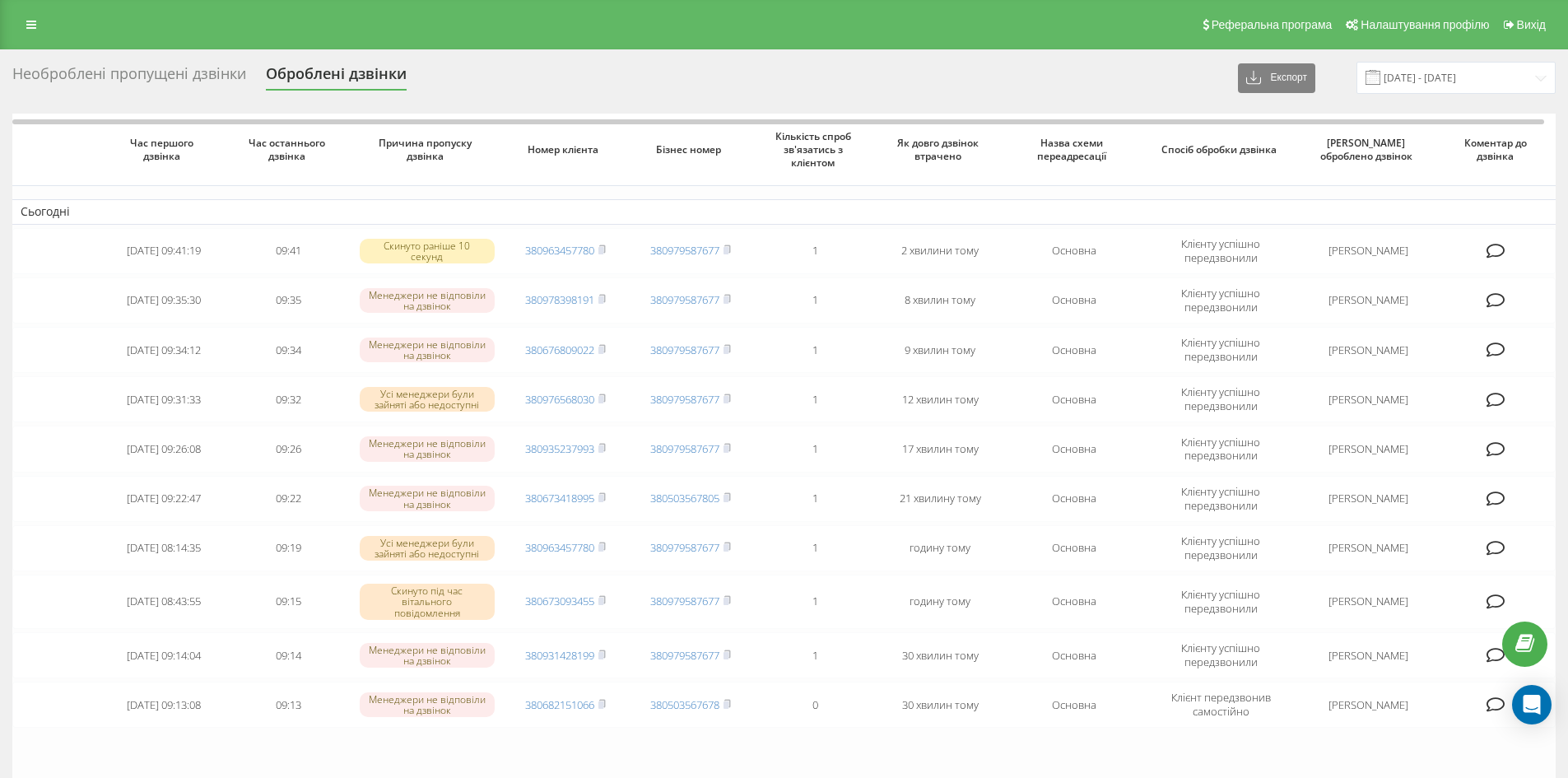
drag, startPoint x: 158, startPoint y: 62, endPoint x: 159, endPoint y: 72, distance: 10.0
click at [158, 63] on div "Необроблені пропущені дзвінки Оброблені дзвінки Експорт .csv .xlsx [DATE] - [DA…" at bounding box center [784, 518] width 1568 height 939
click at [159, 72] on div "Необроблені пропущені дзвінки" at bounding box center [130, 78] width 234 height 26
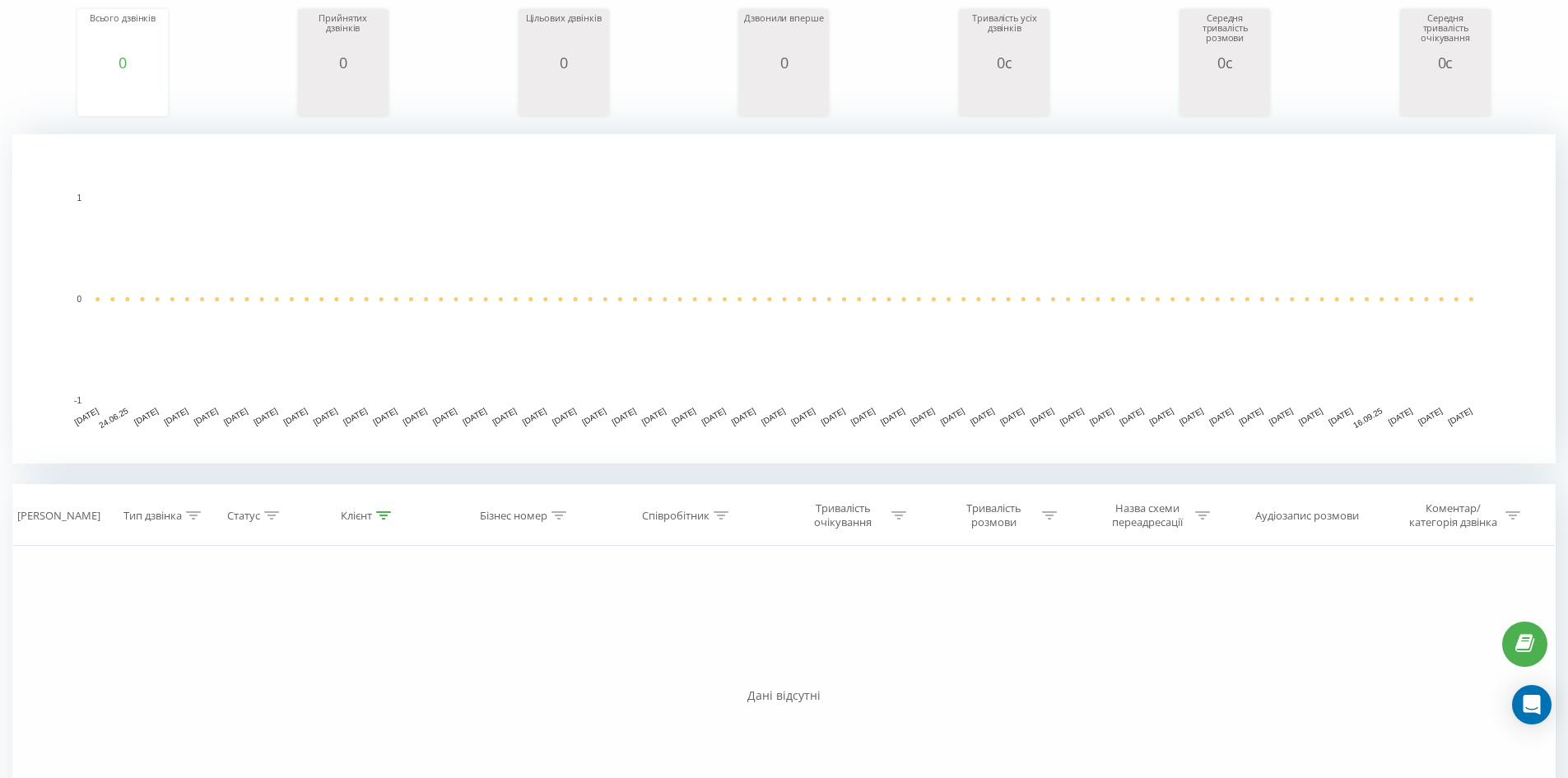
scroll to position [329, 0]
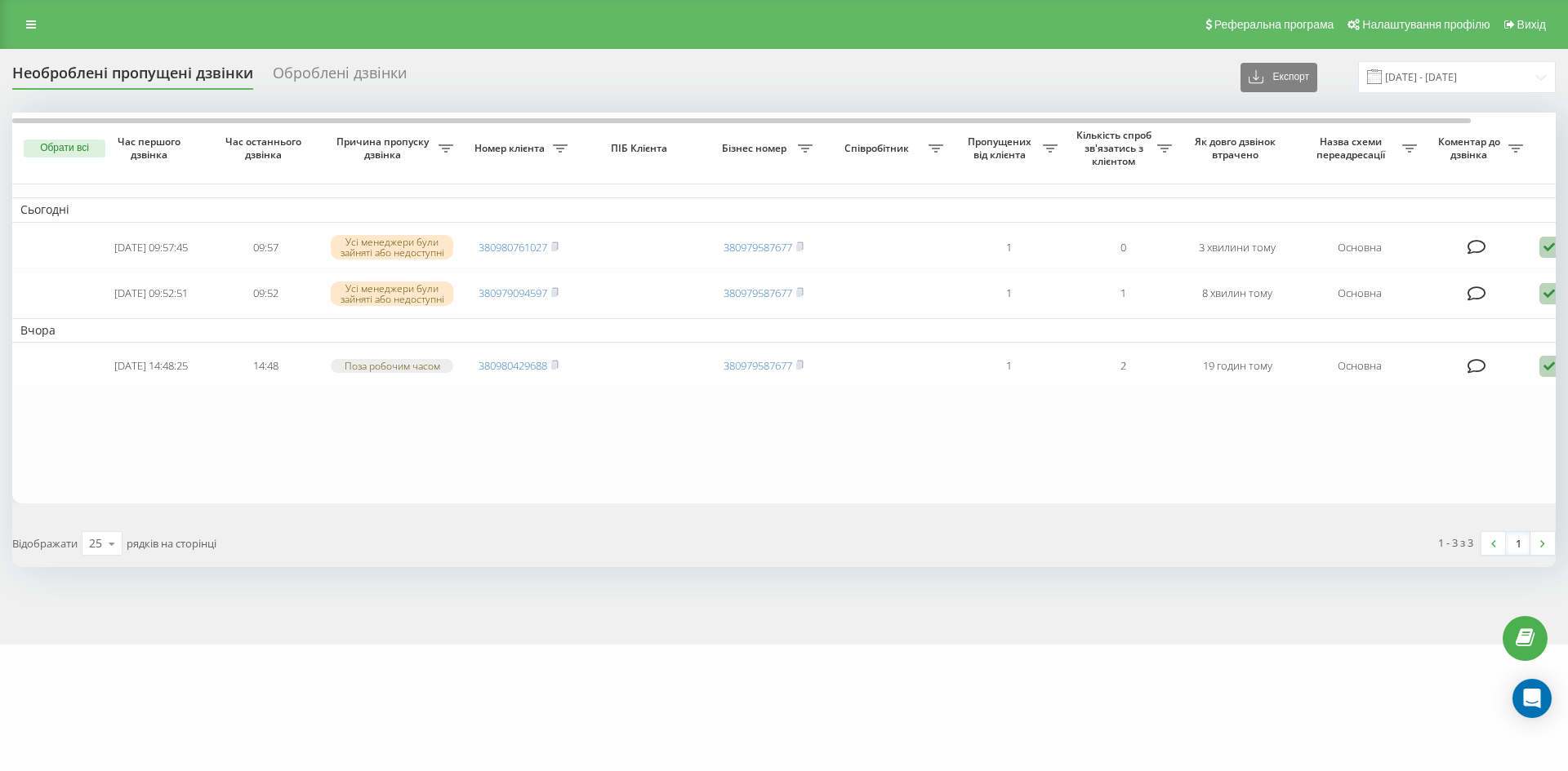
click at [294, 74] on div "Оброблені дзвінки" at bounding box center [339, 77] width 134 height 25
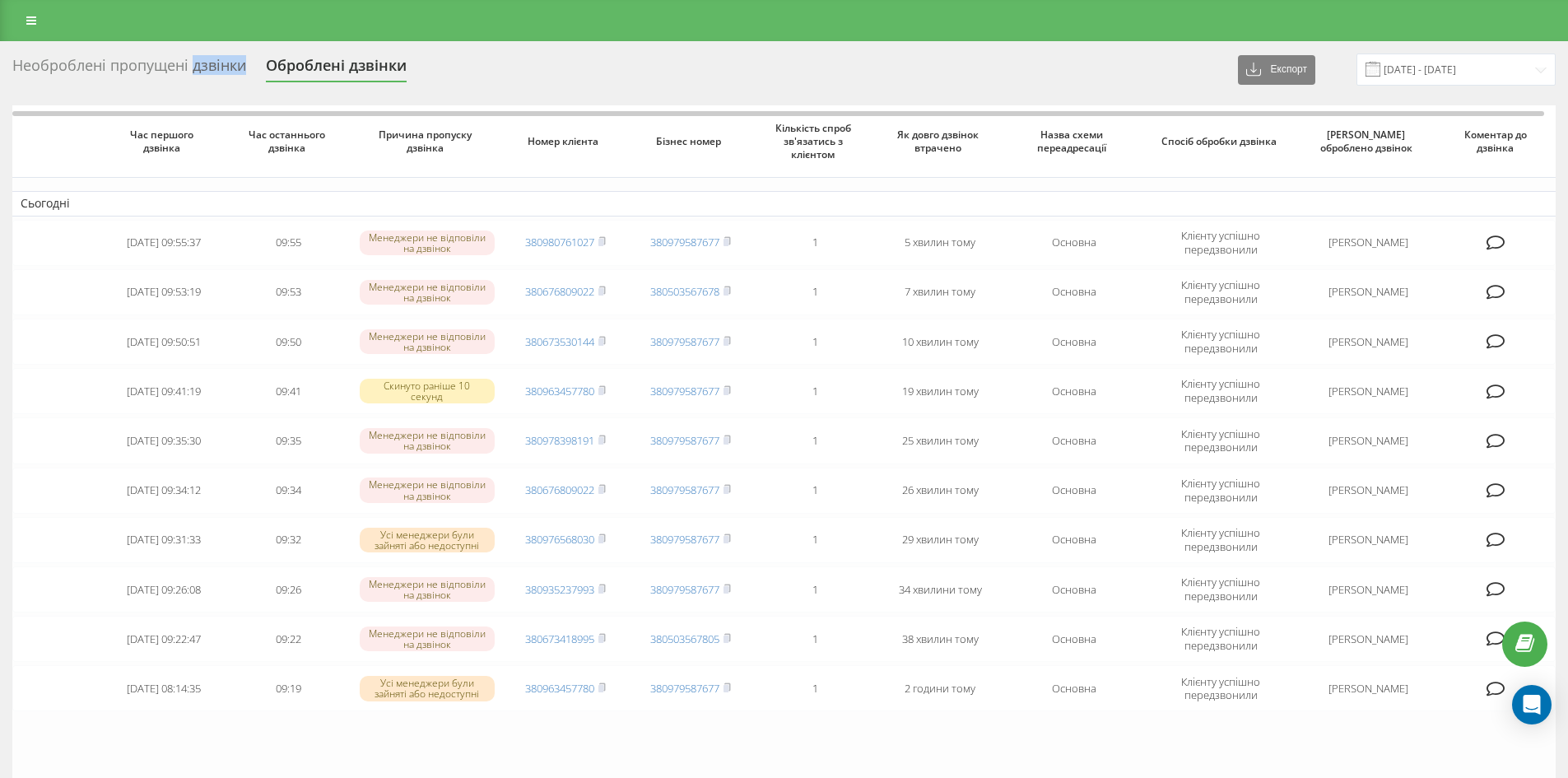
click at [209, 74] on div "Необроблені пропущені дзвінки" at bounding box center [130, 70] width 234 height 26
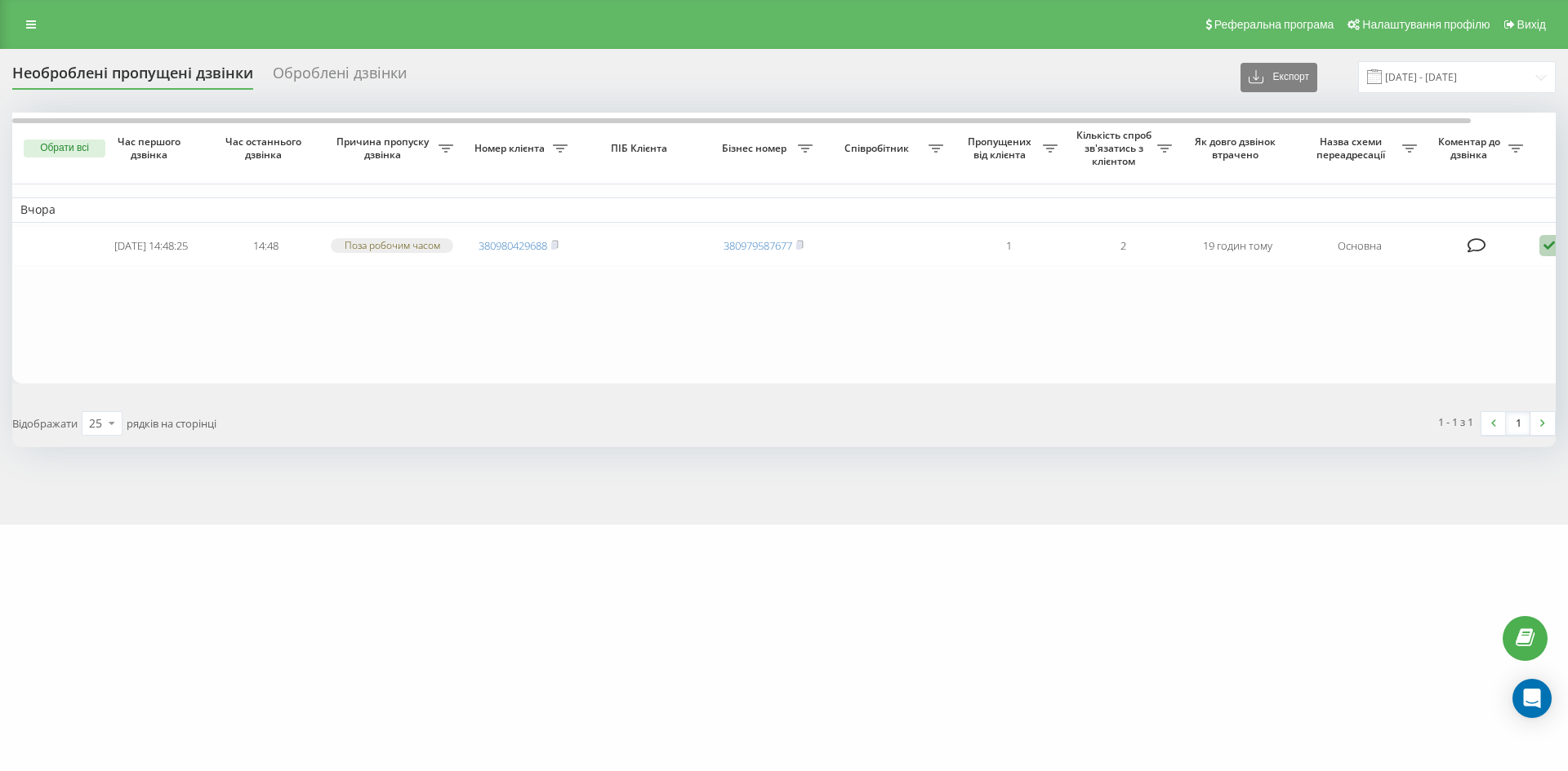
click at [938, 770] on html "goriachev.centrlviv Проекти goriachev.centrlviv Дашборд Центр звернень Журнал д…" at bounding box center [784, 385] width 1568 height 771
drag, startPoint x: 166, startPoint y: 366, endPoint x: 0, endPoint y: 6, distance: 396.4
click at [164, 361] on table "Вчора [DATE] 14:48:25 14:48 Поза робочим часом 380980429688 380979587677 1 2 19…" at bounding box center [829, 248] width 1633 height 270
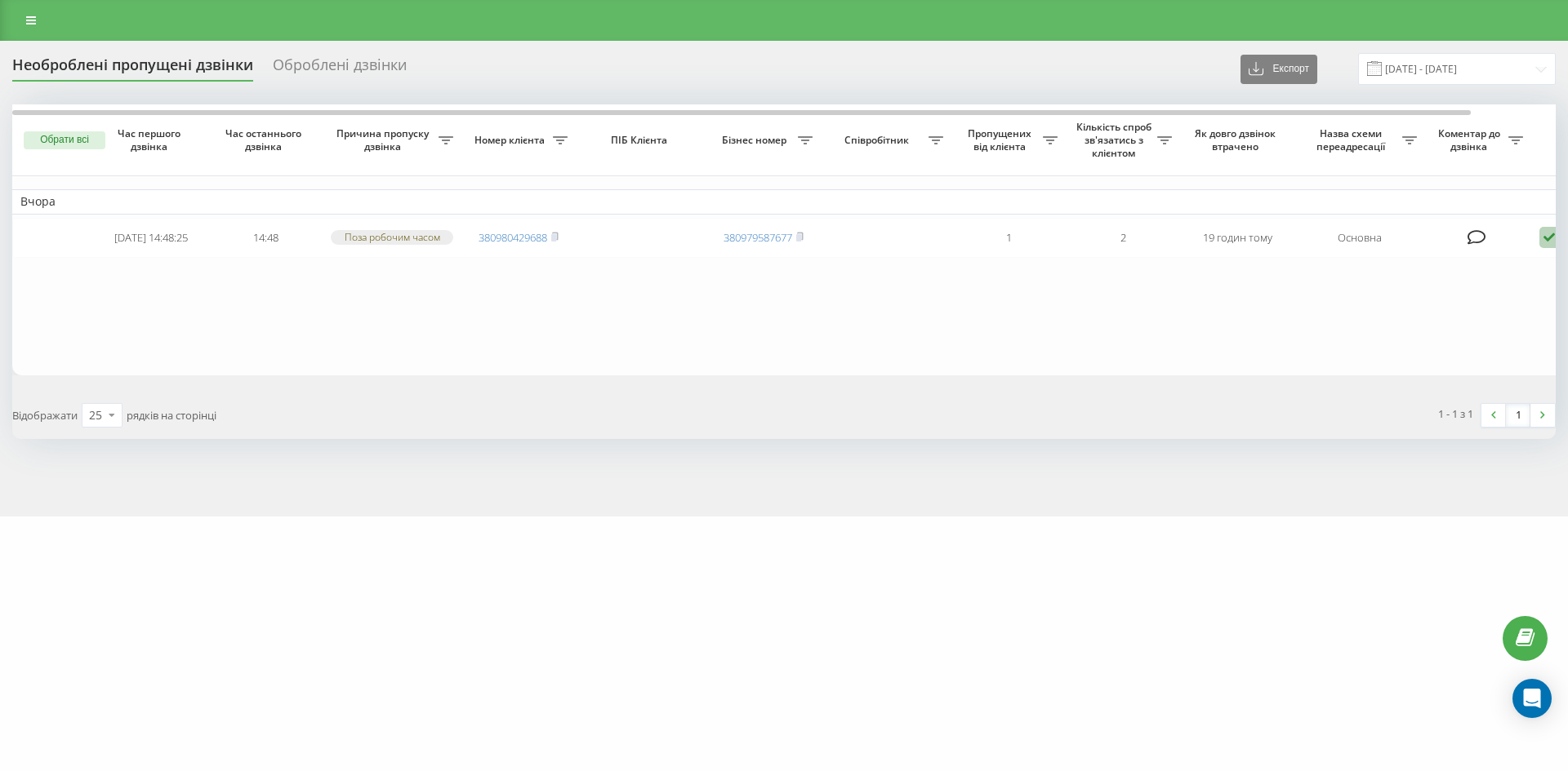
click at [216, 339] on table "Вчора [DATE] 14:48:25 14:48 Поза робочим часом 380980429688 380979587677 1 2 19…" at bounding box center [829, 239] width 1633 height 270
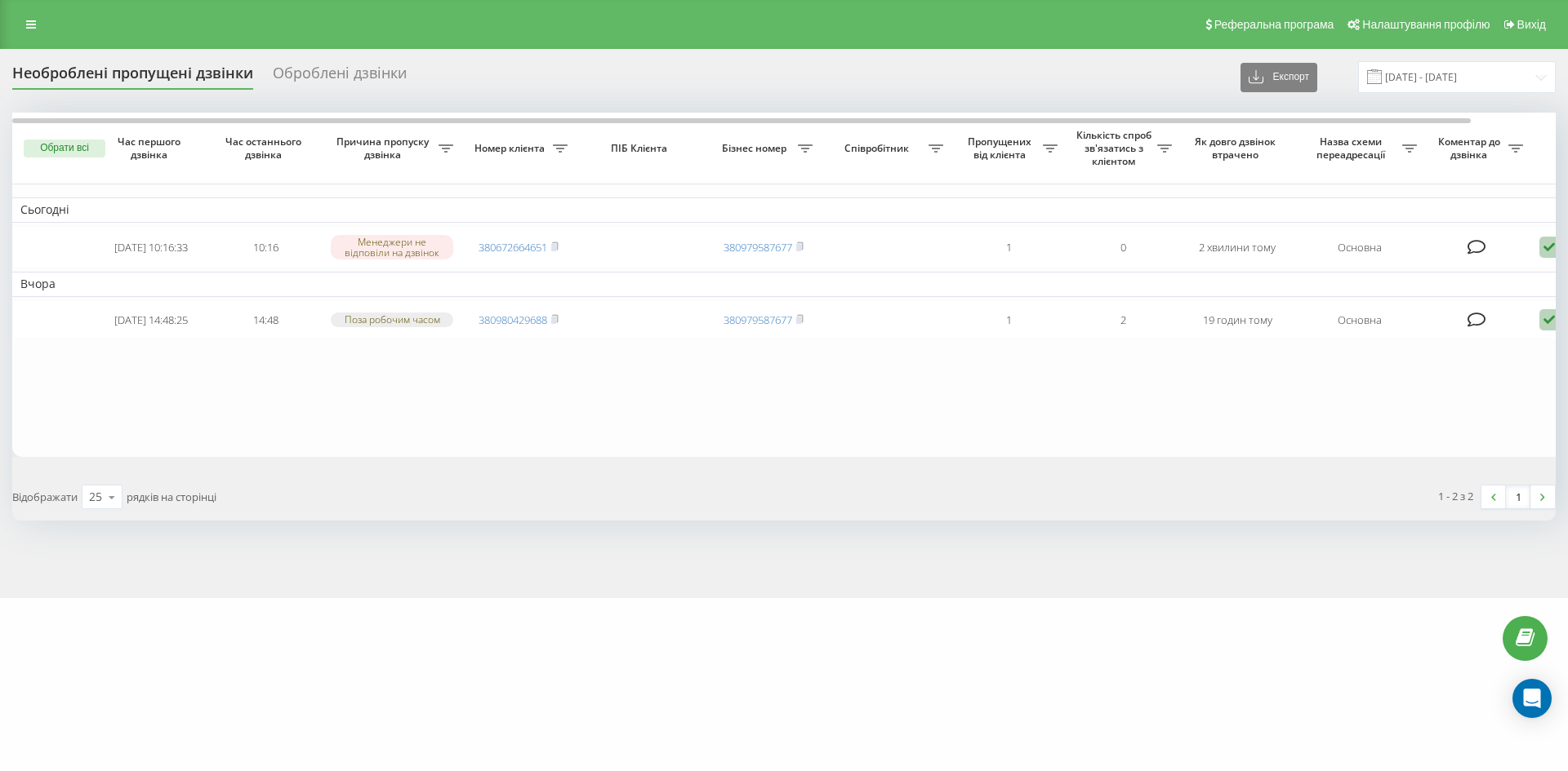
click at [280, 84] on div "Оброблені дзвінки" at bounding box center [339, 77] width 134 height 25
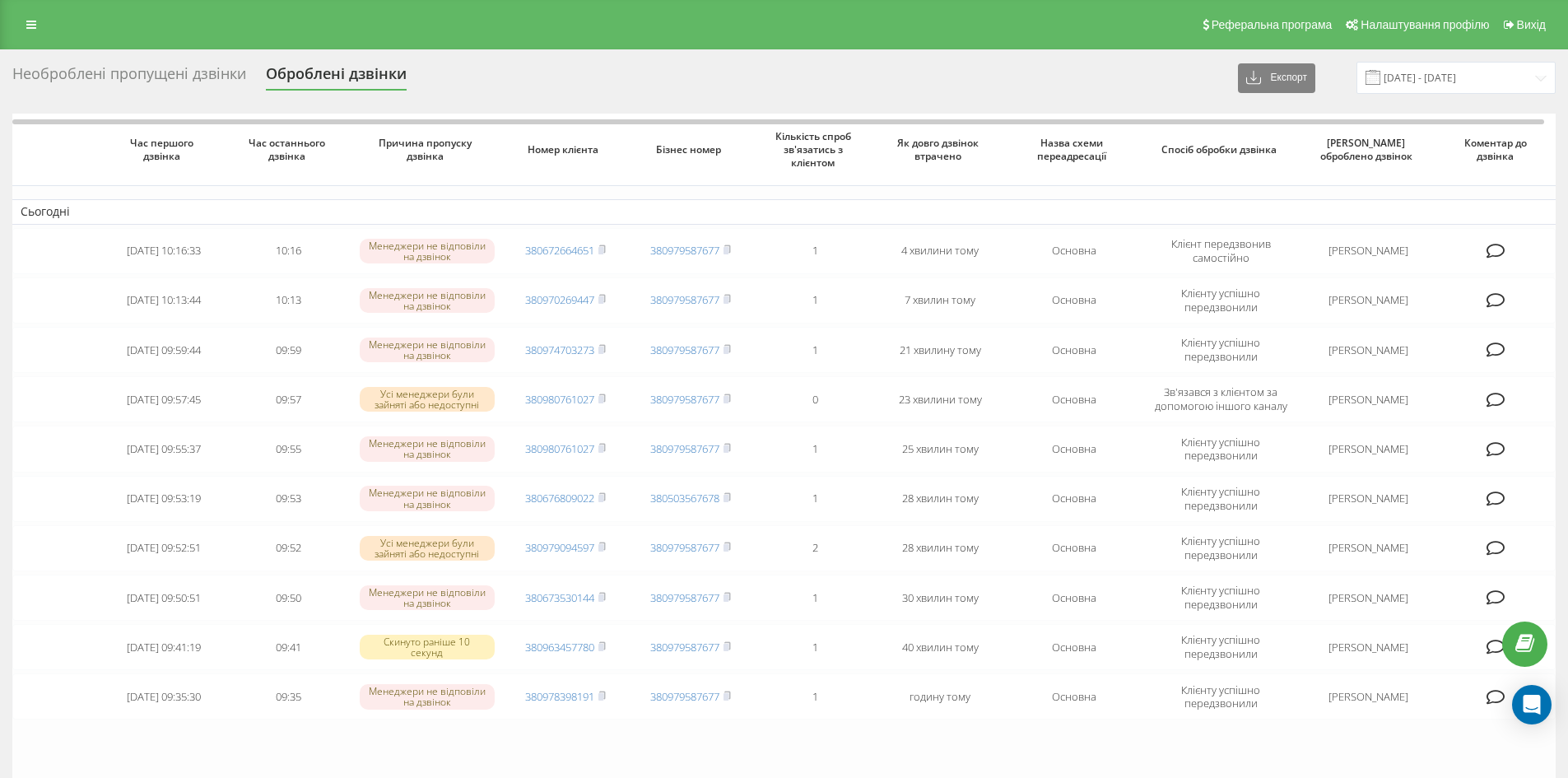
click at [175, 62] on div "Необроблені пропущені дзвінки Оброблені дзвінки Експорт .csv .xlsx [DATE] - [DA…" at bounding box center [784, 78] width 1543 height 32
click at [175, 69] on div "Необроблені пропущені дзвінки" at bounding box center [130, 78] width 234 height 26
click at [175, 71] on div "Необроблені пропущені дзвінки" at bounding box center [130, 78] width 234 height 26
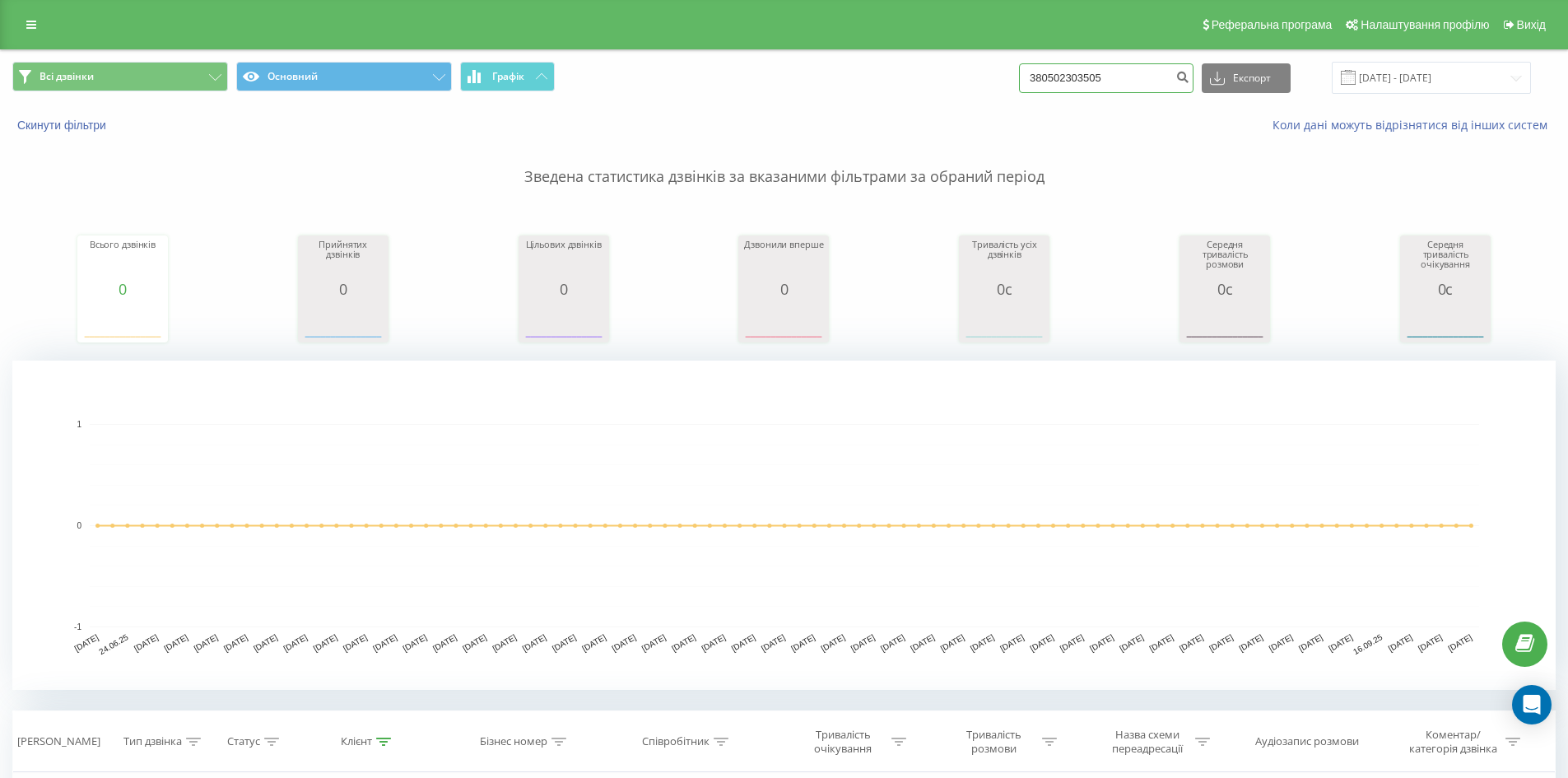
drag, startPoint x: 1146, startPoint y: 84, endPoint x: 1050, endPoint y: 30, distance: 110.1
click at [466, 8] on div "Реферальна програма Налаштування профілю Вихід Всі дзвінки Основний Графік 3805…" at bounding box center [784, 578] width 1568 height 1157
paste input "0970269447"
type input "0970269447"
click at [1222, 90] on button "Експорт" at bounding box center [1247, 78] width 88 height 30
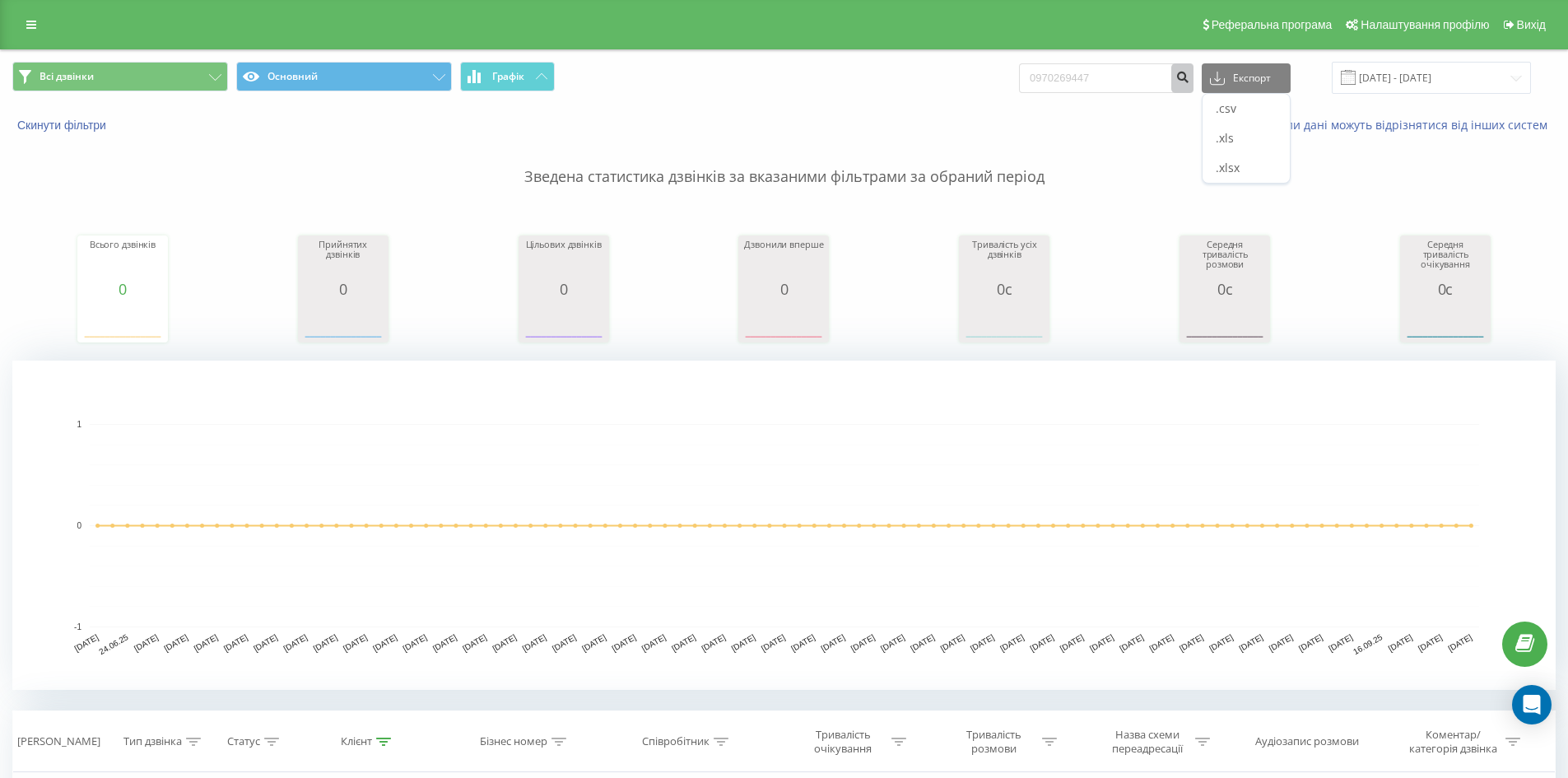
click at [1190, 80] on icon "submit" at bounding box center [1183, 75] width 14 height 10
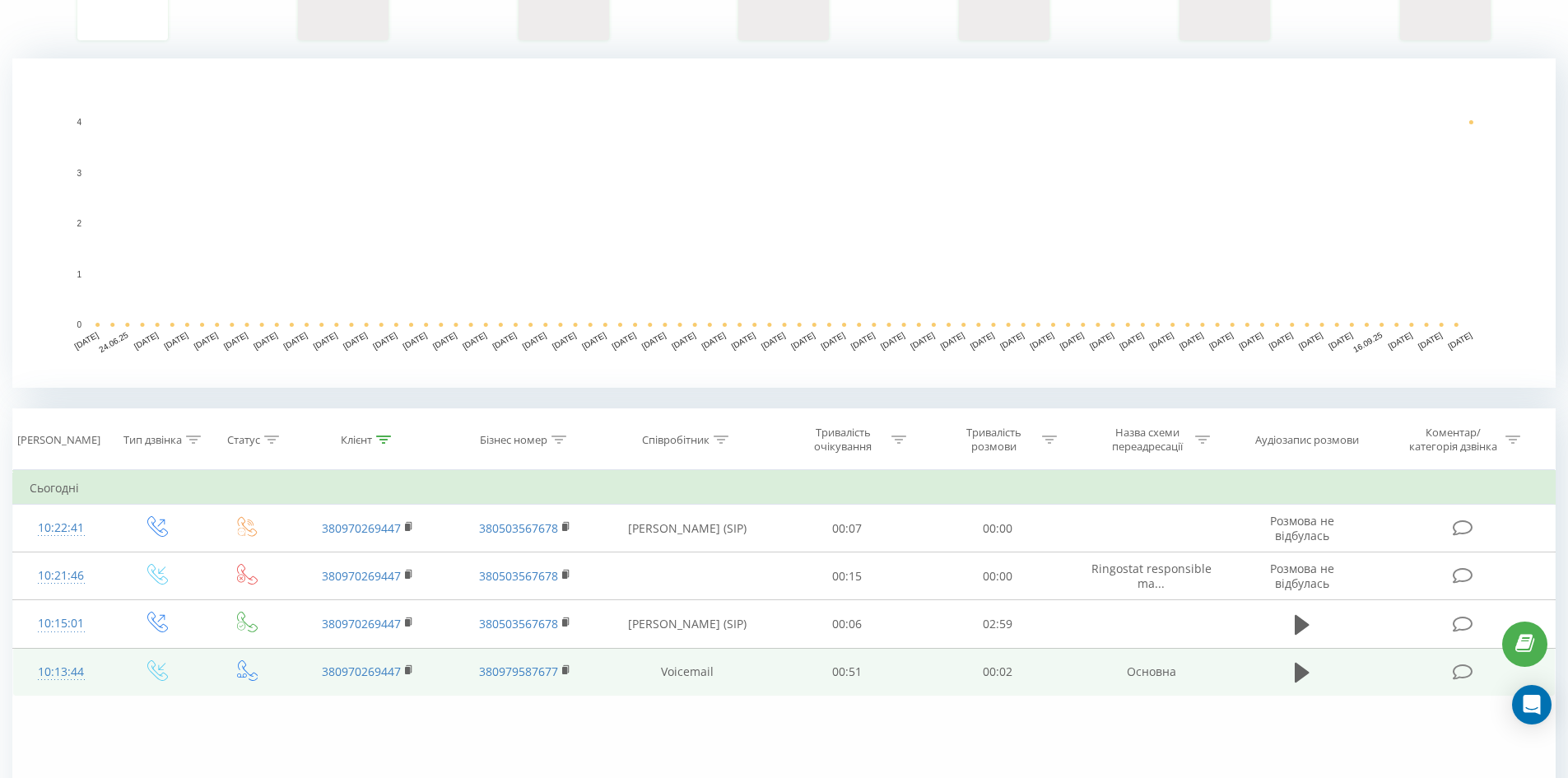
scroll to position [180, 0]
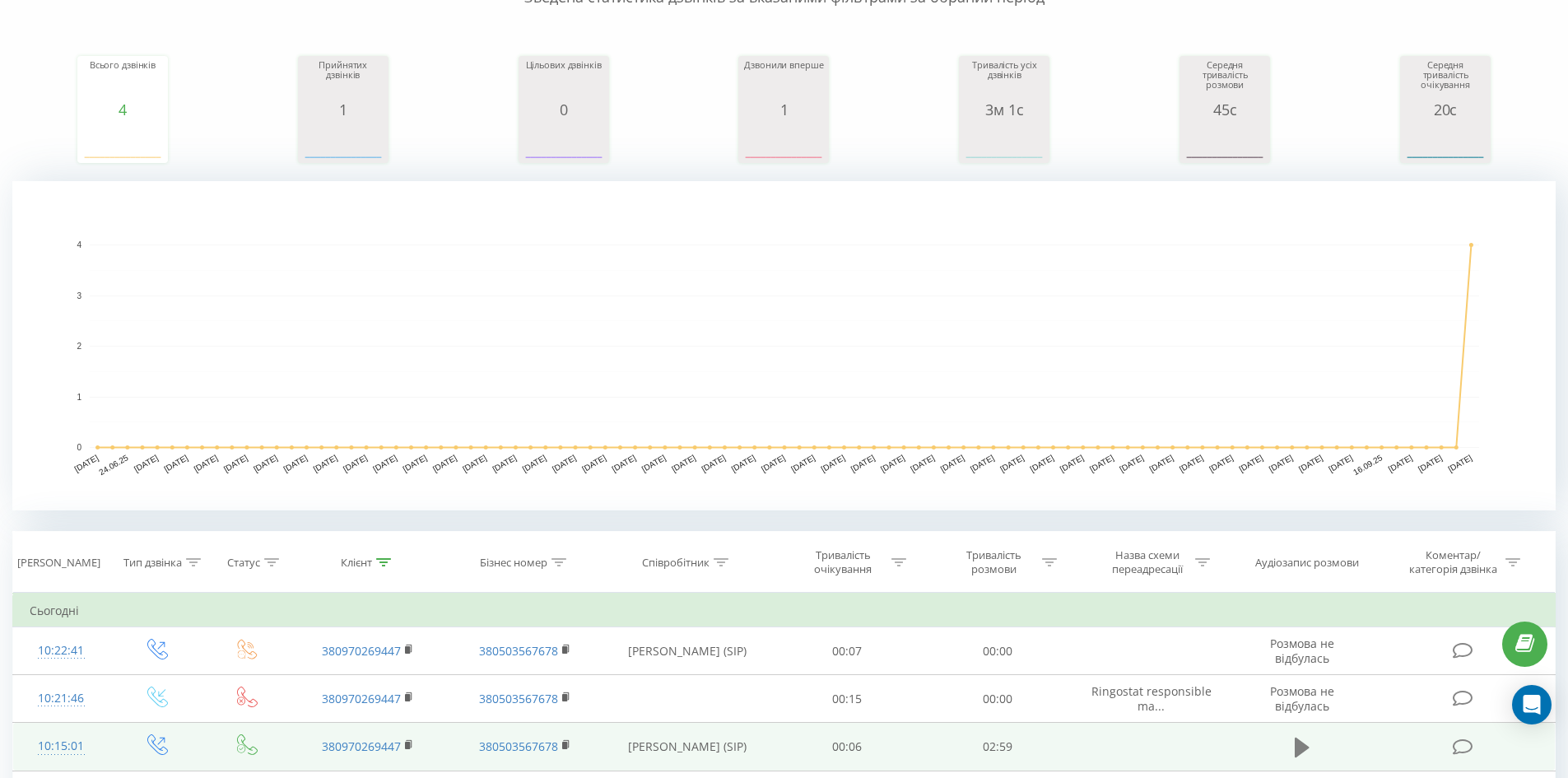
click at [1304, 751] on icon at bounding box center [1302, 748] width 15 height 20
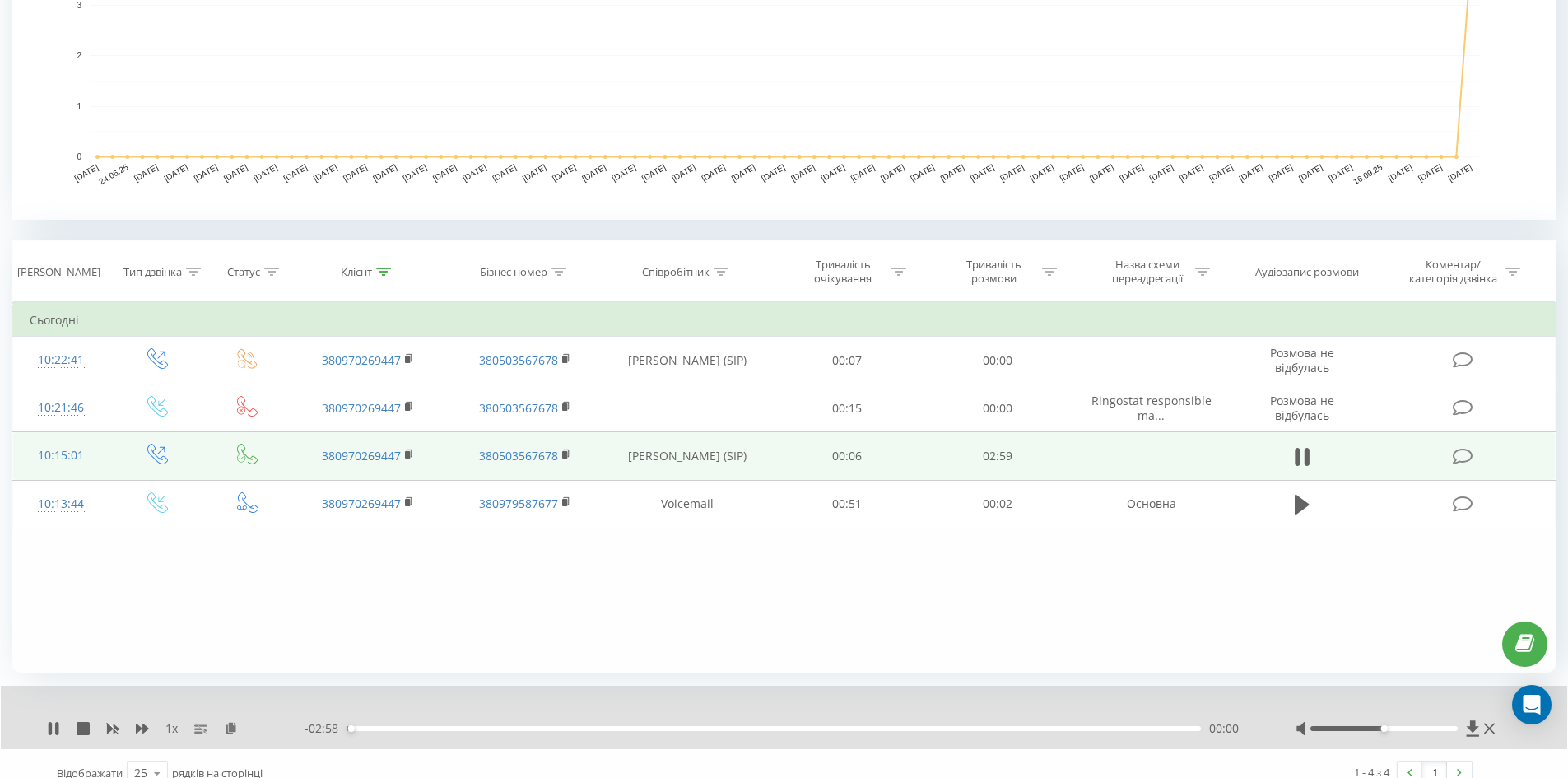
scroll to position [490, 0]
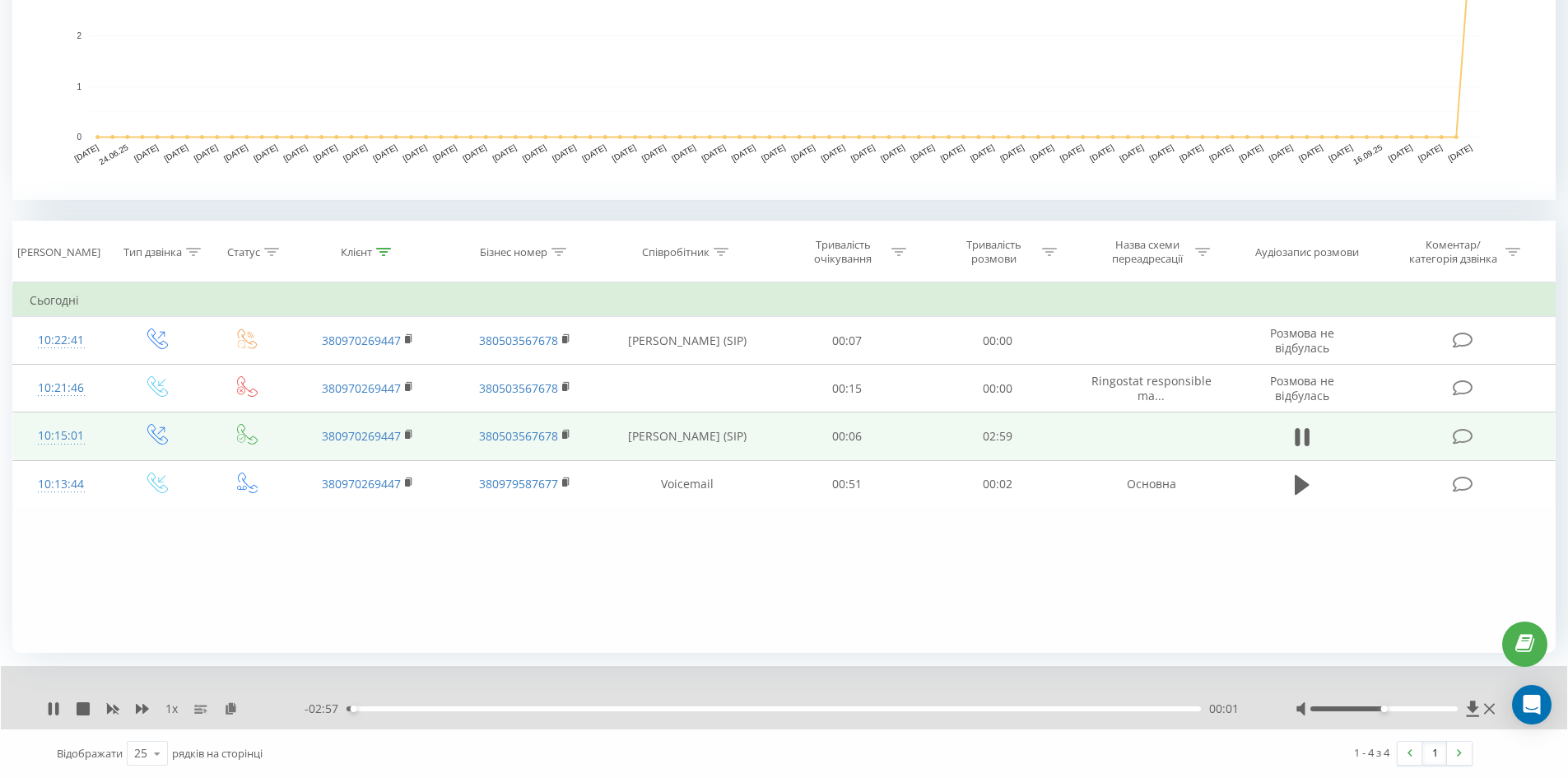
click at [433, 705] on div "- 02:57 00:01 00:01" at bounding box center [780, 709] width 950 height 17
click at [438, 709] on div "00:01" at bounding box center [774, 708] width 854 height 5
click at [100, 569] on div "Фільтрувати за умовою Дорівнює Введіть значення Скасувати OK Фільтрувати за умо…" at bounding box center [784, 467] width 1543 height 371
click at [145, 707] on icon at bounding box center [142, 709] width 13 height 10
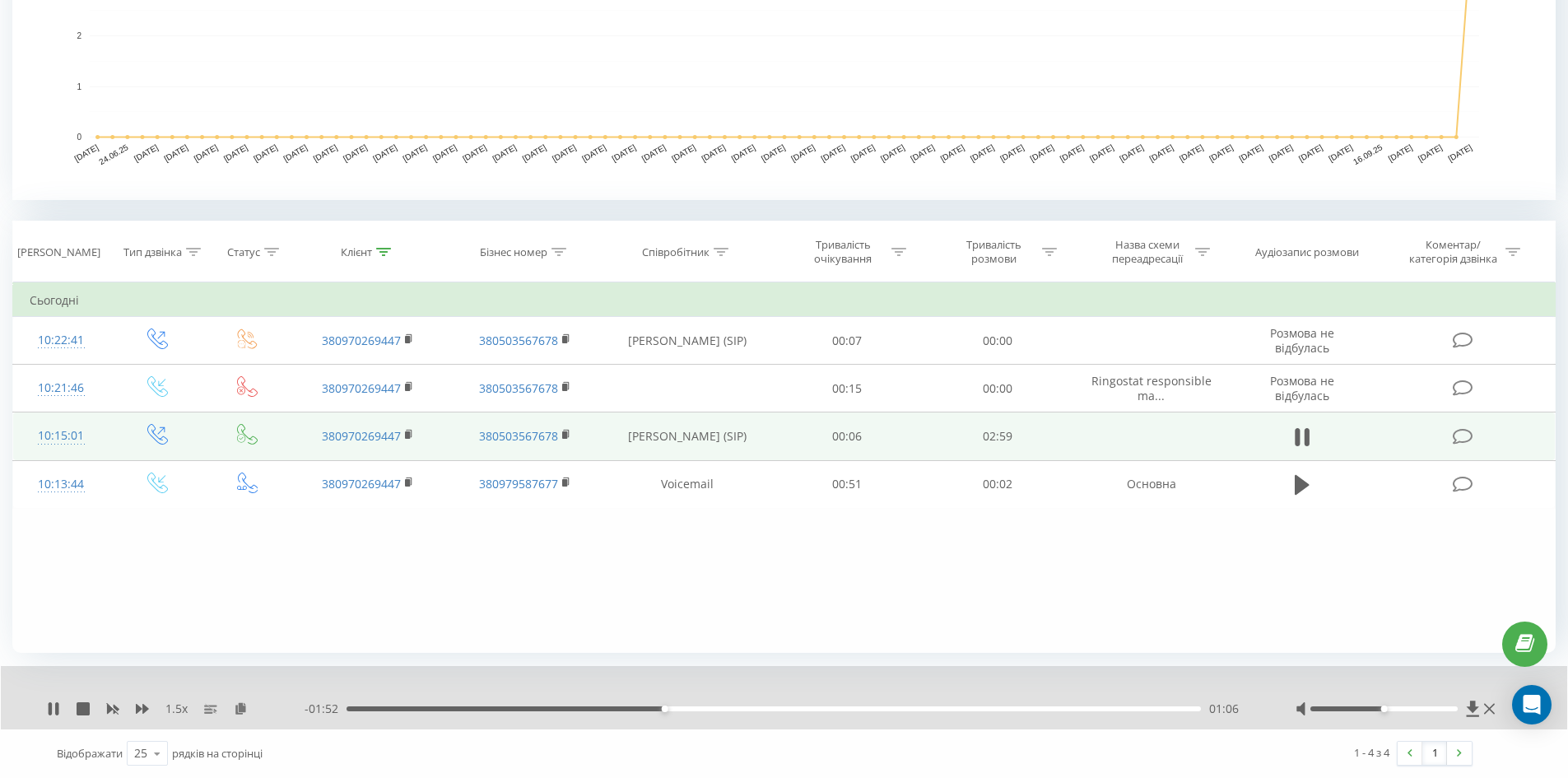
click at [1500, 708] on div "1.5 x - 01:52 01:06 01:06" at bounding box center [784, 697] width 1566 height 63
click at [1498, 708] on div at bounding box center [1397, 709] width 203 height 17
click at [1493, 708] on icon at bounding box center [1489, 708] width 11 height 13
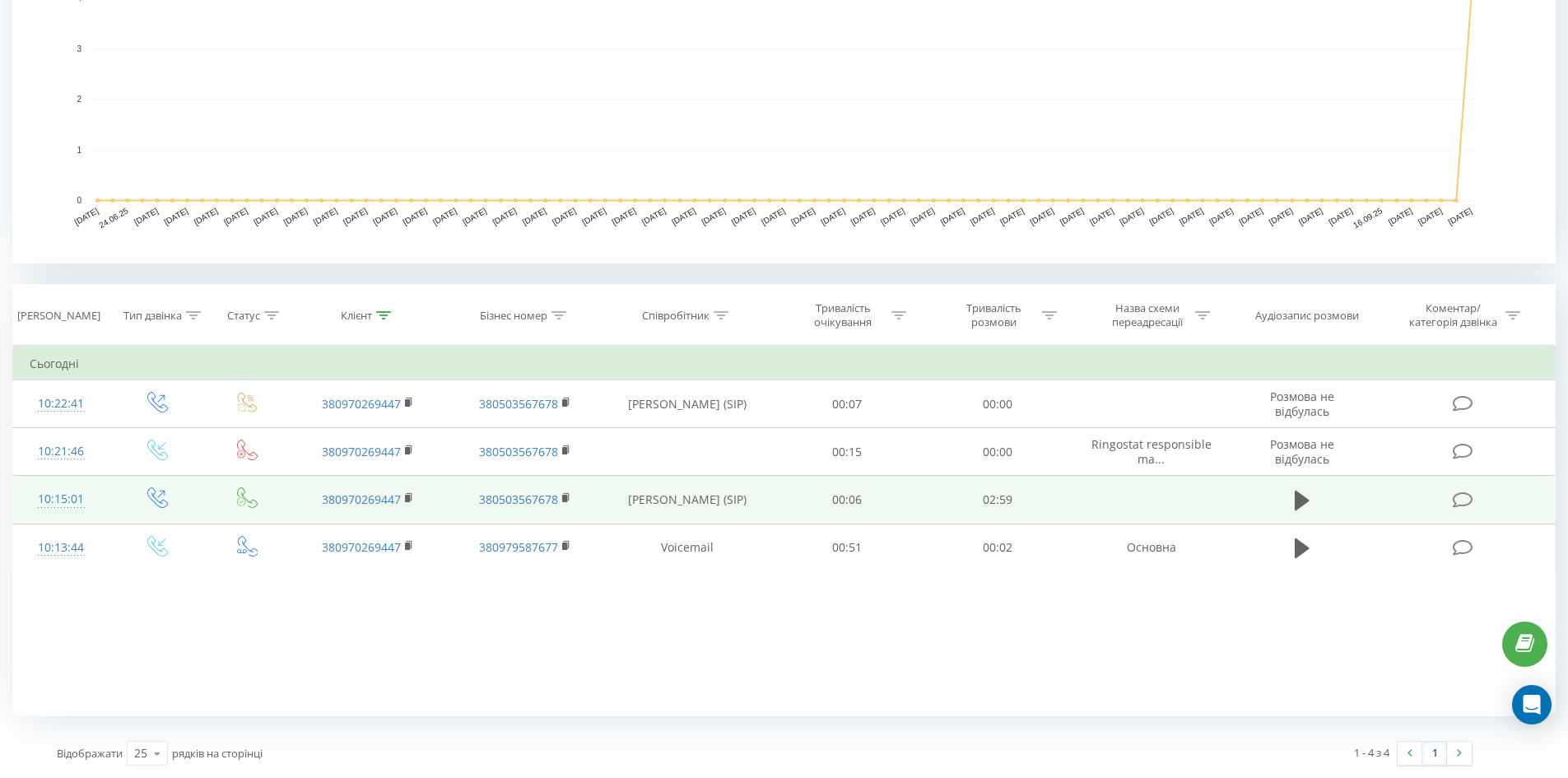
drag, startPoint x: 742, startPoint y: 760, endPoint x: 778, endPoint y: 727, distance: 48.8
click at [742, 760] on div "Відображати 25 10 25 50 100 рядків на сторінці" at bounding box center [405, 753] width 720 height 48
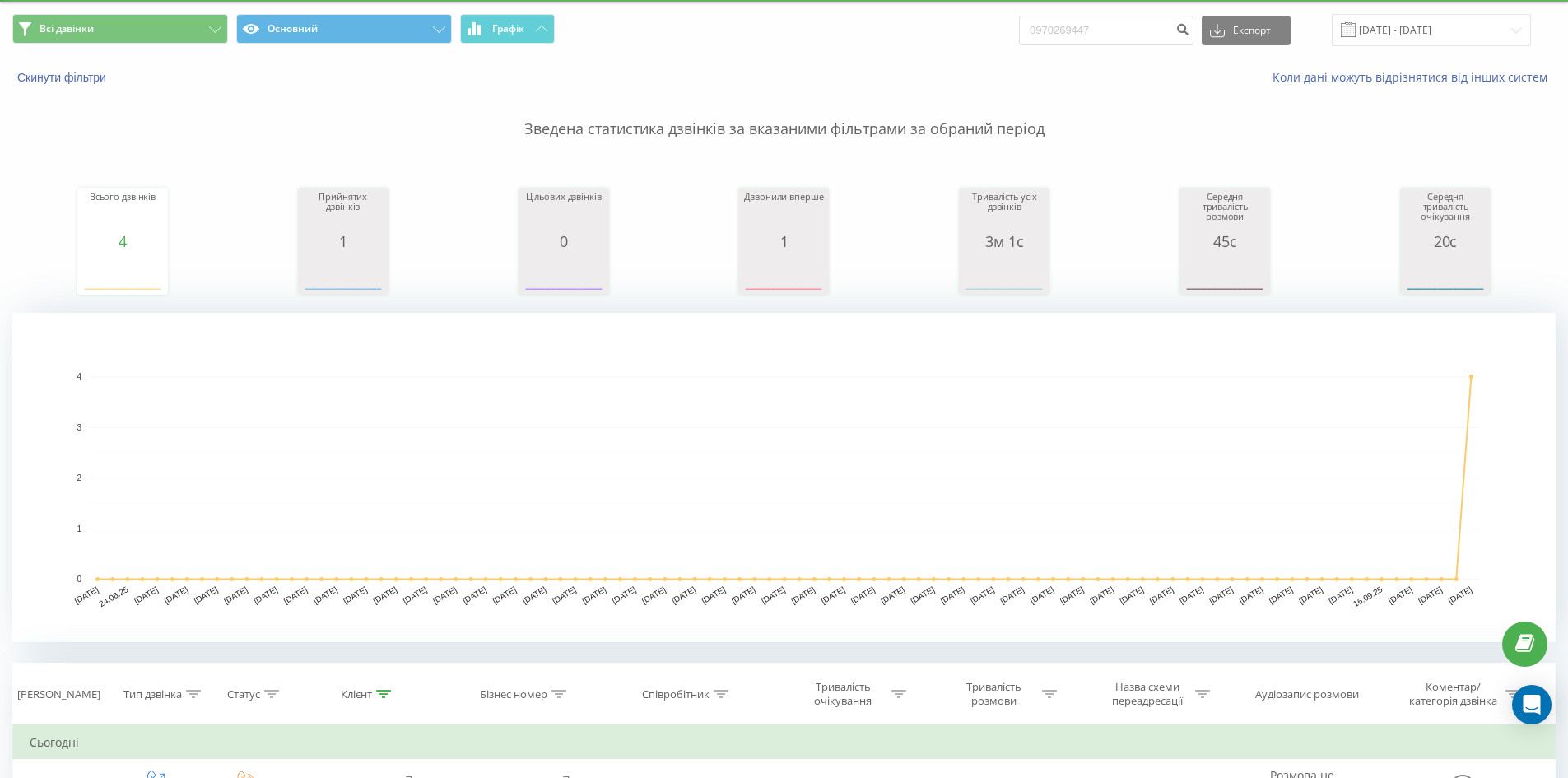
scroll to position [0, 0]
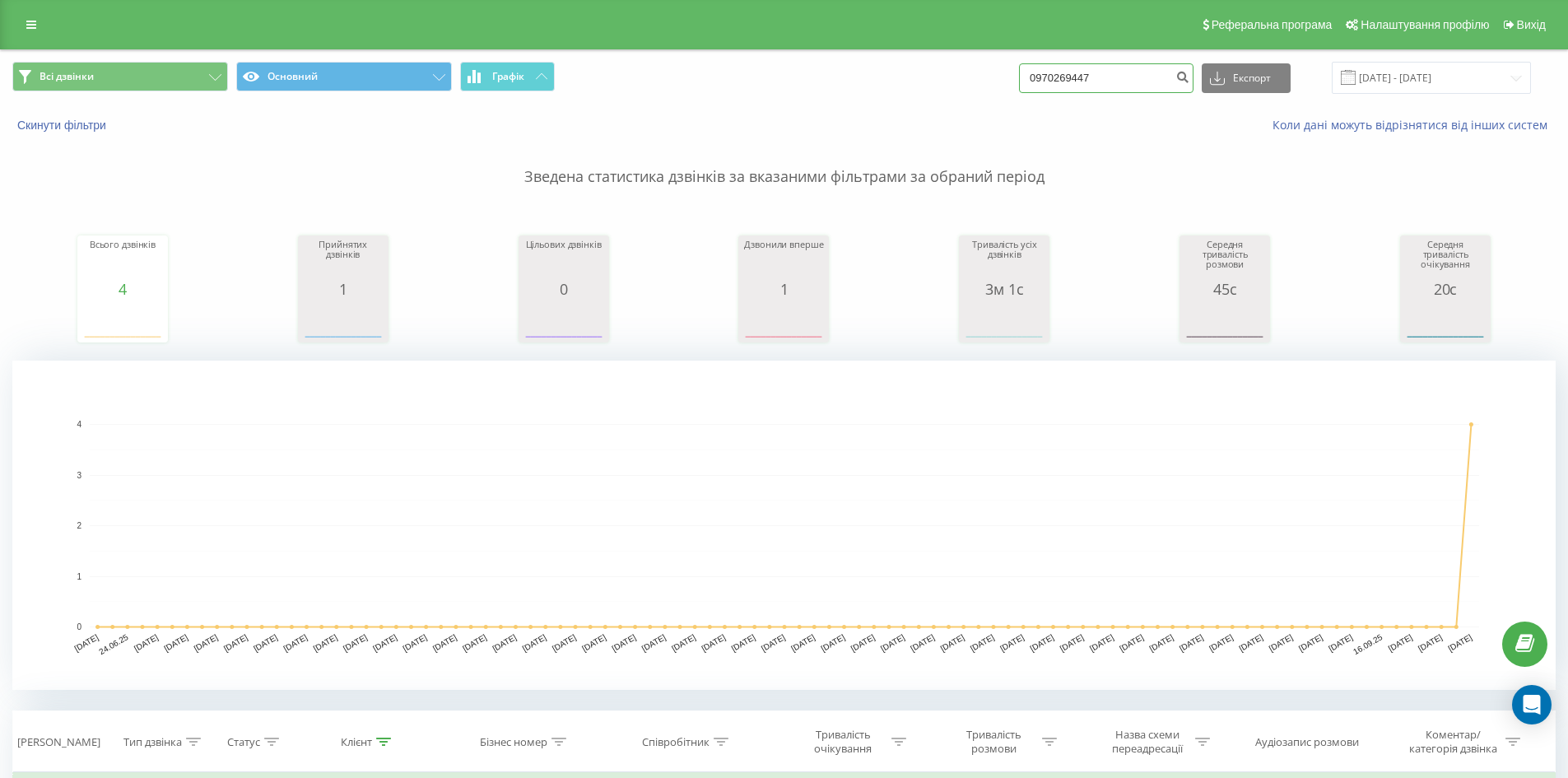
drag, startPoint x: 819, startPoint y: 68, endPoint x: 604, endPoint y: 50, distance: 215.8
click at [604, 50] on div "Всі дзвінки Основний Графік 0970269447 Експорт .csv .xls .xlsx [DATE] - [DATE]" at bounding box center [784, 78] width 1566 height 55
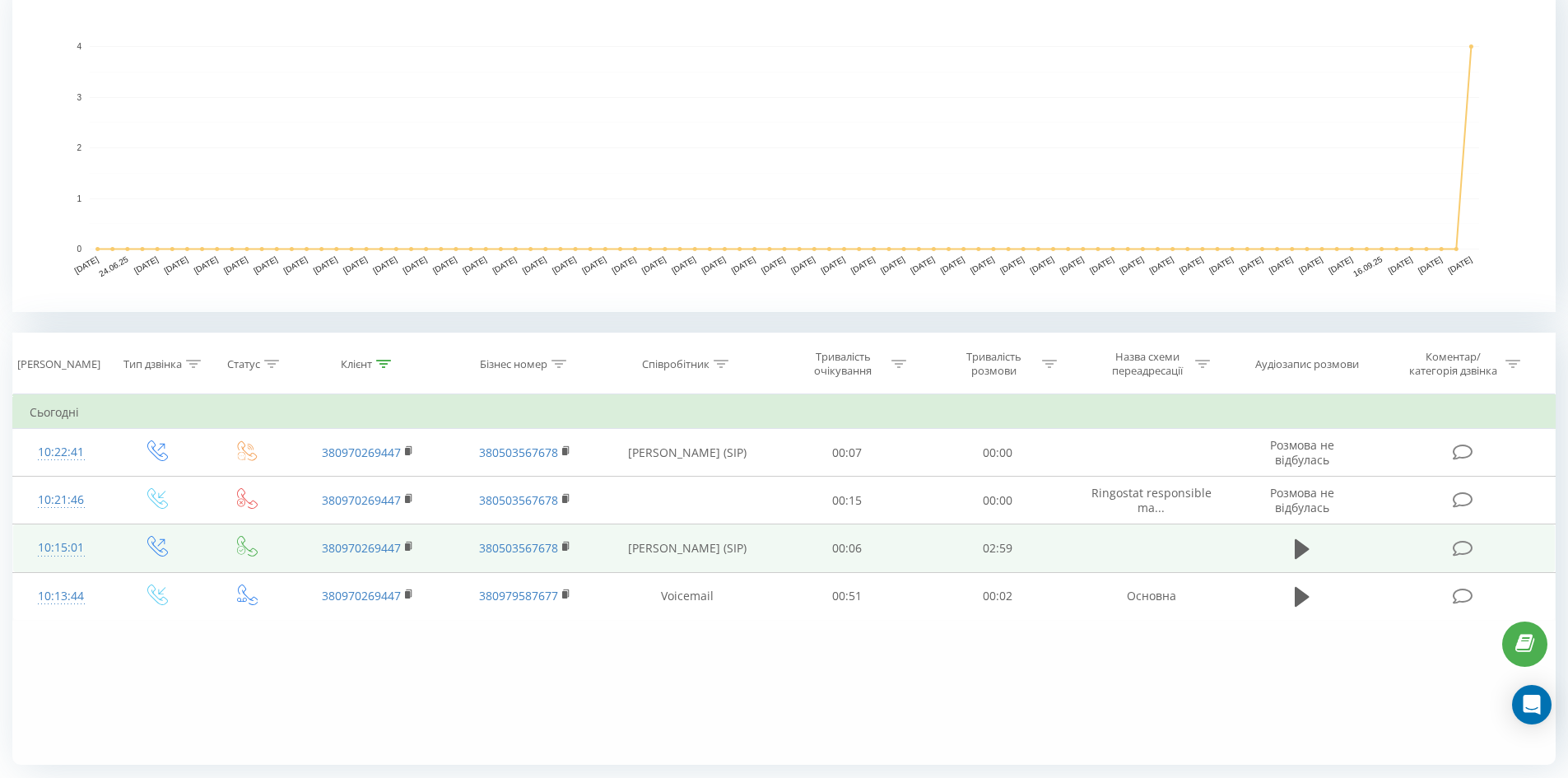
scroll to position [427, 0]
